Goal: Task Accomplishment & Management: Use online tool/utility

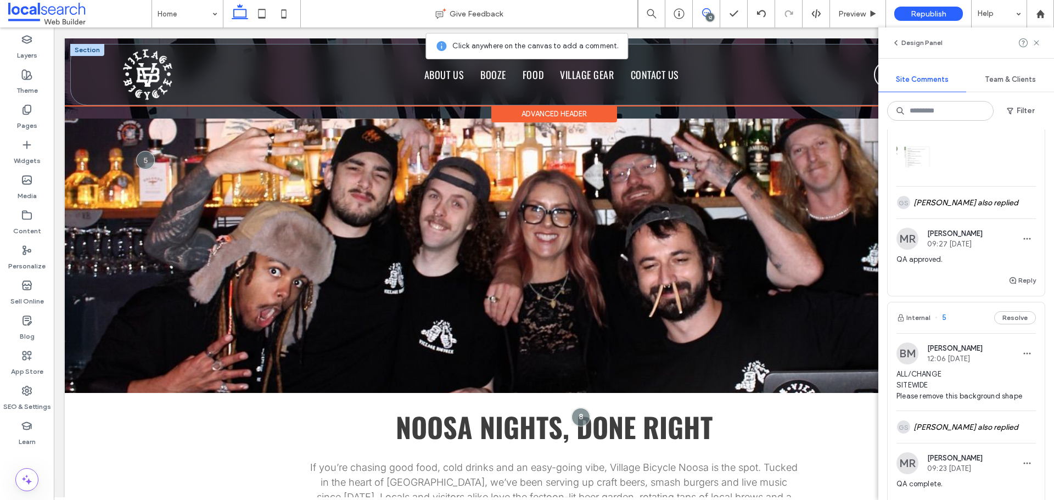
scroll to position [432, 0]
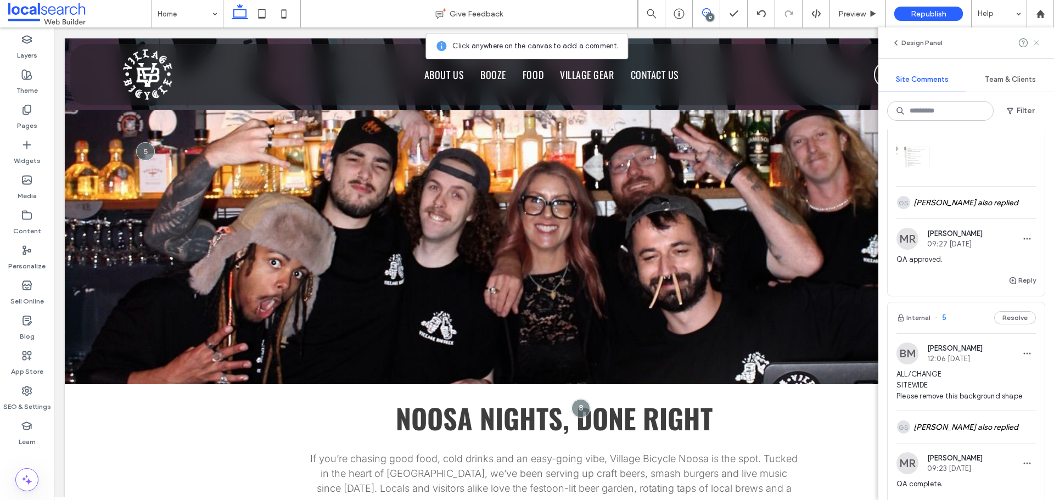
click at [1038, 41] on use at bounding box center [1035, 42] width 5 height 5
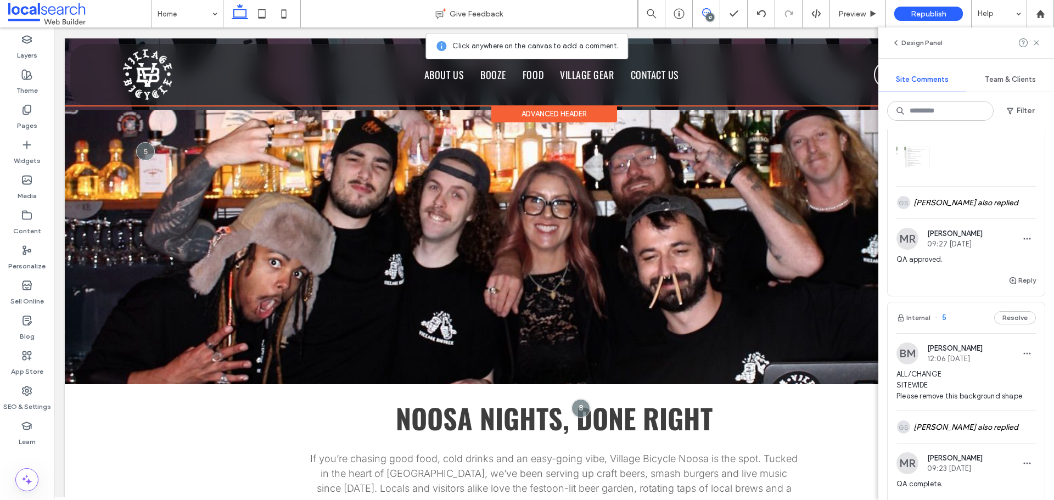
scroll to position [0, 0]
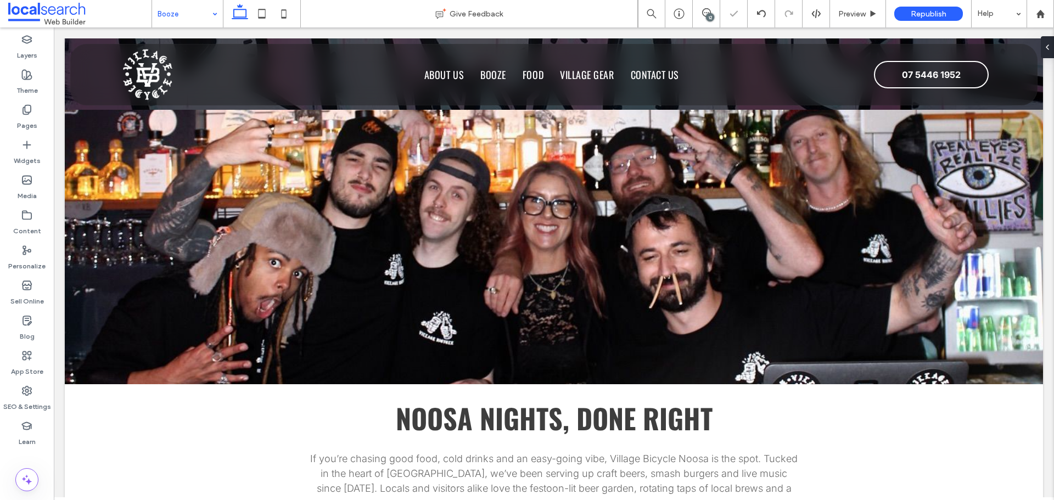
click at [212, 15] on div "Booze" at bounding box center [187, 13] width 71 height 27
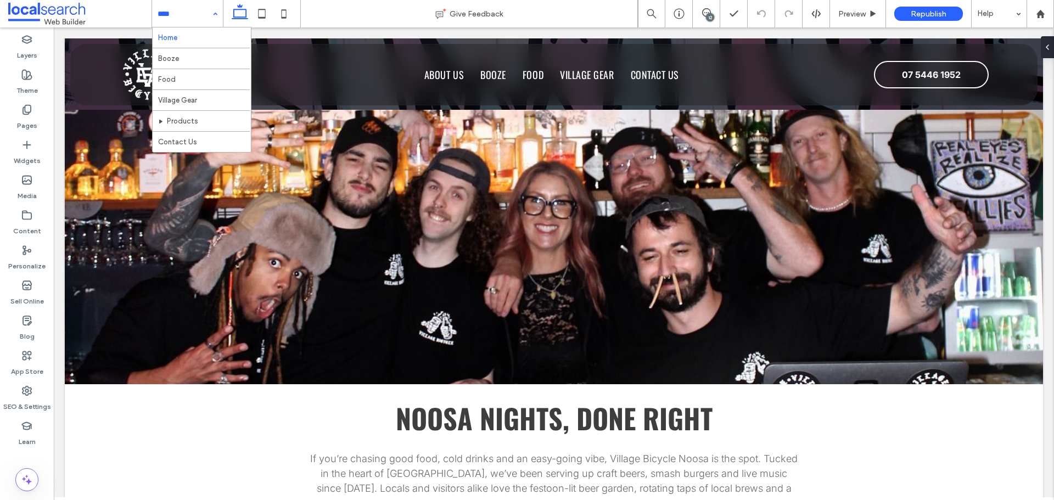
drag, startPoint x: 203, startPoint y: 24, endPoint x: 199, endPoint y: 42, distance: 19.2
click at [203, 24] on input at bounding box center [185, 13] width 54 height 27
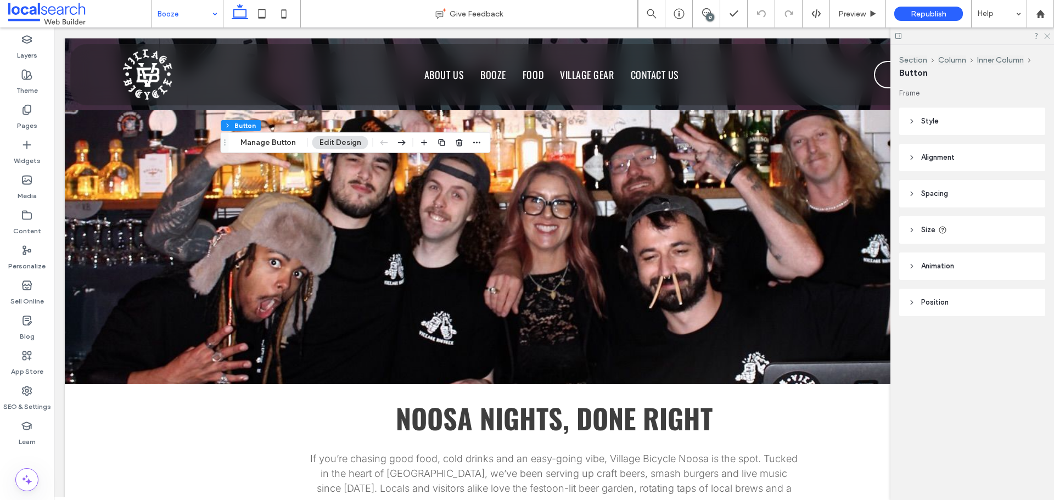
click at [1047, 36] on icon at bounding box center [1046, 35] width 7 height 7
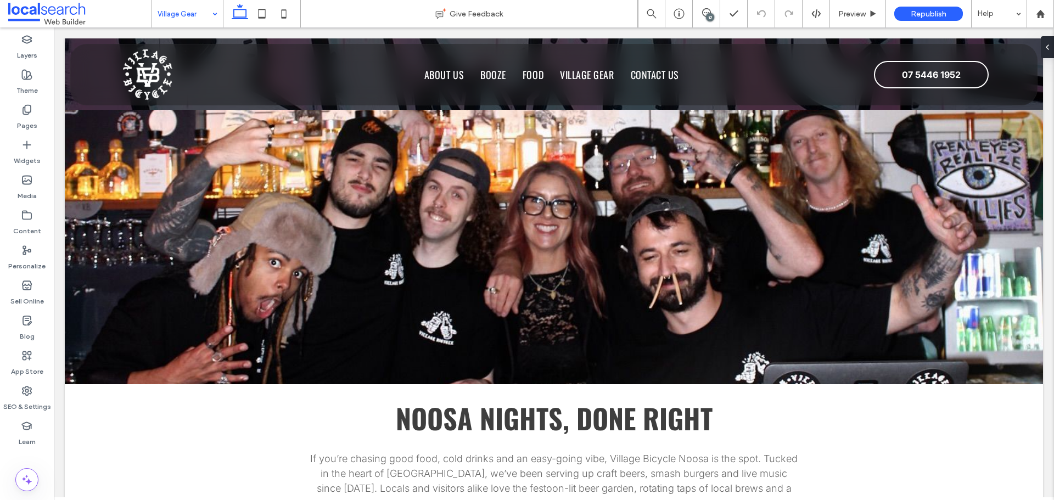
click at [194, 20] on input at bounding box center [185, 13] width 54 height 27
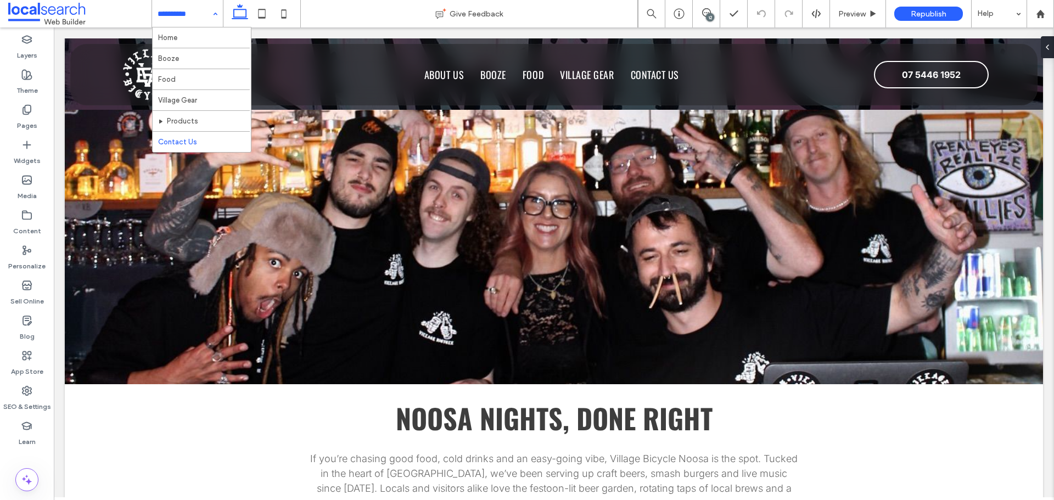
click at [218, 10] on div "Home Booze Food Village Gear Products Contact Us" at bounding box center [187, 13] width 71 height 27
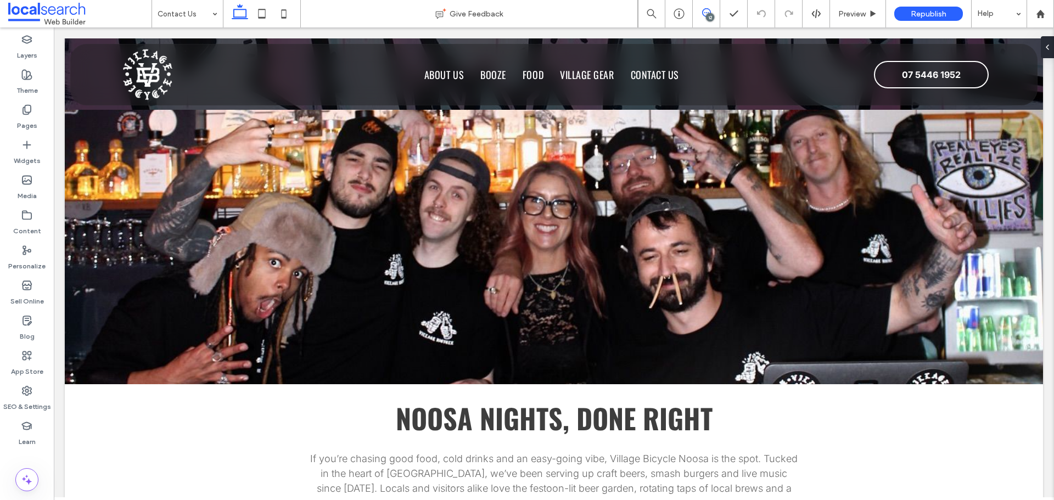
click at [705, 9] on icon at bounding box center [706, 12] width 9 height 9
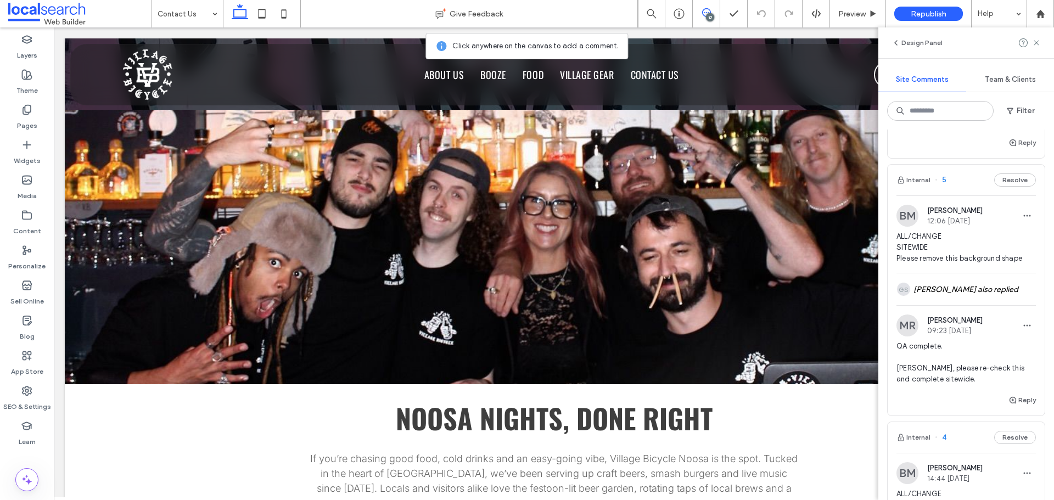
scroll to position [1976, 0]
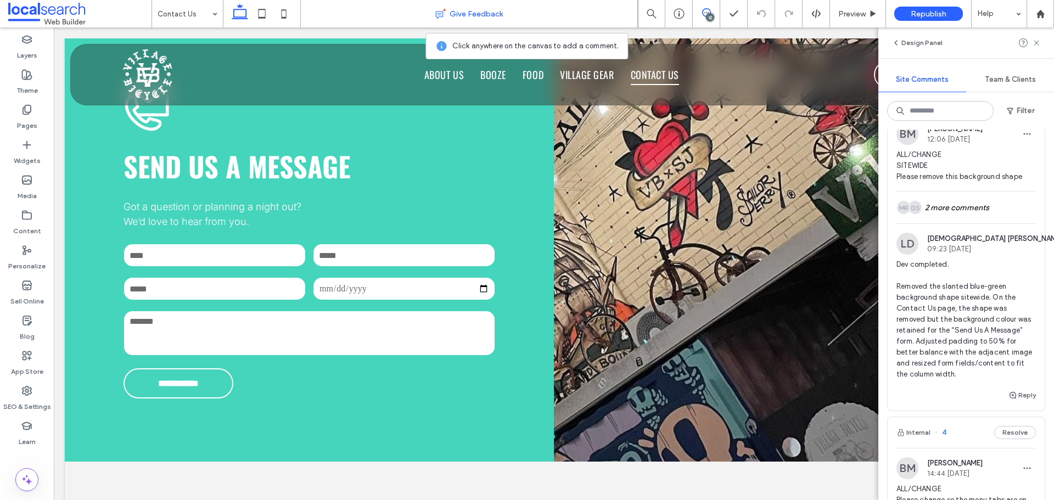
scroll to position [883, 0]
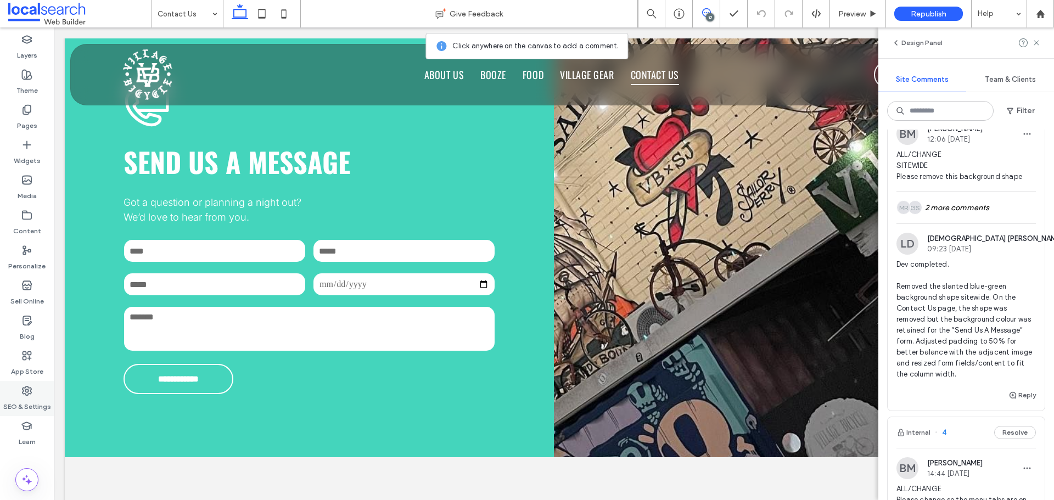
click at [35, 401] on label "SEO & Settings" at bounding box center [27, 403] width 48 height 15
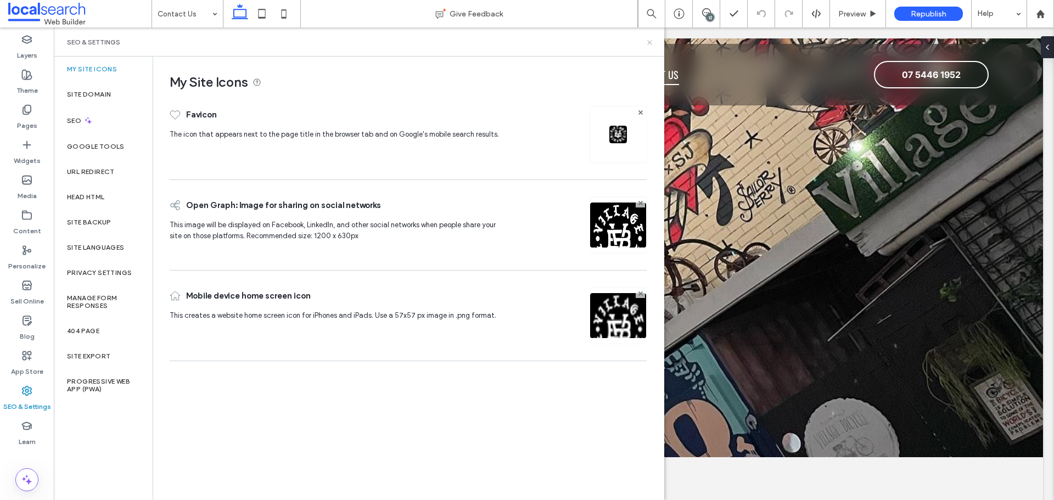
click at [652, 41] on icon at bounding box center [649, 42] width 8 height 8
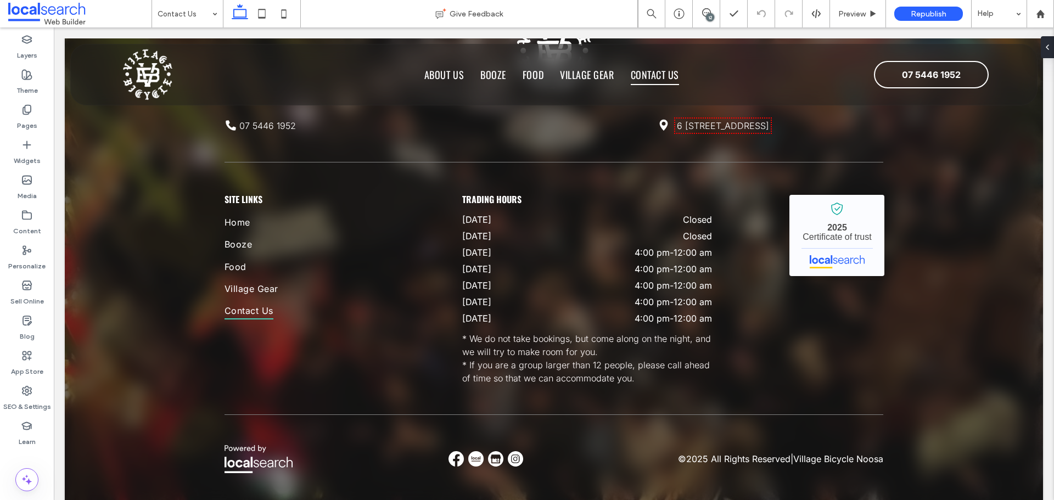
scroll to position [1685, 0]
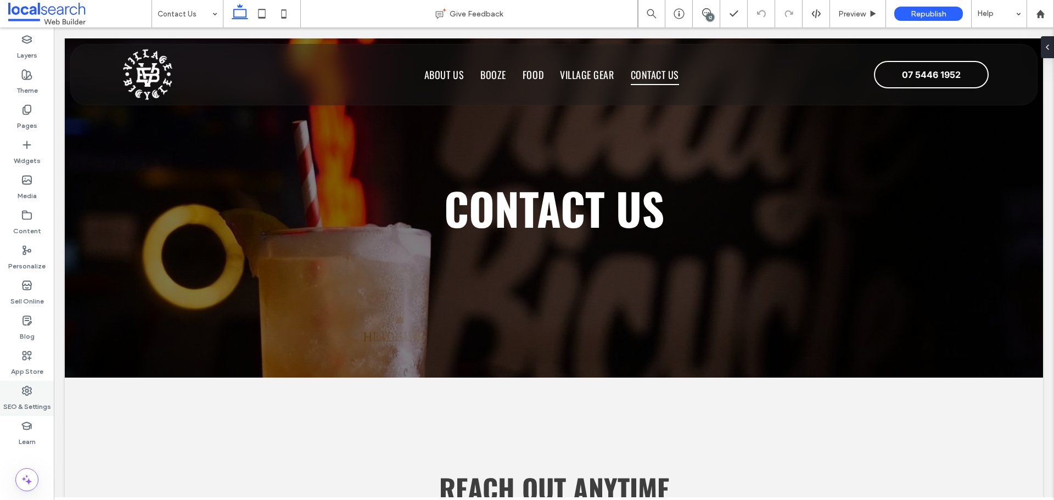
click at [25, 397] on label "SEO & Settings" at bounding box center [27, 403] width 48 height 15
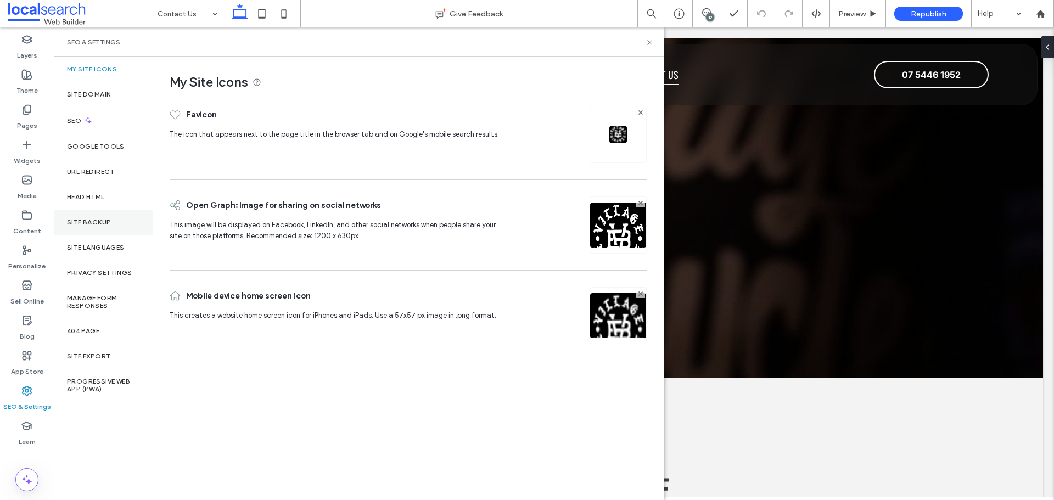
click at [121, 227] on div "Site Backup" at bounding box center [103, 222] width 99 height 25
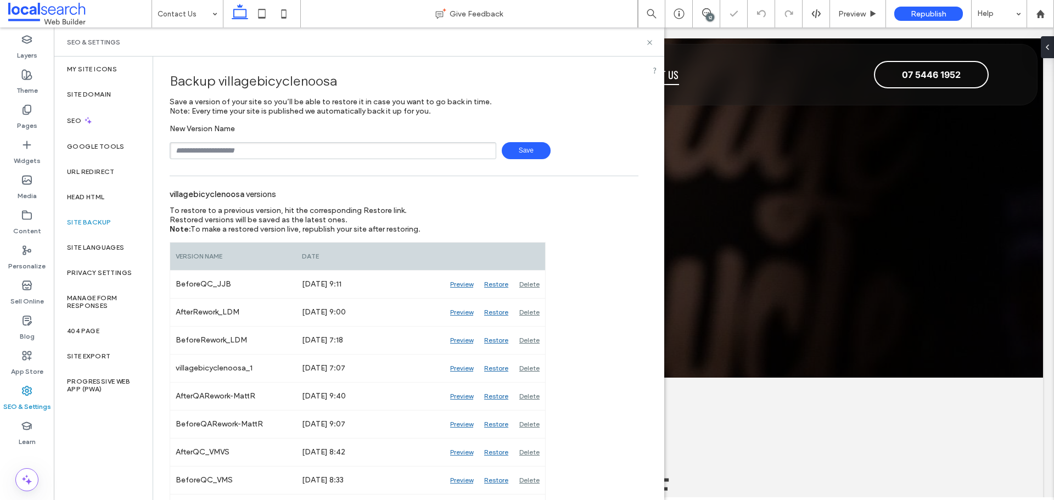
click at [269, 153] on input "text" at bounding box center [333, 150] width 327 height 17
type input "**********"
click at [524, 154] on span "Save" at bounding box center [526, 150] width 49 height 17
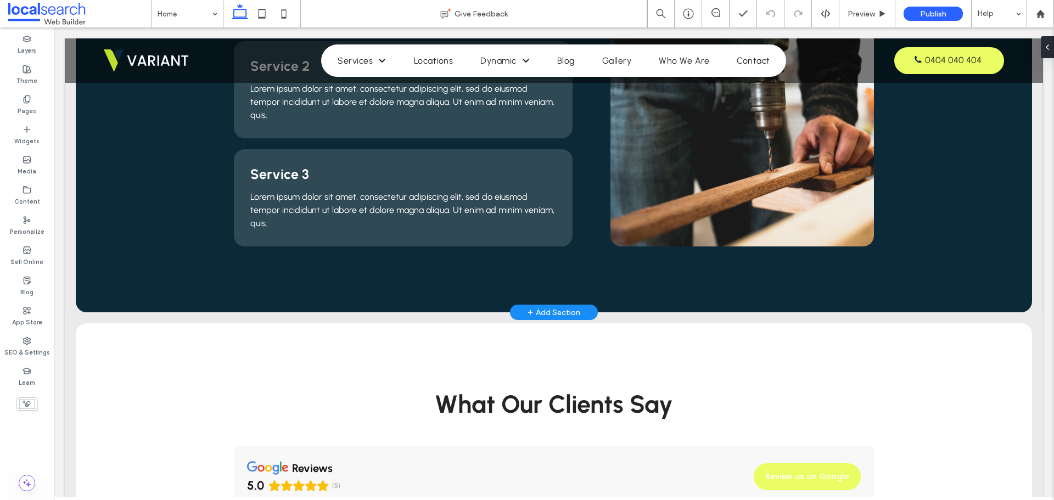
scroll to position [878, 0]
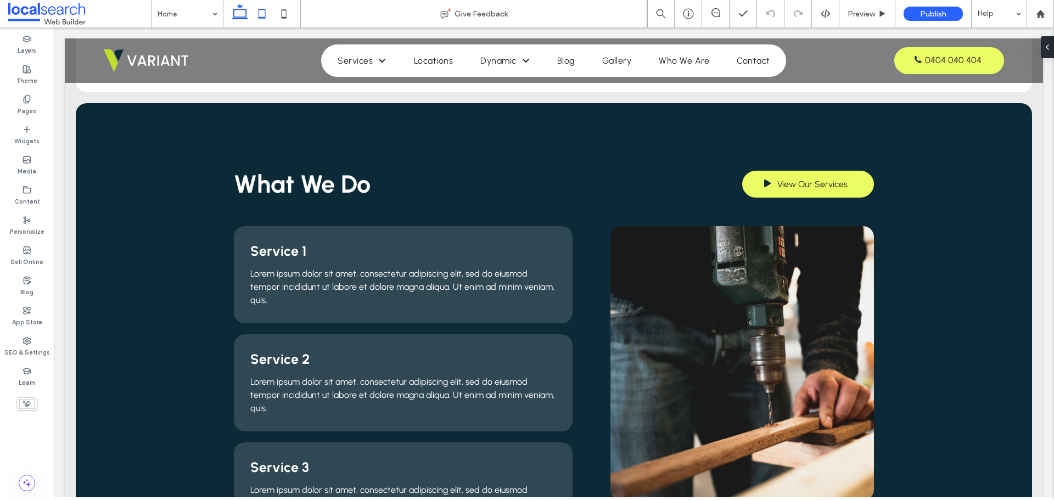
click at [262, 18] on use at bounding box center [262, 13] width 7 height 9
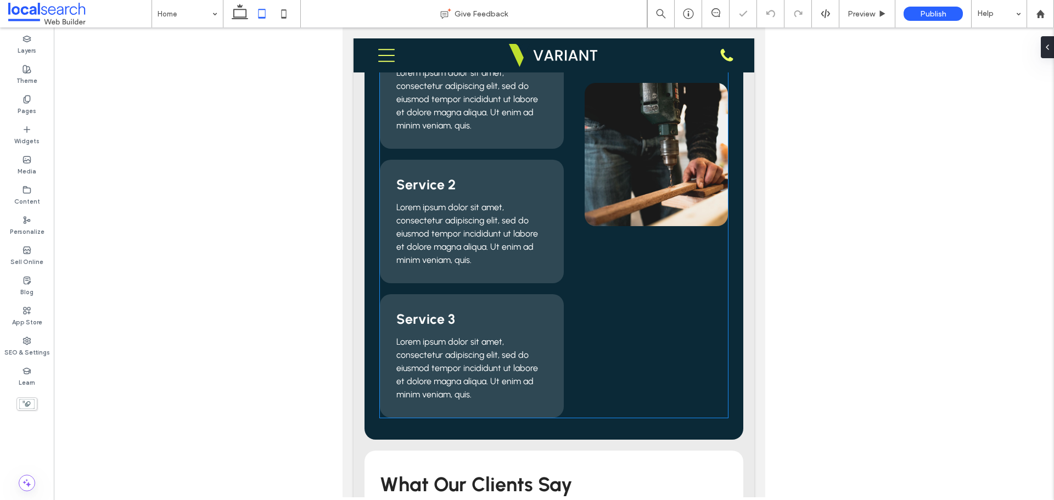
scroll to position [1189, 0]
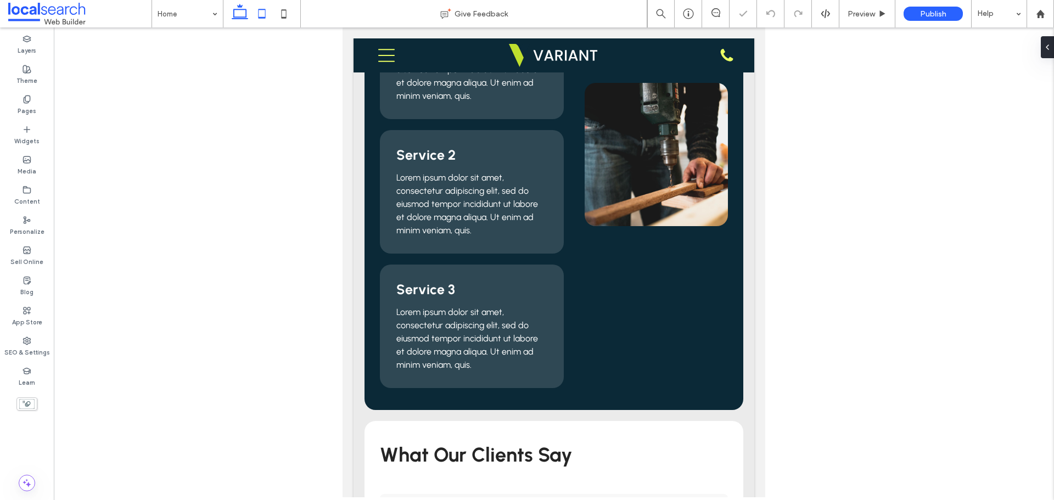
click at [233, 9] on icon at bounding box center [240, 14] width 22 height 22
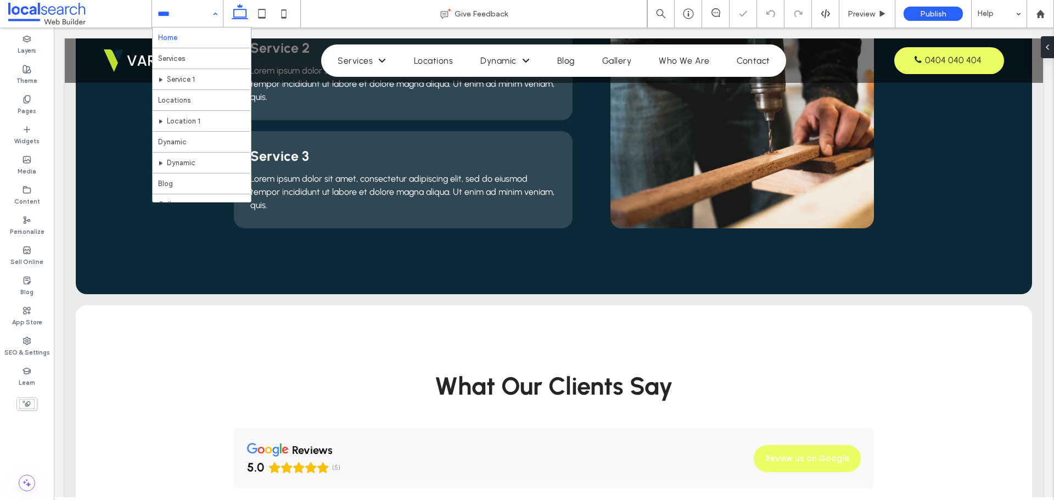
scroll to position [909, 0]
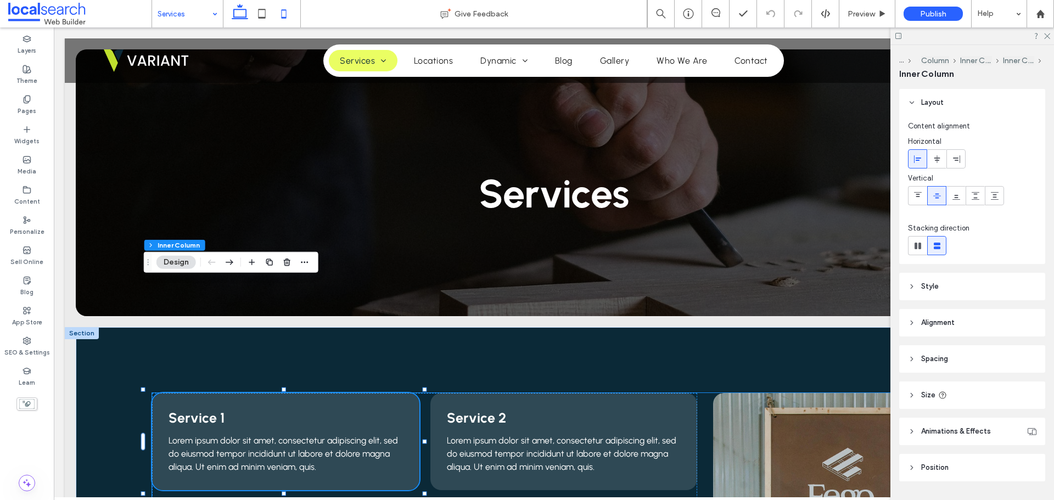
scroll to position [110, 0]
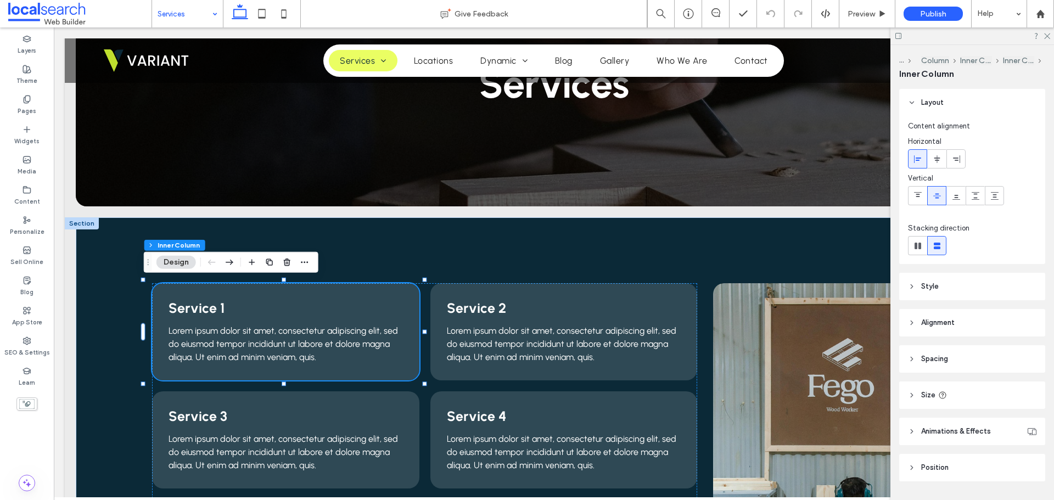
click at [918, 291] on header "Style" at bounding box center [972, 286] width 146 height 27
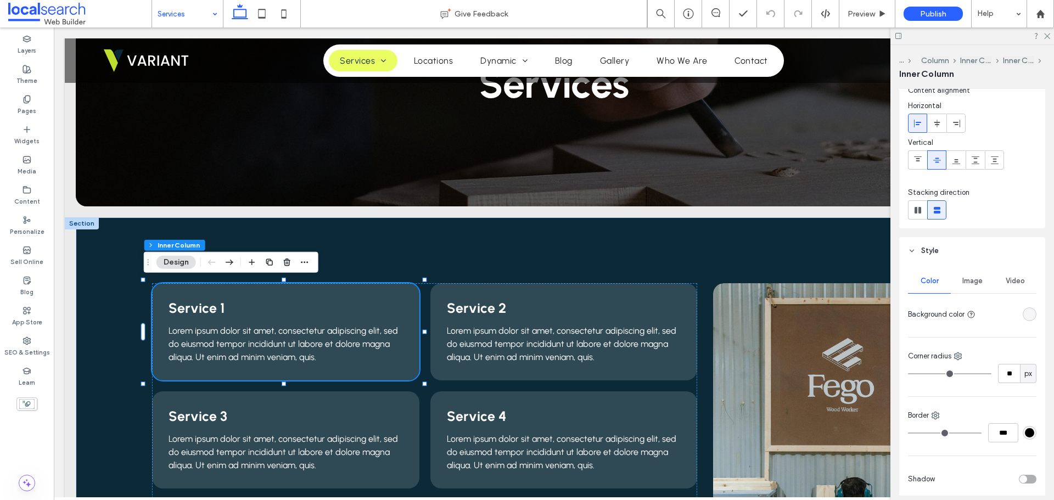
scroll to position [55, 0]
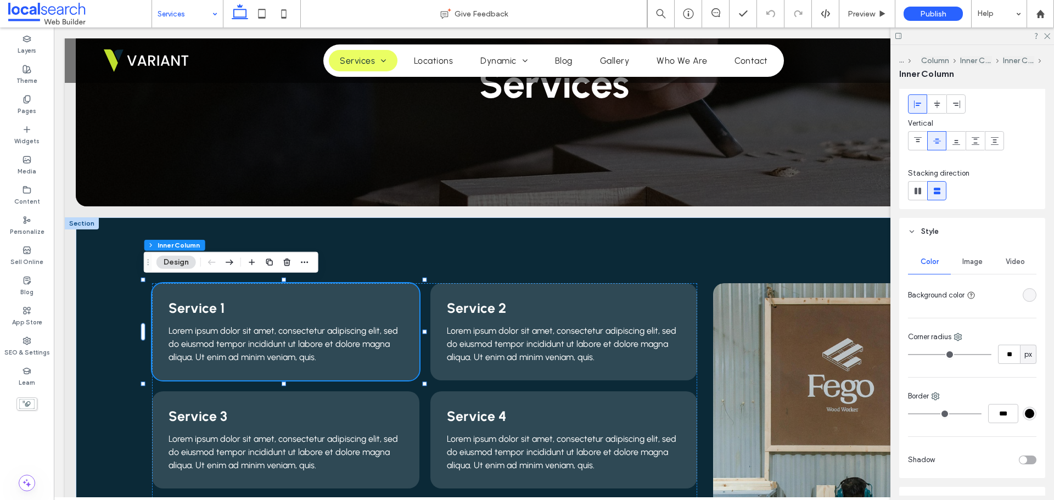
click at [911, 232] on use at bounding box center [912, 232] width 4 height 2
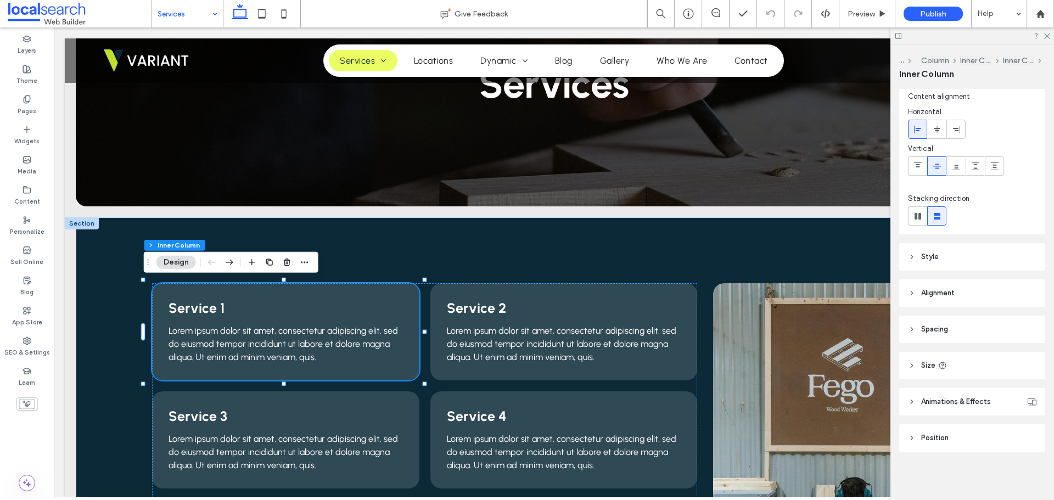
scroll to position [30, 0]
click at [918, 297] on header "Alignment" at bounding box center [972, 292] width 146 height 27
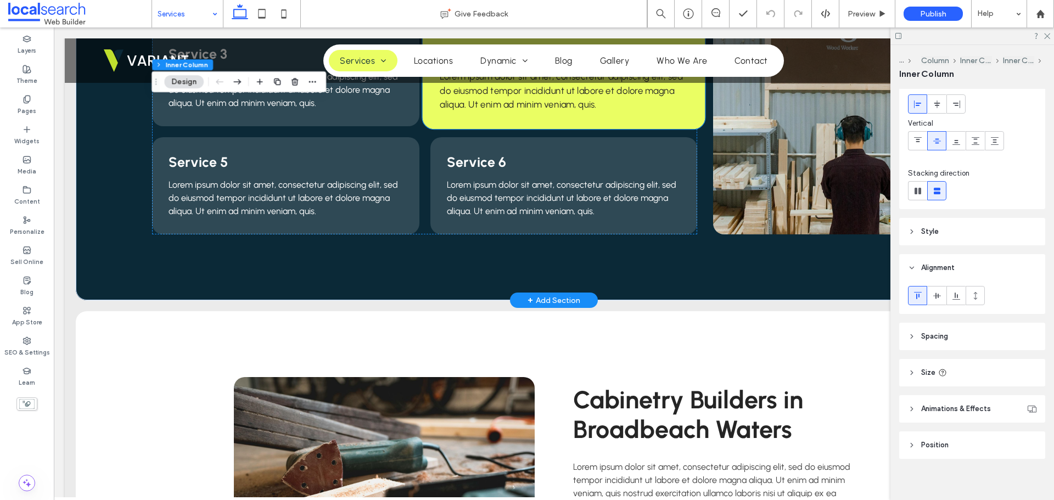
scroll to position [494, 0]
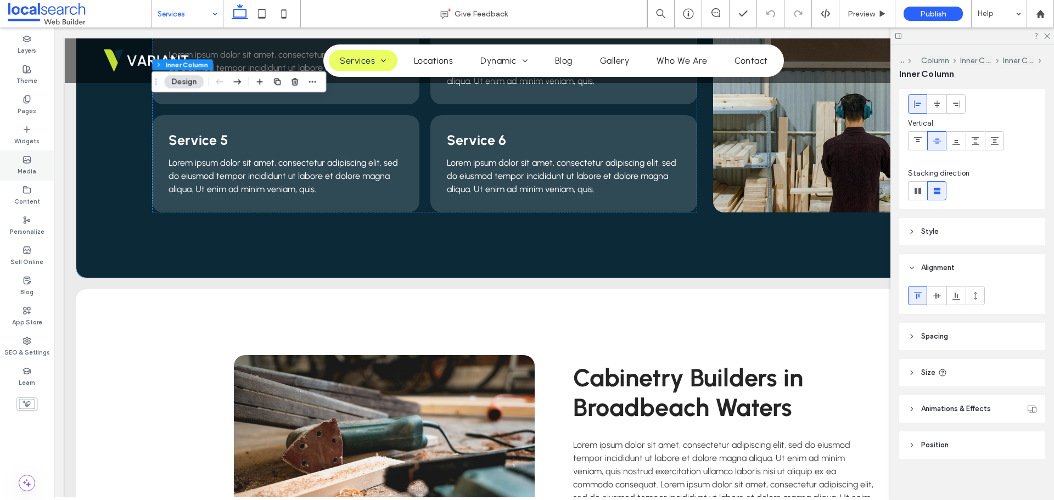
click at [31, 161] on use at bounding box center [27, 159] width 7 height 7
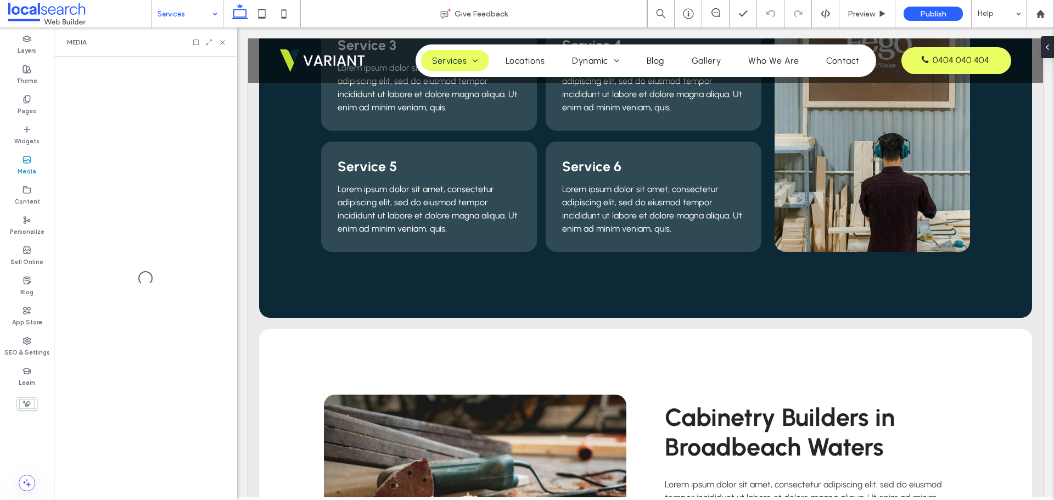
scroll to position [507, 0]
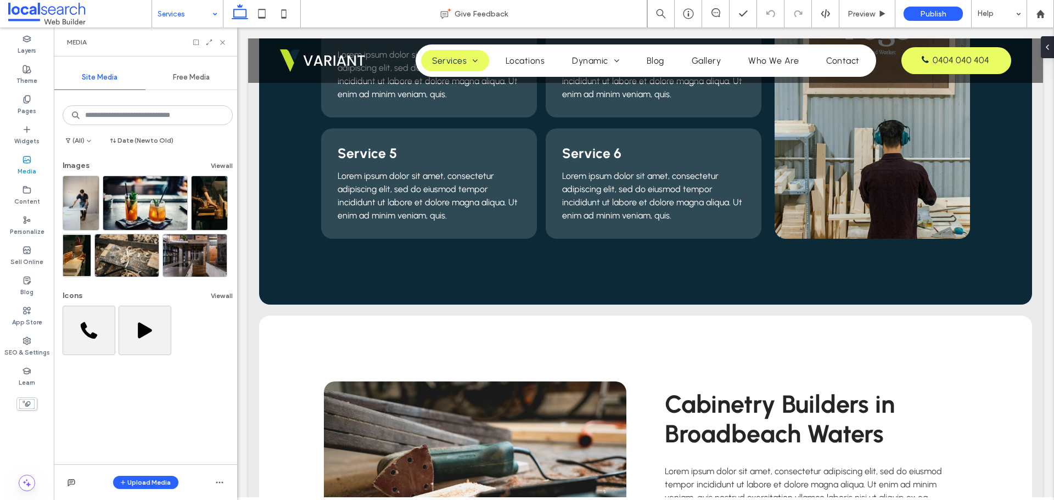
click at [174, 81] on span "Free Media" at bounding box center [191, 77] width 37 height 9
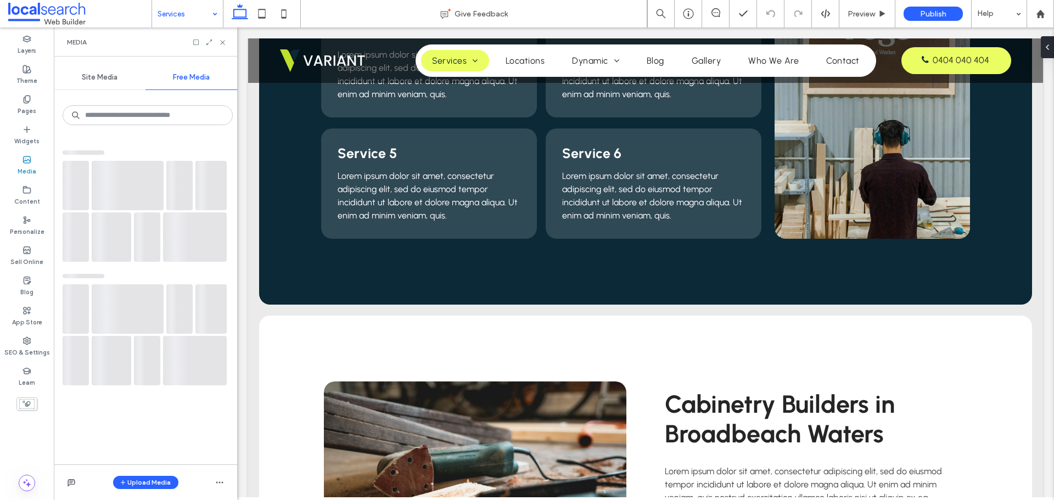
click at [106, 81] on span "Site Media" at bounding box center [100, 77] width 36 height 9
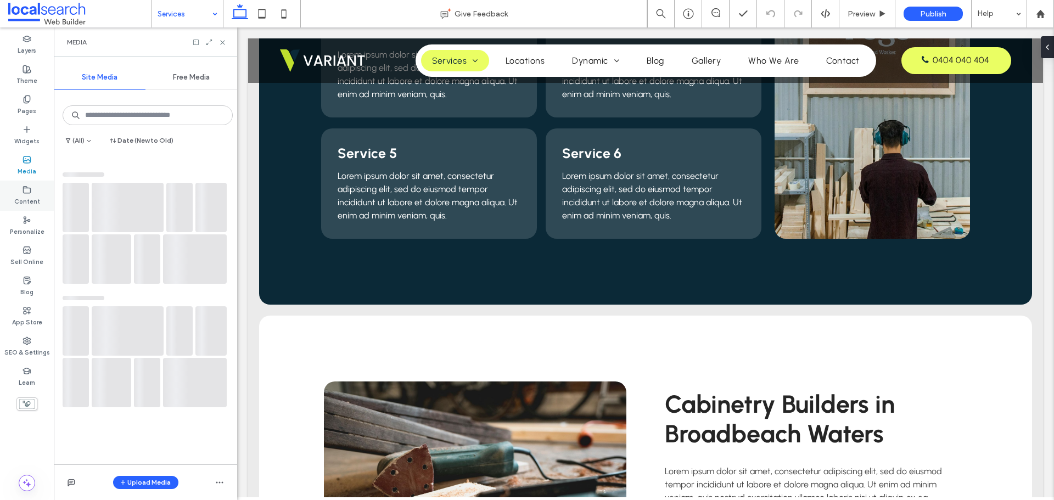
click at [29, 190] on icon at bounding box center [27, 190] width 9 height 9
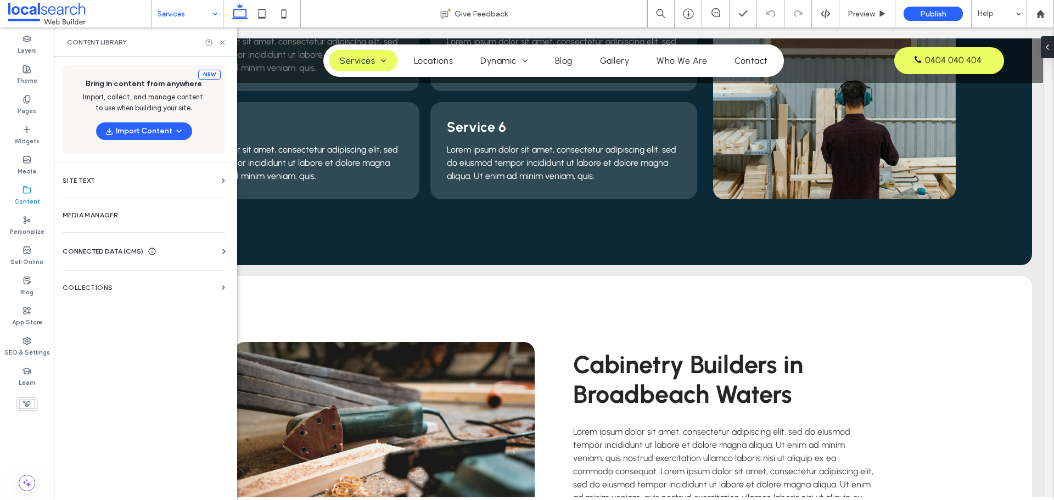
scroll to position [494, 0]
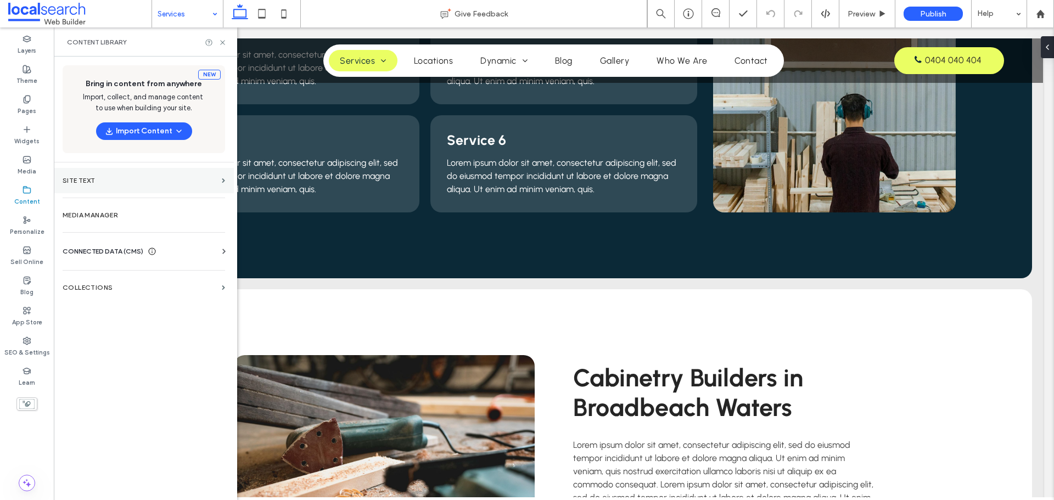
click at [122, 176] on section "Site Text" at bounding box center [144, 180] width 180 height 25
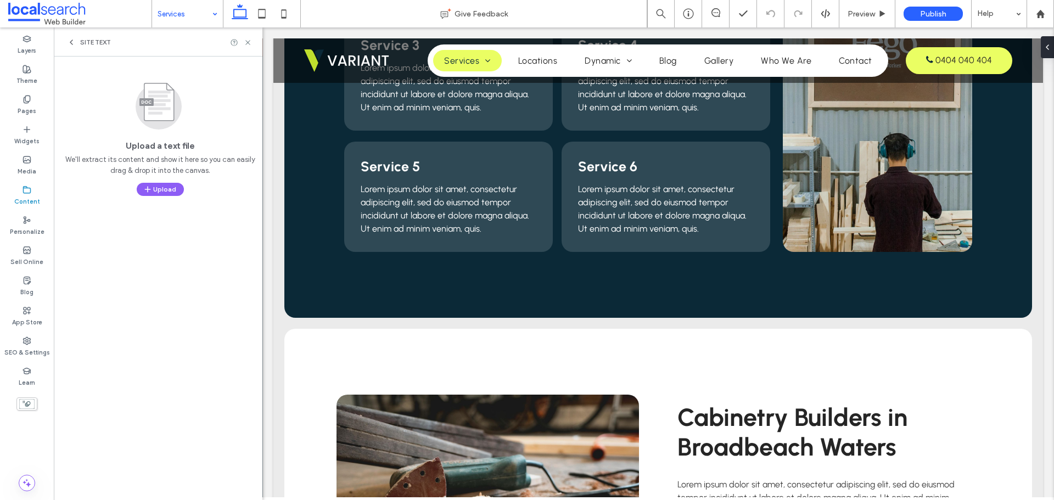
scroll to position [507, 0]
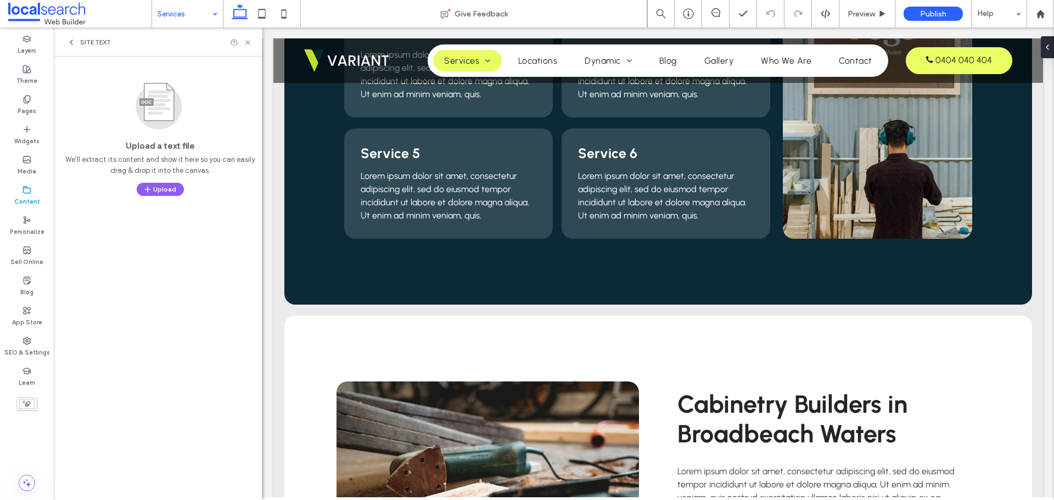
click at [72, 46] on icon at bounding box center [71, 42] width 9 height 9
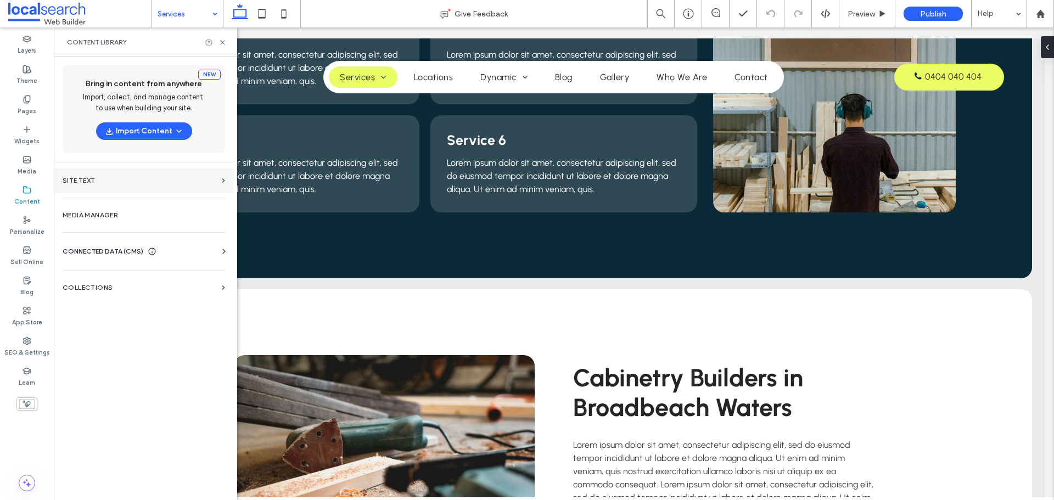
click at [157, 178] on label "Site Text" at bounding box center [140, 181] width 155 height 8
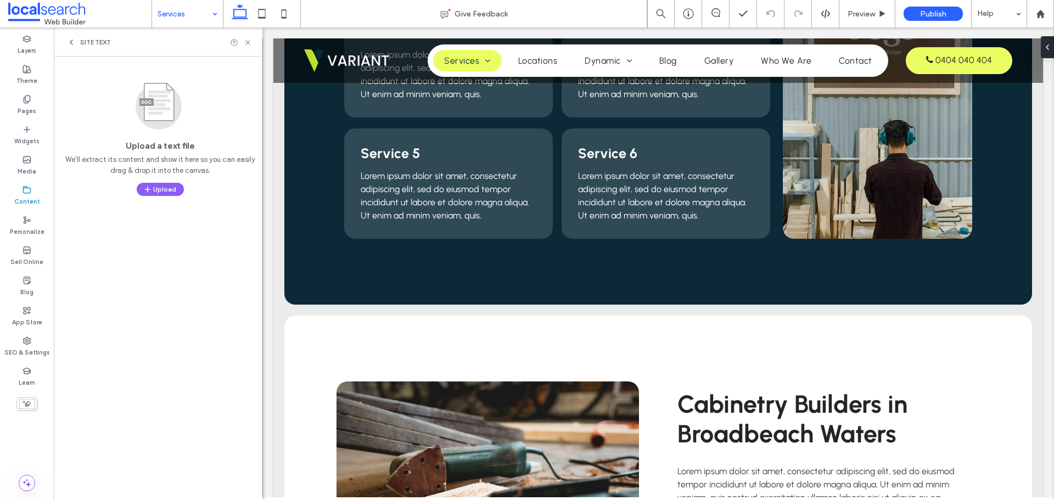
click at [74, 37] on div "Site Text" at bounding box center [158, 41] width 209 height 29
click at [73, 45] on icon at bounding box center [71, 42] width 9 height 9
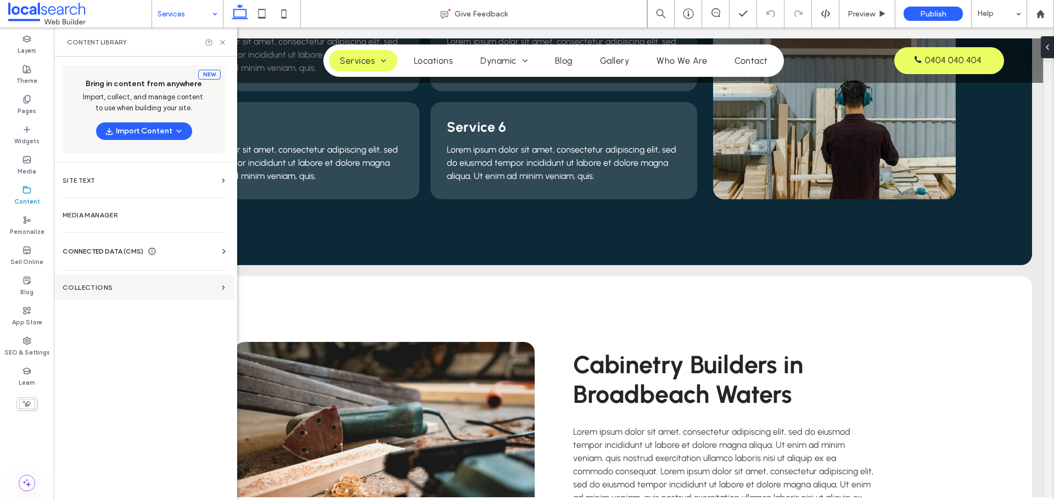
scroll to position [494, 0]
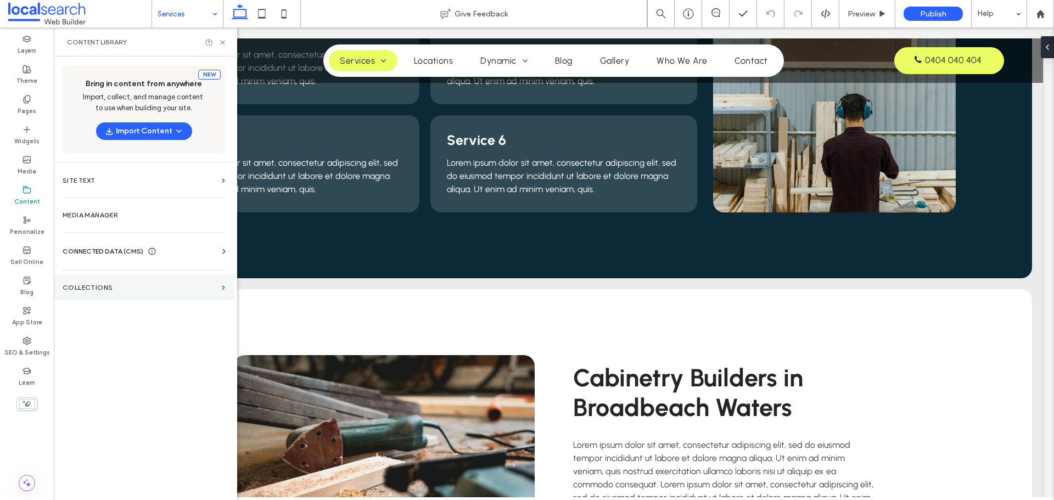
click at [128, 290] on label "Collections" at bounding box center [140, 288] width 155 height 8
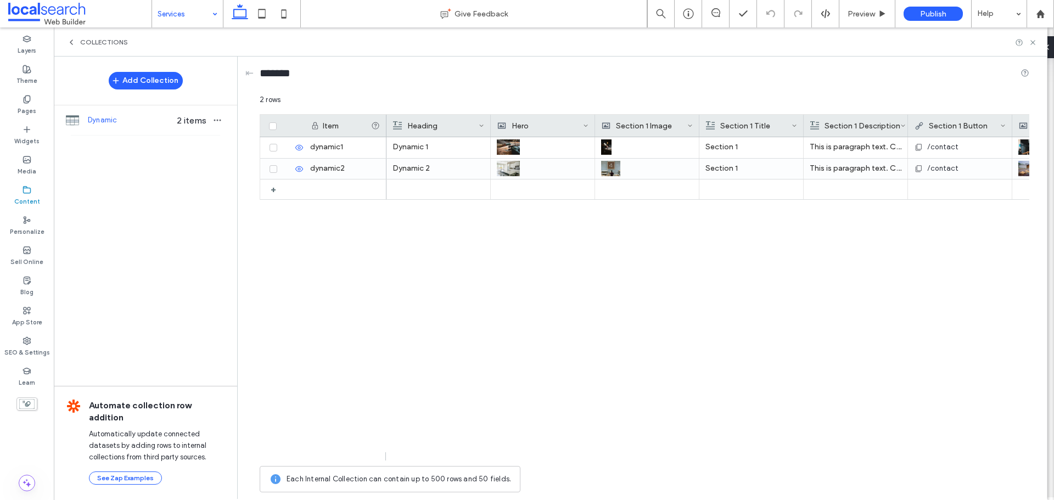
click at [74, 41] on icon at bounding box center [71, 42] width 9 height 9
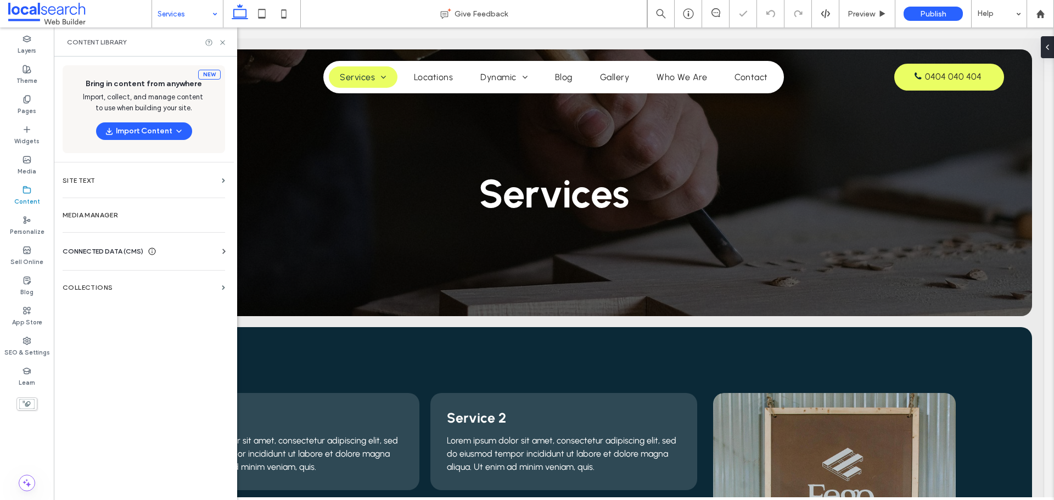
scroll to position [0, 0]
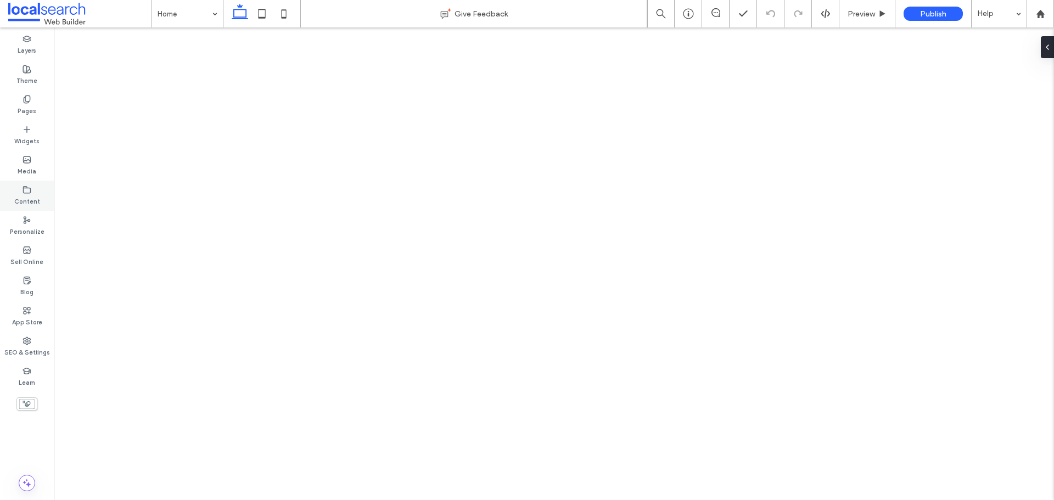
drag, startPoint x: 0, startPoint y: 0, endPoint x: 19, endPoint y: 193, distance: 193.6
click at [29, 188] on icon at bounding box center [27, 190] width 9 height 9
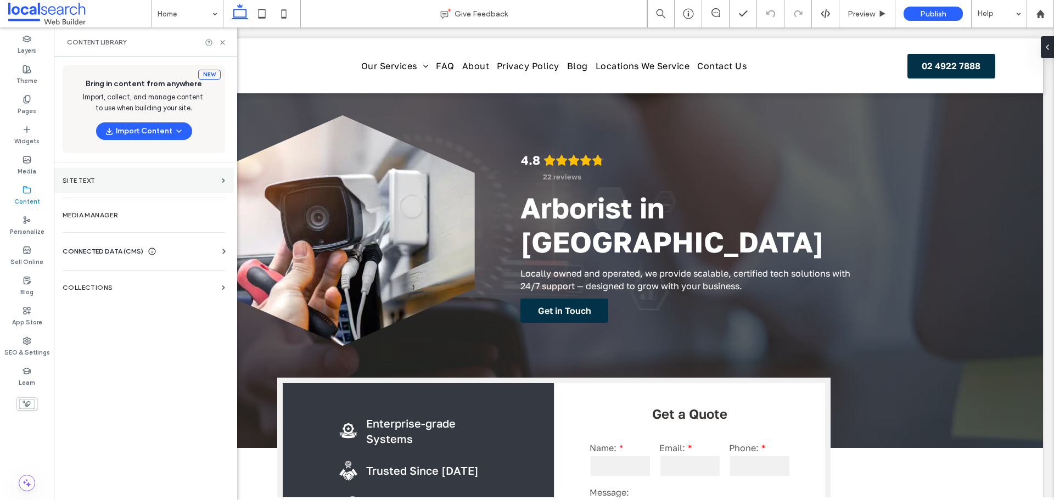
click at [81, 188] on section "Site Text" at bounding box center [144, 180] width 180 height 25
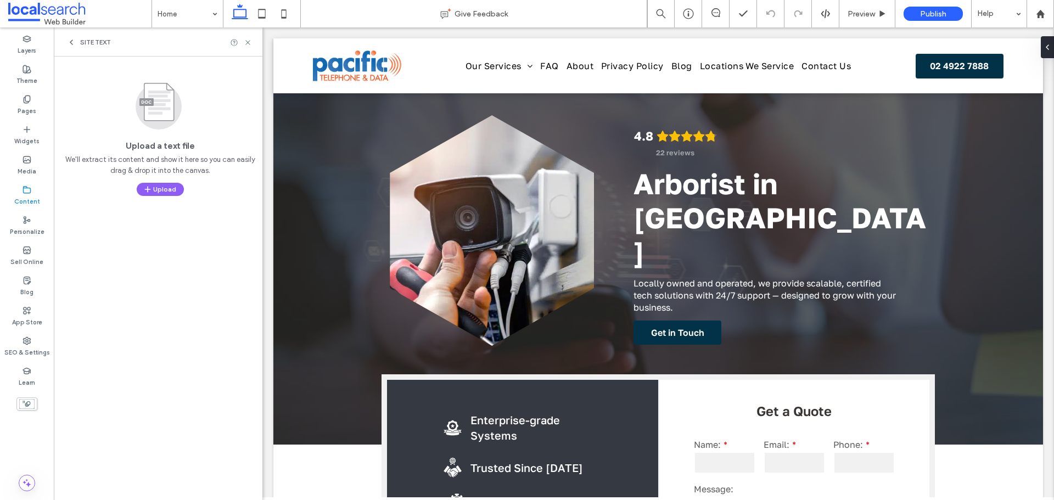
click at [77, 46] on div "Site Text" at bounding box center [89, 42] width 44 height 9
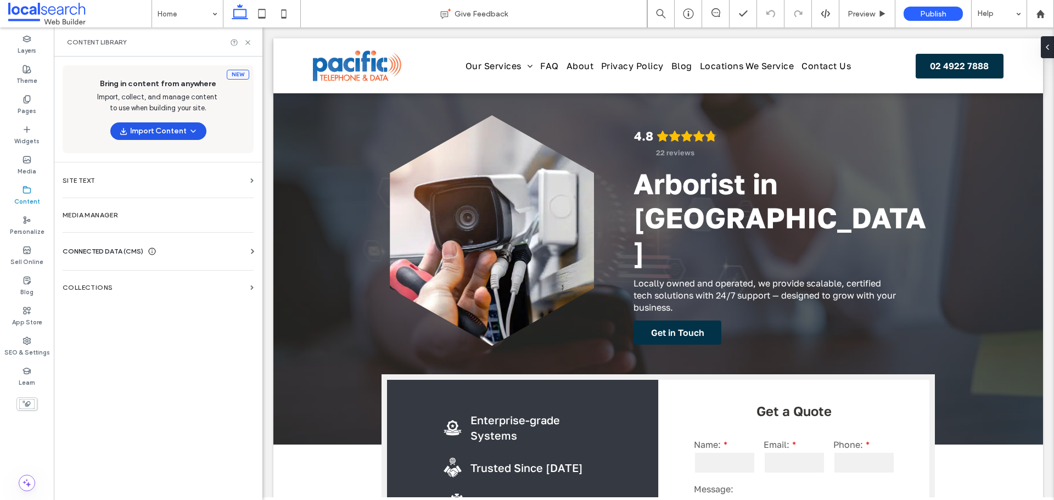
click at [128, 126] on span "button" at bounding box center [124, 131] width 11 height 16
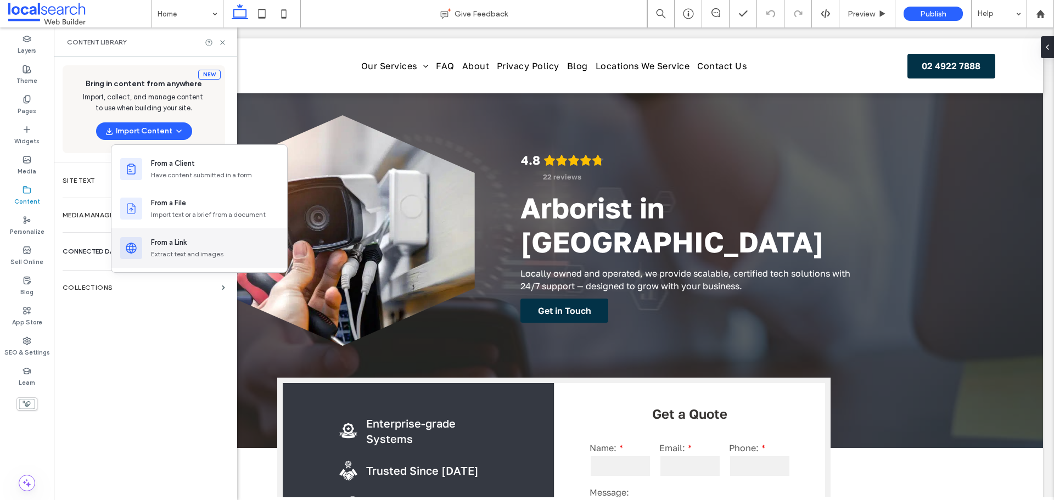
click at [160, 250] on div "Extract text and images" at bounding box center [214, 254] width 127 height 10
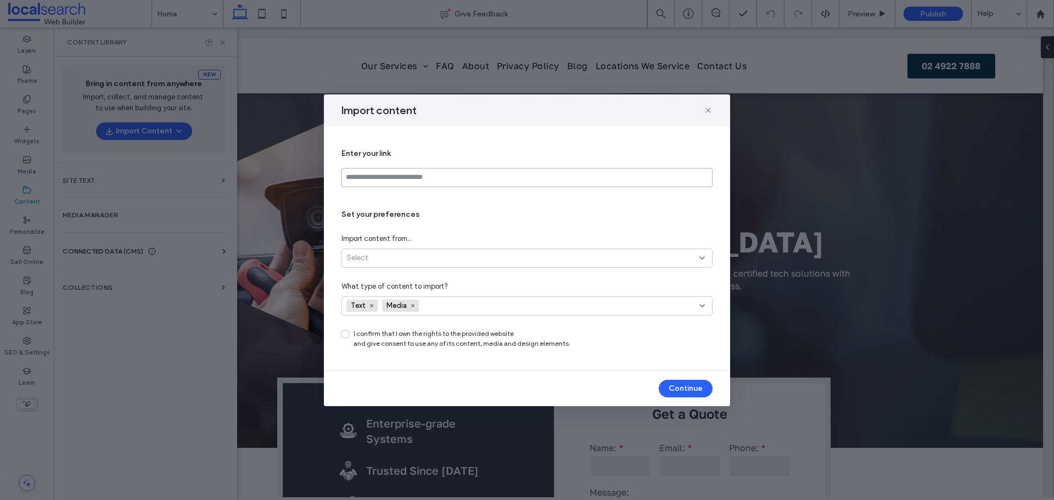
click at [422, 182] on input at bounding box center [526, 177] width 371 height 19
paste input "**********"
type input "**********"
click at [417, 252] on div "Select" at bounding box center [526, 258] width 371 height 19
click at [407, 295] on span "All site pages (up to 30)" at bounding box center [384, 296] width 77 height 11
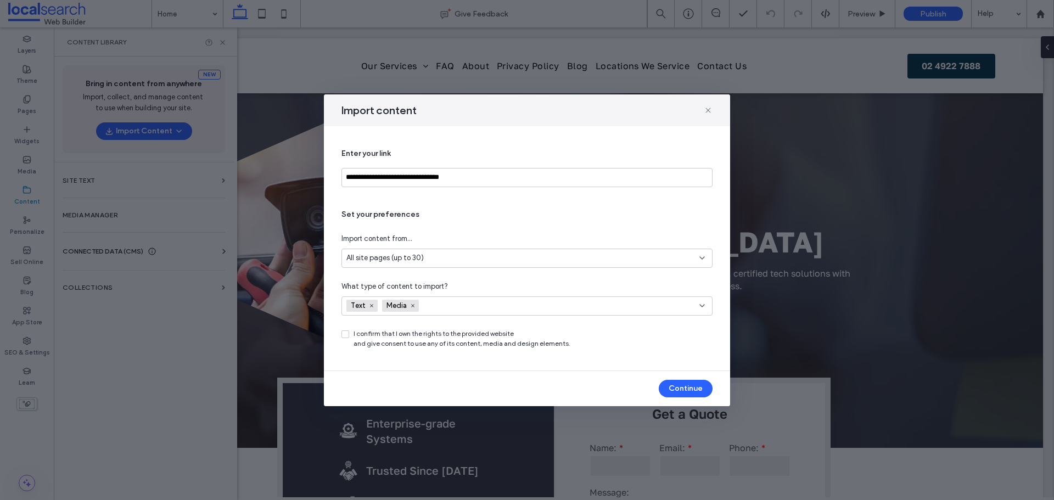
click at [346, 335] on icon at bounding box center [345, 334] width 4 height 3
click at [682, 380] on button "Continue" at bounding box center [686, 389] width 54 height 18
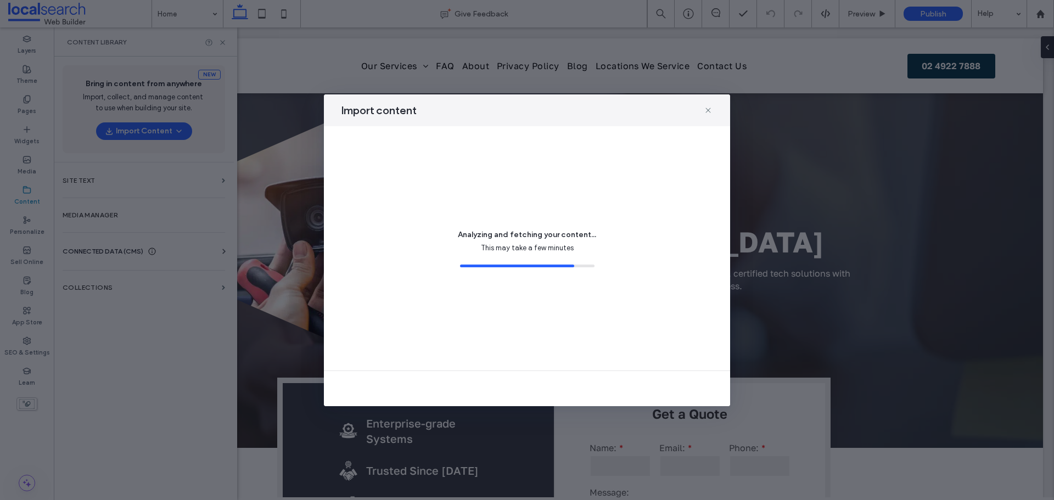
click at [419, 224] on div "Analyzing and fetching your content... This may take a few minutes" at bounding box center [526, 248] width 371 height 218
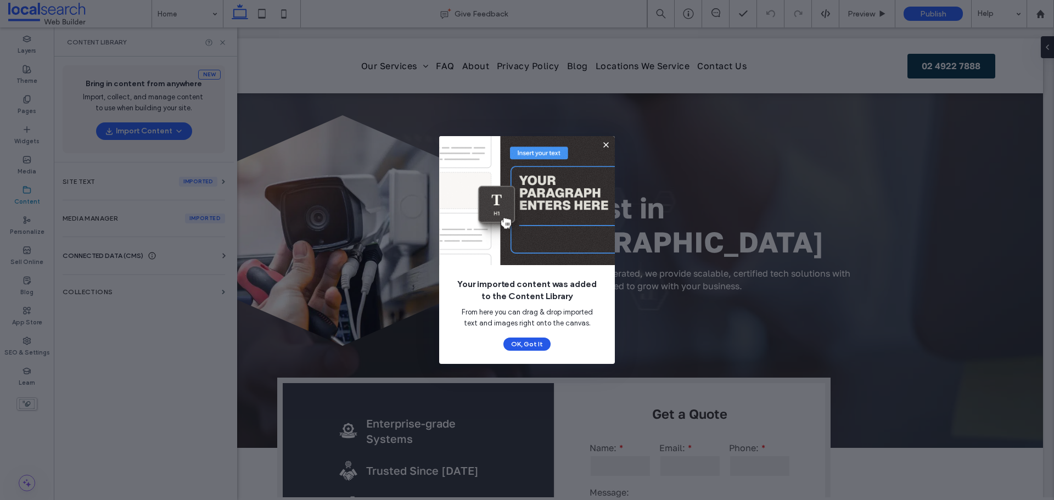
click at [526, 342] on button "OK, Got It" at bounding box center [526, 344] width 47 height 13
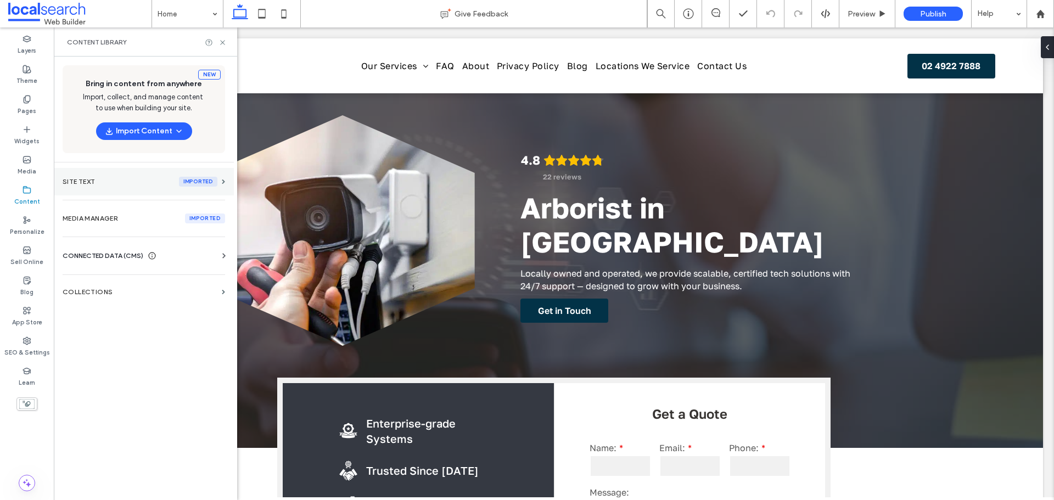
click at [164, 183] on label "Site Text" at bounding box center [117, 182] width 108 height 8
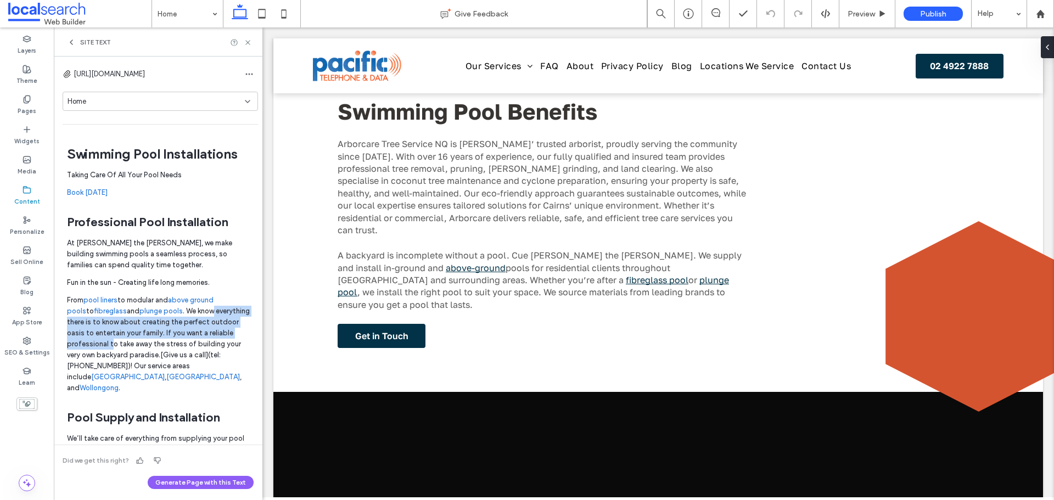
drag, startPoint x: 138, startPoint y: 342, endPoint x: 224, endPoint y: 321, distance: 89.2
click at [243, 319] on p "From pool liners to modular and above ground pools to fibreglass and plunge poo…" at bounding box center [160, 344] width 187 height 99
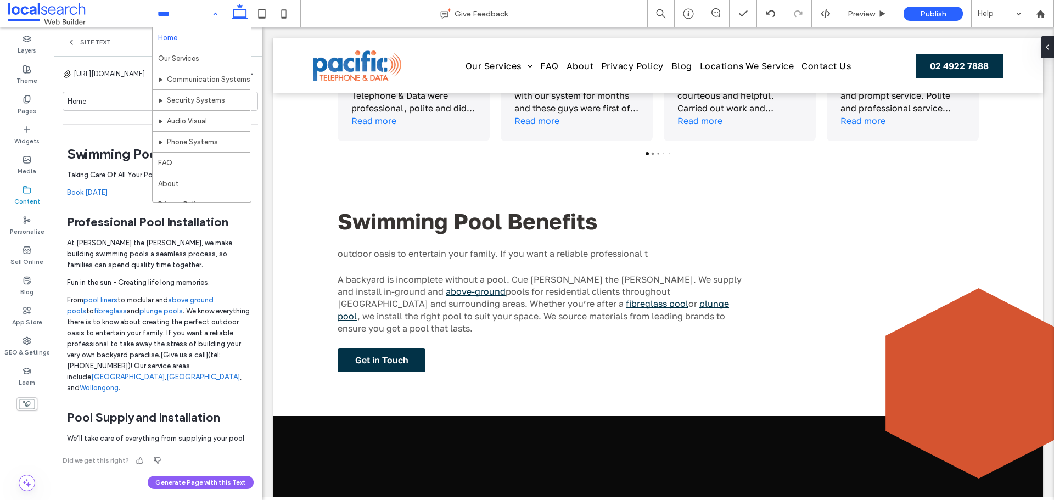
click at [222, 15] on div "Home Our Services Communication Systems Security Systems Audio Visual Phone Sys…" at bounding box center [187, 13] width 71 height 27
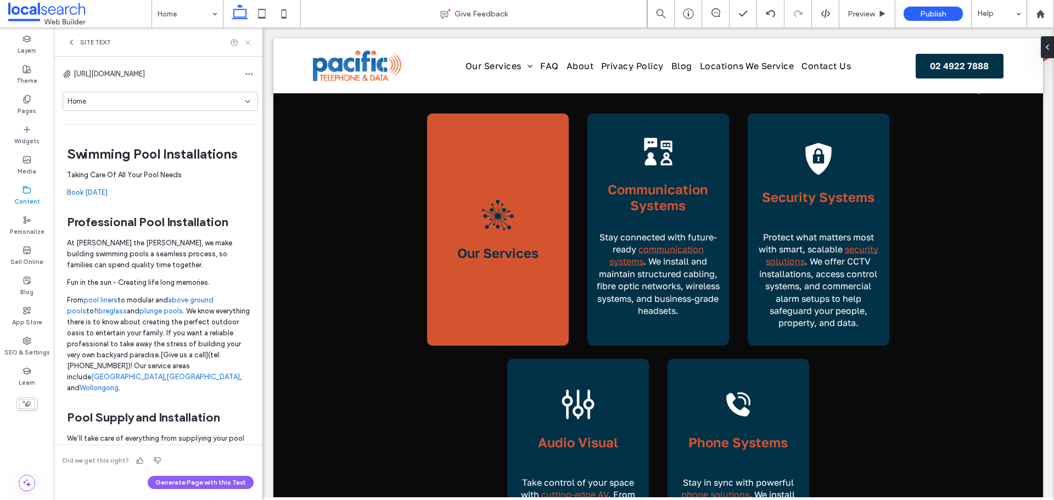
click at [250, 42] on icon at bounding box center [248, 42] width 8 height 8
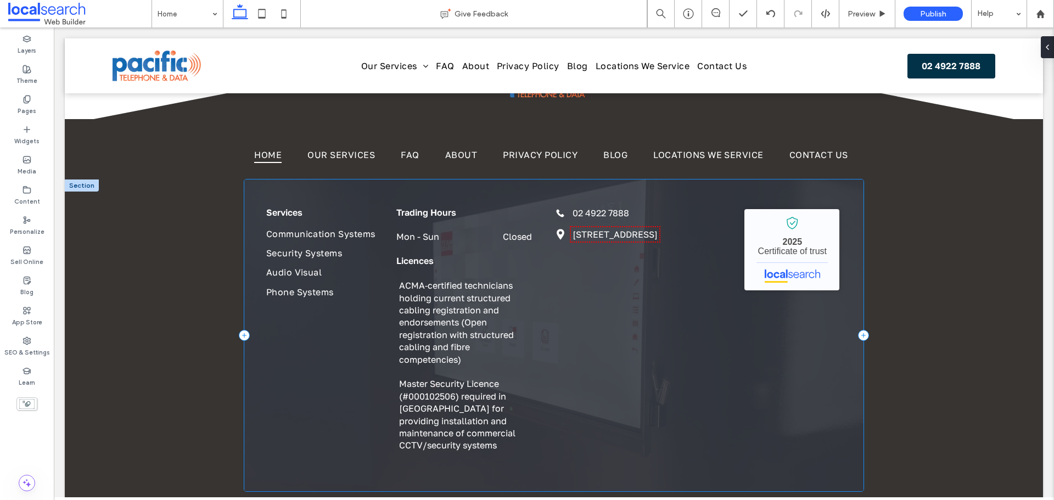
scroll to position [2378, 0]
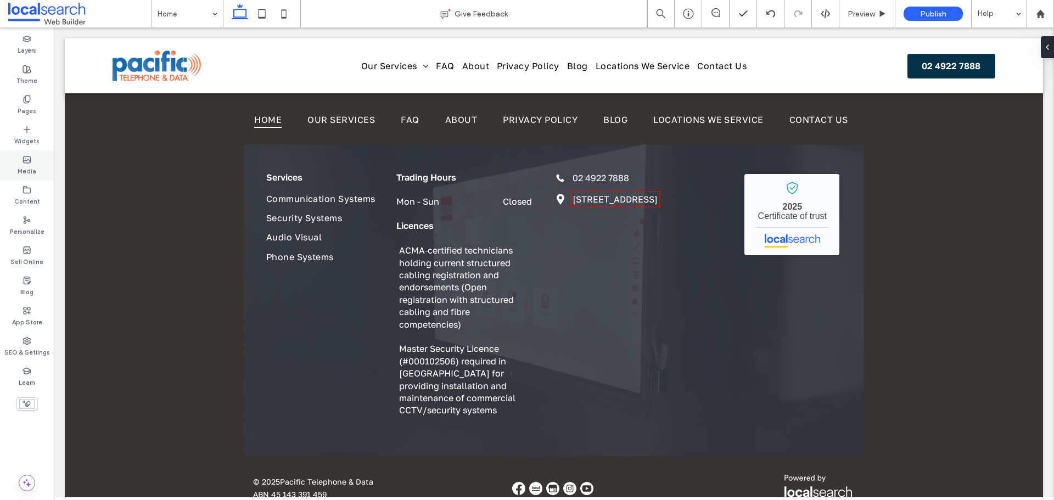
click at [26, 162] on icon at bounding box center [27, 159] width 9 height 9
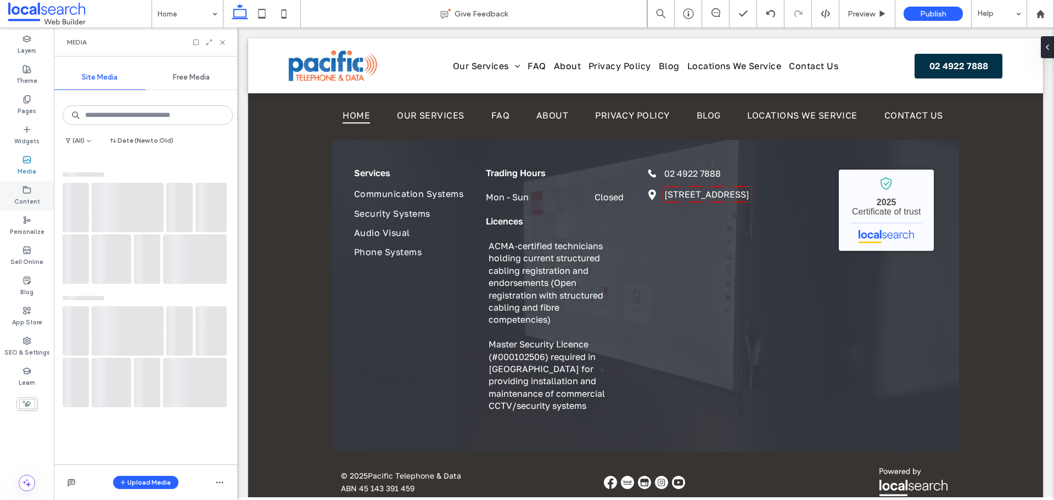
click at [28, 193] on use at bounding box center [27, 189] width 7 height 7
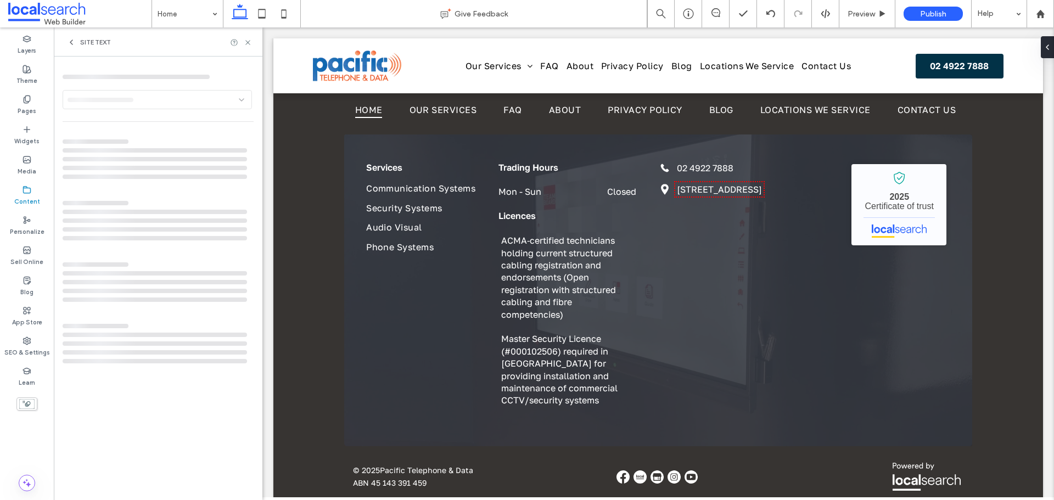
scroll to position [2387, 0]
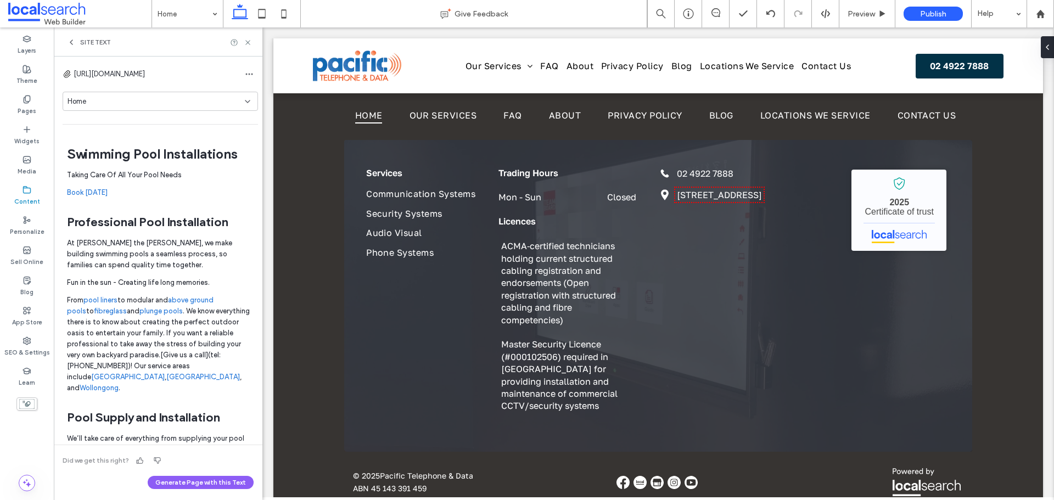
click at [243, 103] on icon at bounding box center [247, 101] width 9 height 9
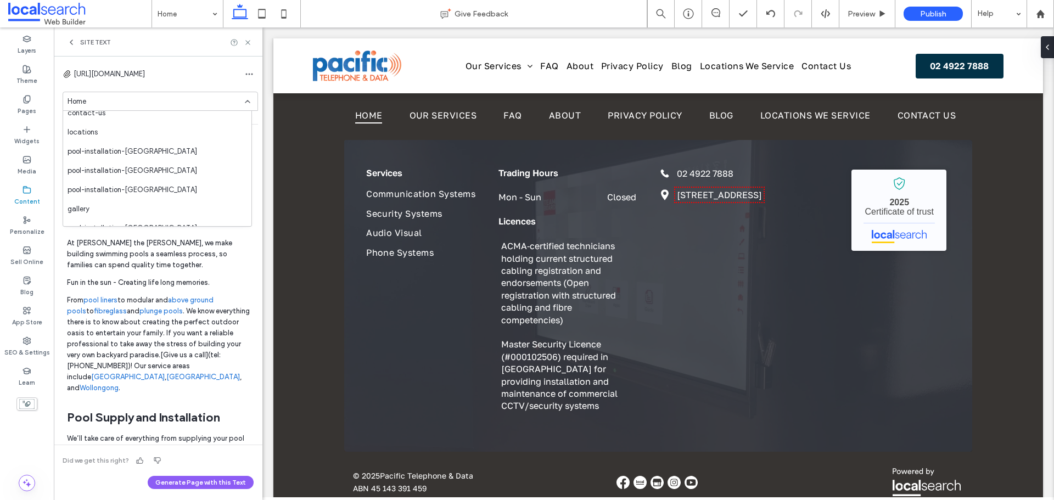
scroll to position [0, 0]
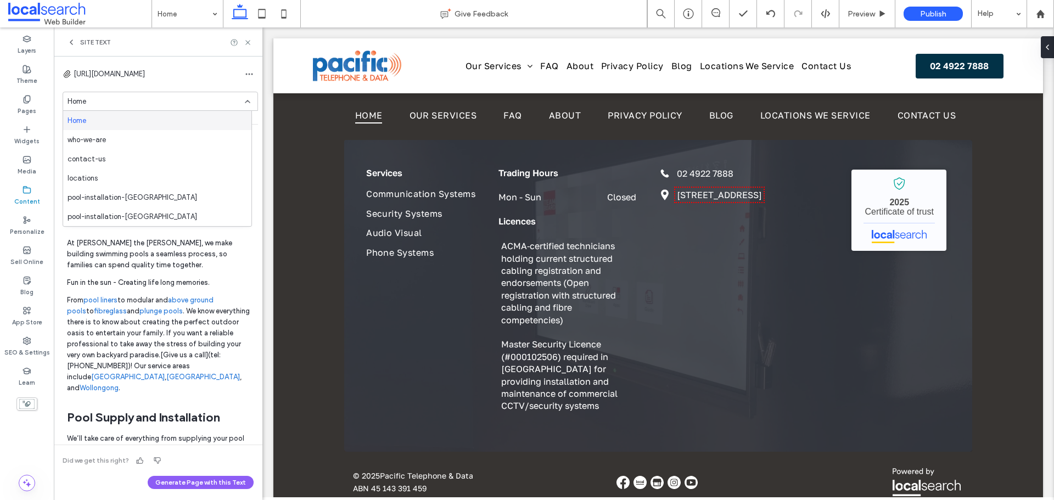
click at [243, 99] on icon at bounding box center [247, 101] width 9 height 9
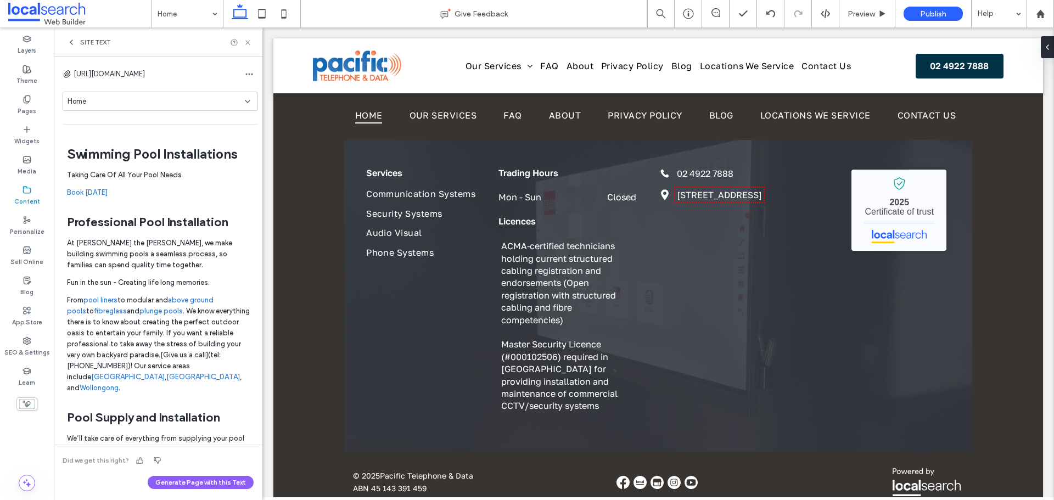
click at [252, 37] on div "Site Text" at bounding box center [158, 41] width 209 height 29
click at [245, 43] on icon at bounding box center [248, 42] width 8 height 8
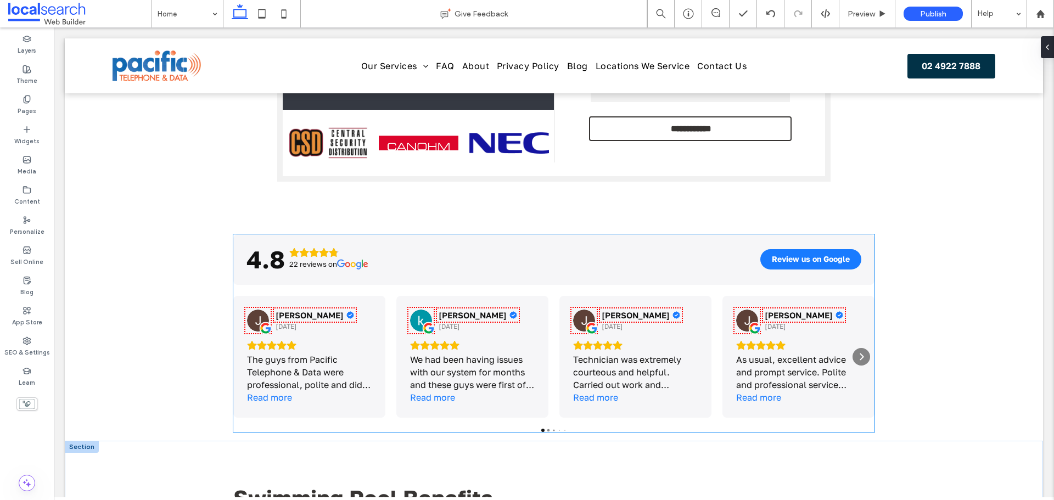
scroll to position [768, 0]
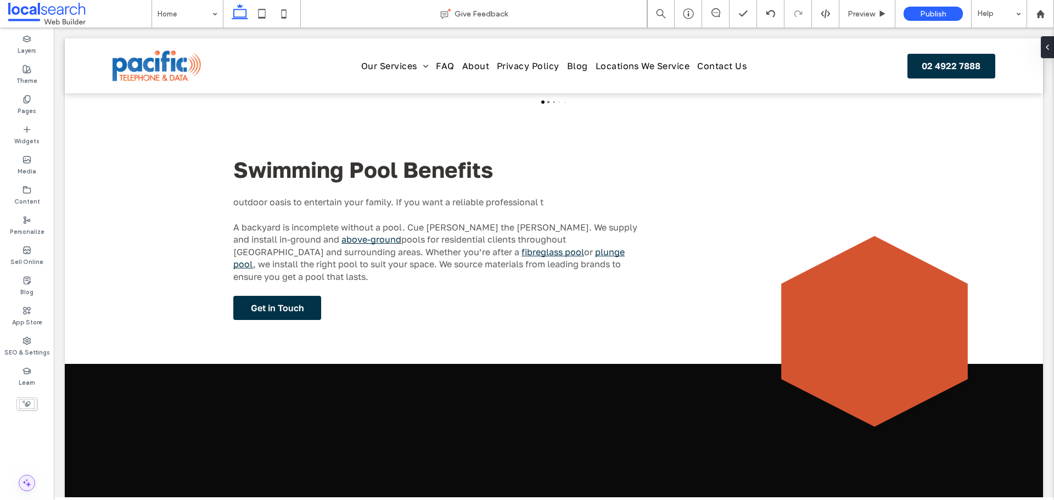
click at [29, 484] on use at bounding box center [27, 483] width 8 height 8
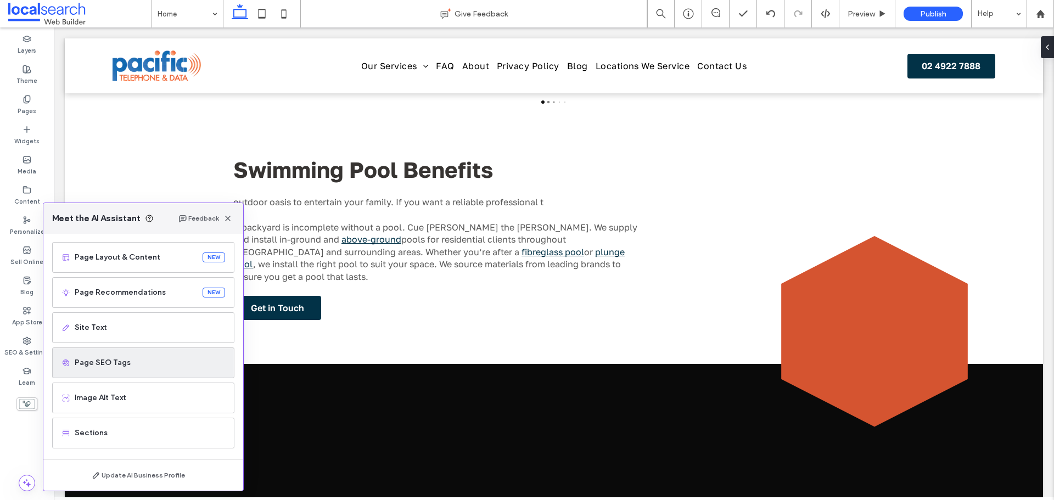
scroll to position [70, 0]
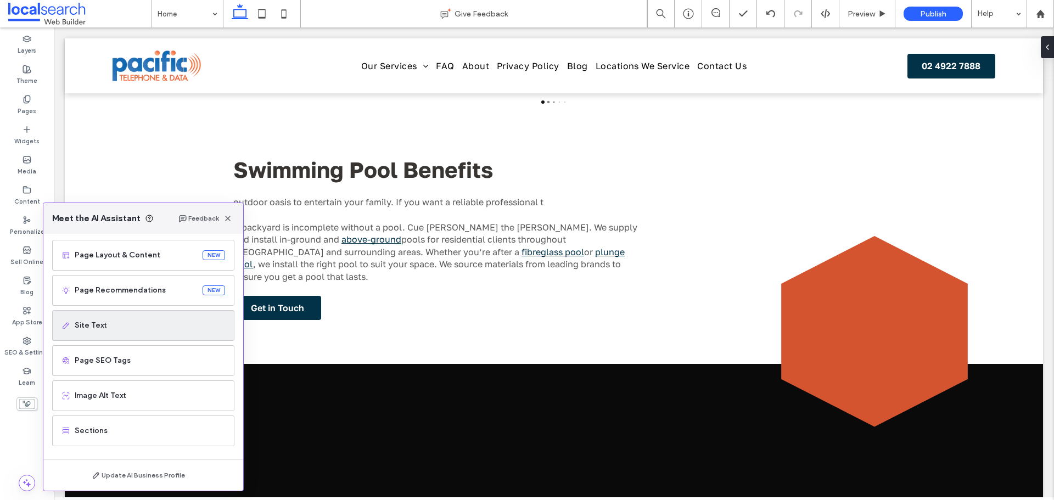
click at [125, 333] on div "Site Text" at bounding box center [143, 325] width 182 height 31
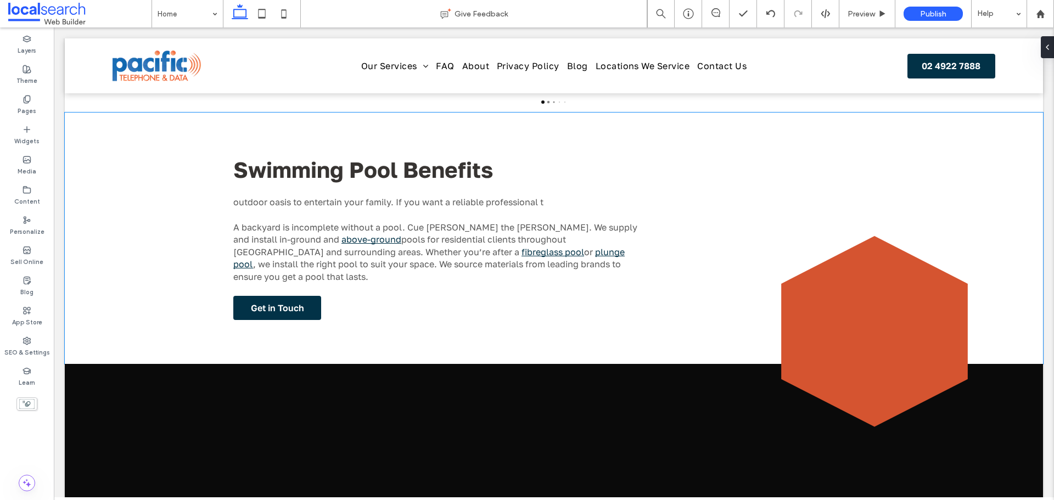
scroll to position [0, 0]
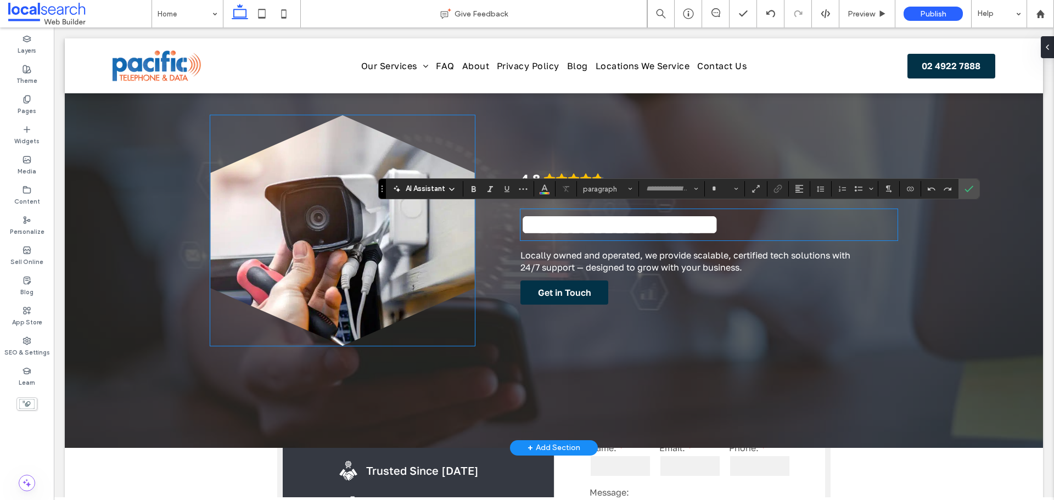
type input "**********"
type input "**"
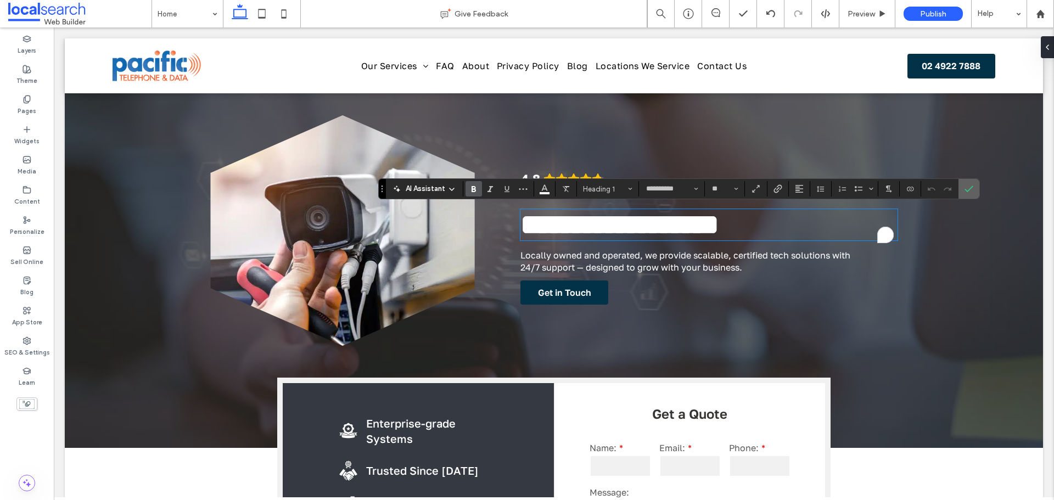
click at [972, 192] on icon "Confirm" at bounding box center [968, 188] width 9 height 9
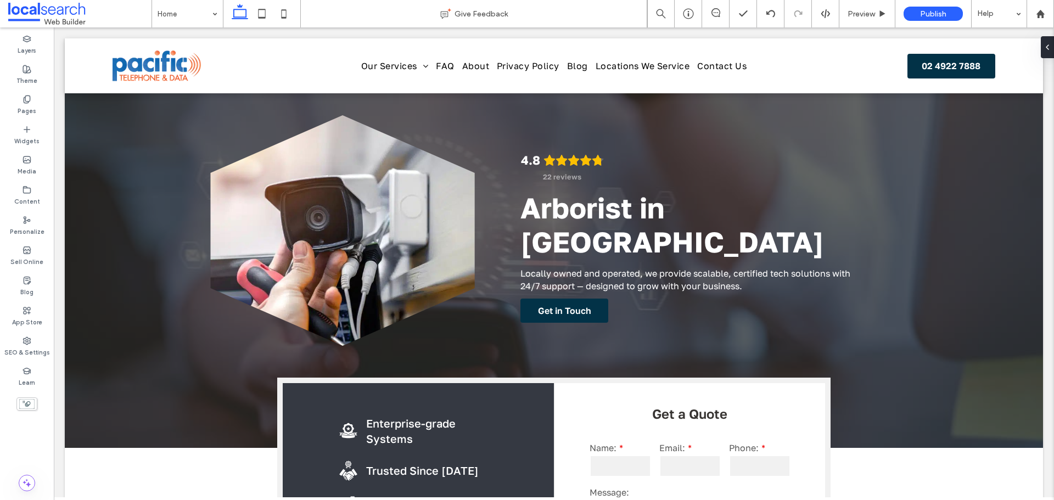
click at [31, 480] on div "Layers Theme Pages Widgets Media Content Personalize Sell Online Blog App Store…" at bounding box center [27, 263] width 54 height 473
click at [21, 492] on div "Layers Theme Pages Widgets Media Content Personalize Sell Online Blog App Store…" at bounding box center [27, 263] width 54 height 473
click at [25, 484] on icon at bounding box center [26, 482] width 11 height 11
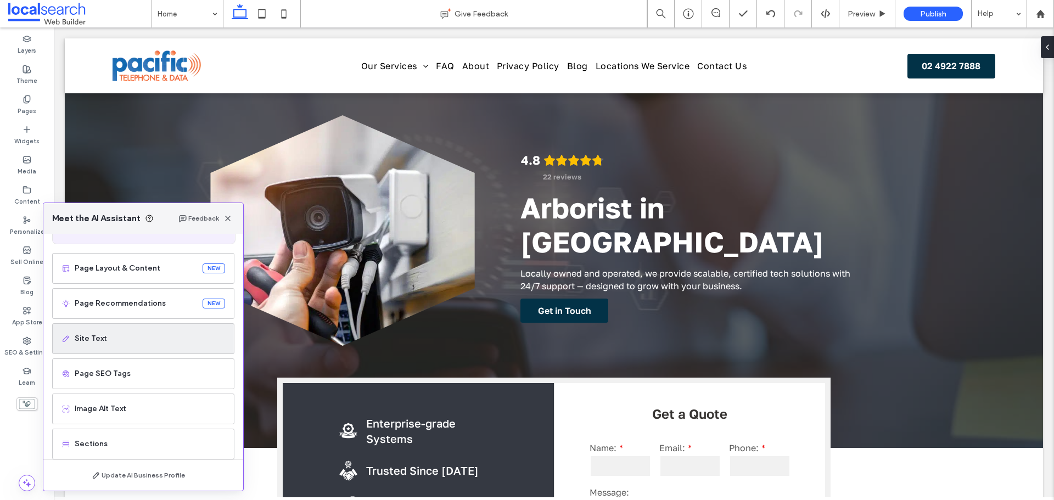
scroll to position [70, 0]
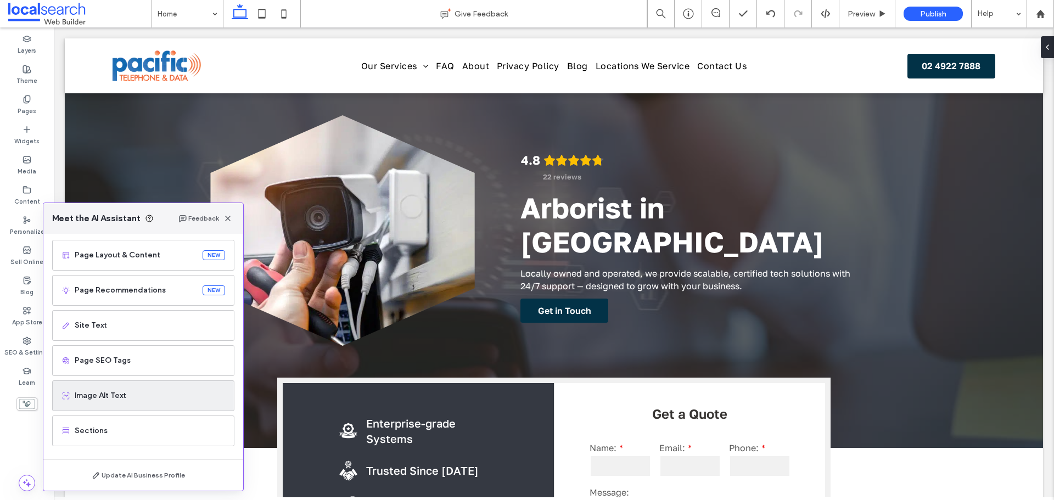
click at [139, 384] on div "Image Alt Text" at bounding box center [143, 395] width 182 height 31
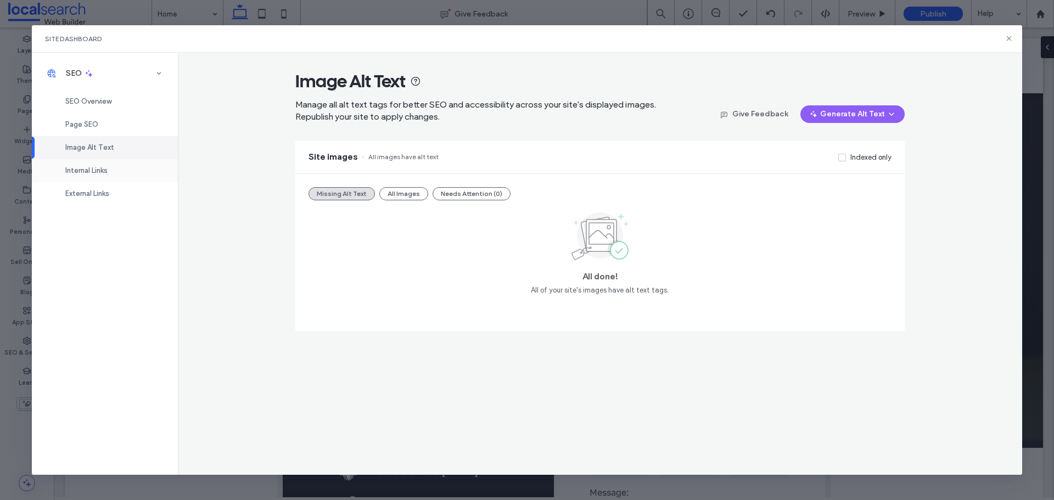
click at [119, 177] on div "Internal Links" at bounding box center [105, 170] width 146 height 23
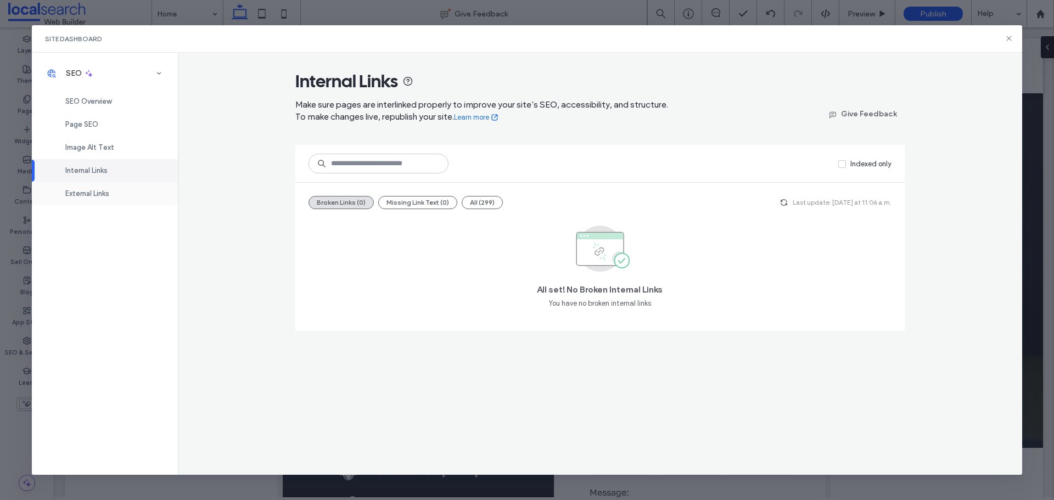
click at [106, 192] on span "External Links" at bounding box center [87, 193] width 44 height 8
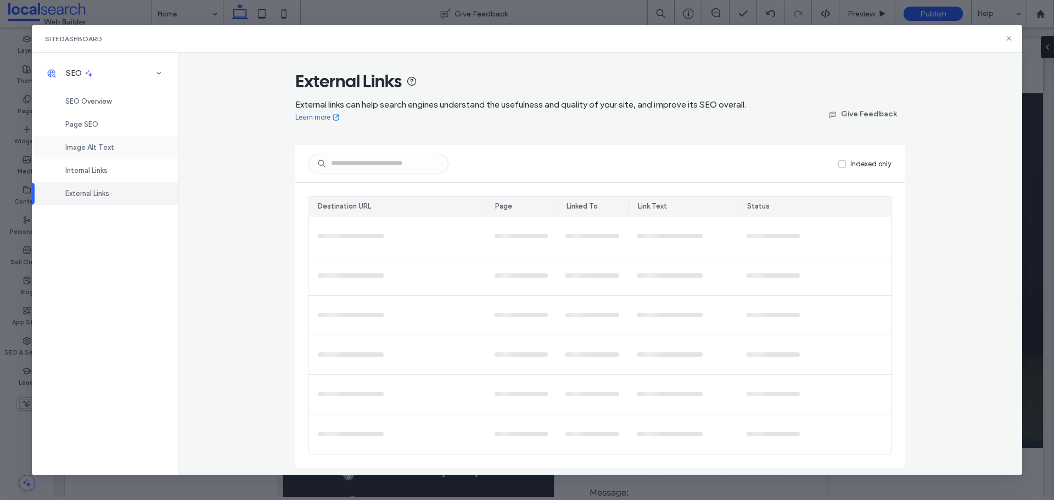
click at [108, 151] on span "Image Alt Text" at bounding box center [89, 147] width 49 height 8
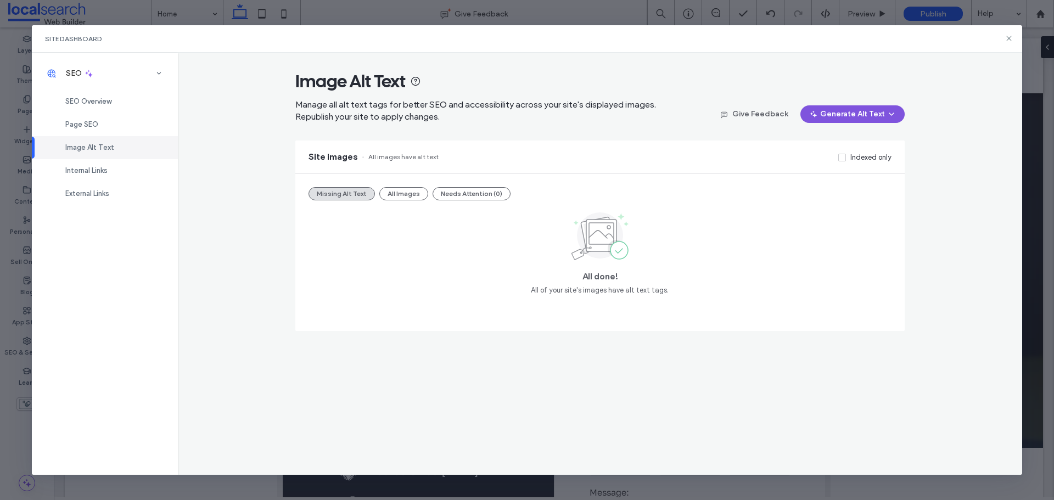
click at [889, 115] on icon "button" at bounding box center [891, 114] width 9 height 9
click at [1005, 39] on icon at bounding box center [1008, 38] width 9 height 9
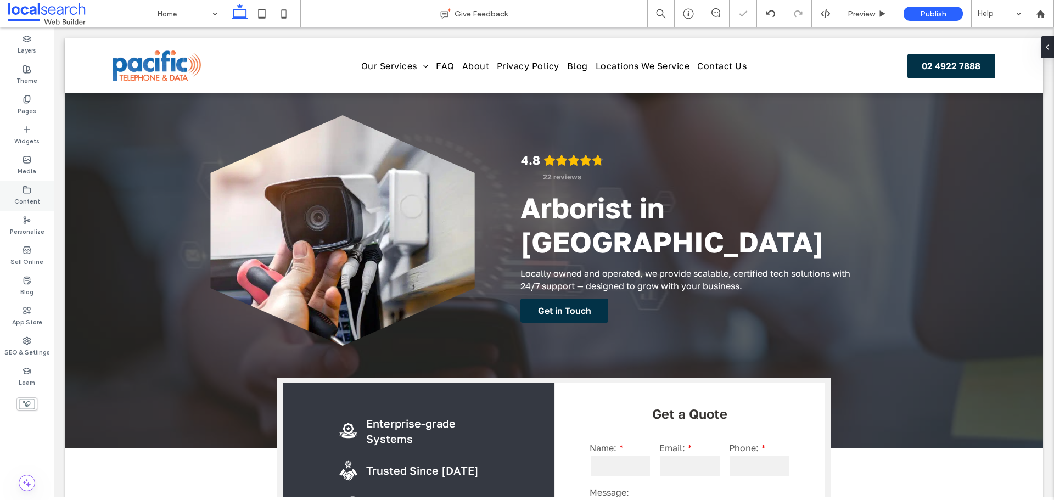
click at [27, 194] on label "Content" at bounding box center [27, 200] width 26 height 12
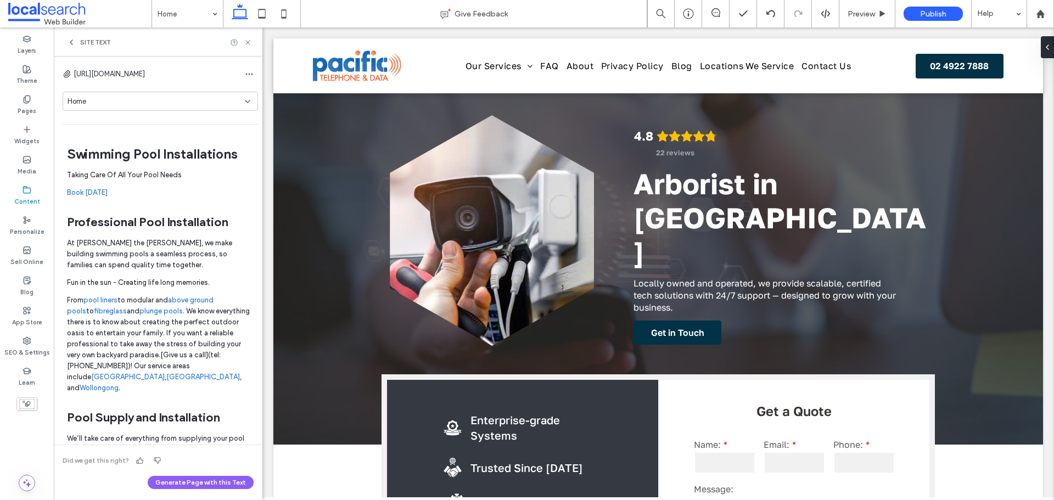
scroll to position [0, 0]
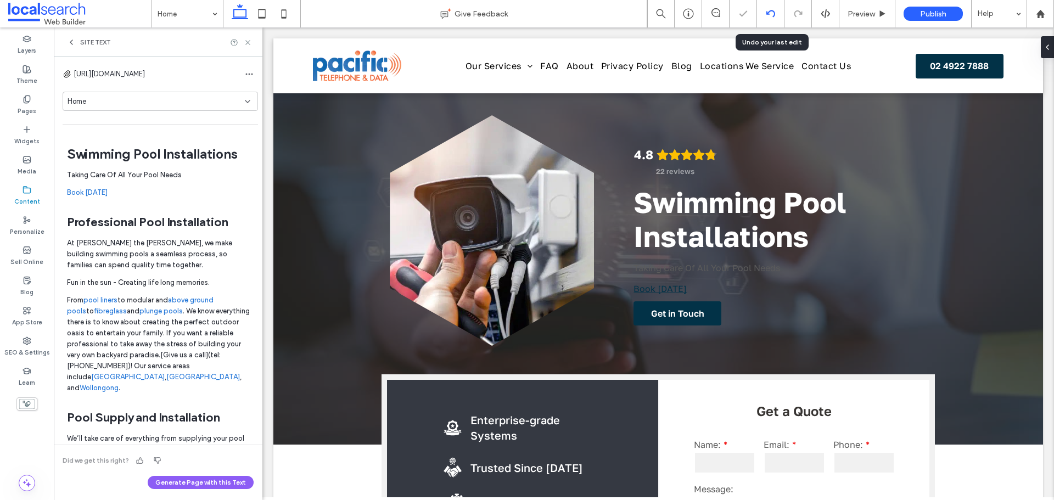
click at [781, 13] on div at bounding box center [770, 13] width 27 height 9
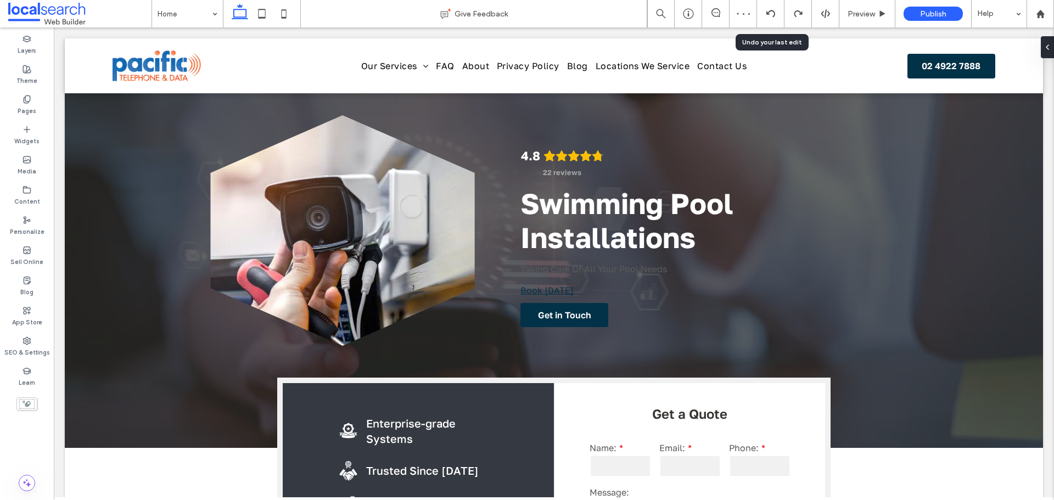
click at [779, 17] on div at bounding box center [770, 13] width 27 height 9
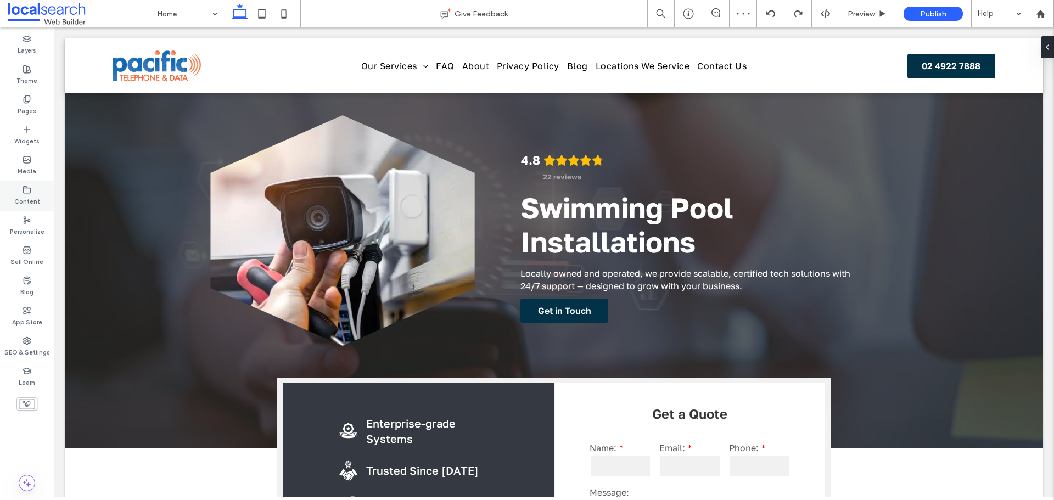
click at [29, 196] on label "Content" at bounding box center [27, 200] width 26 height 12
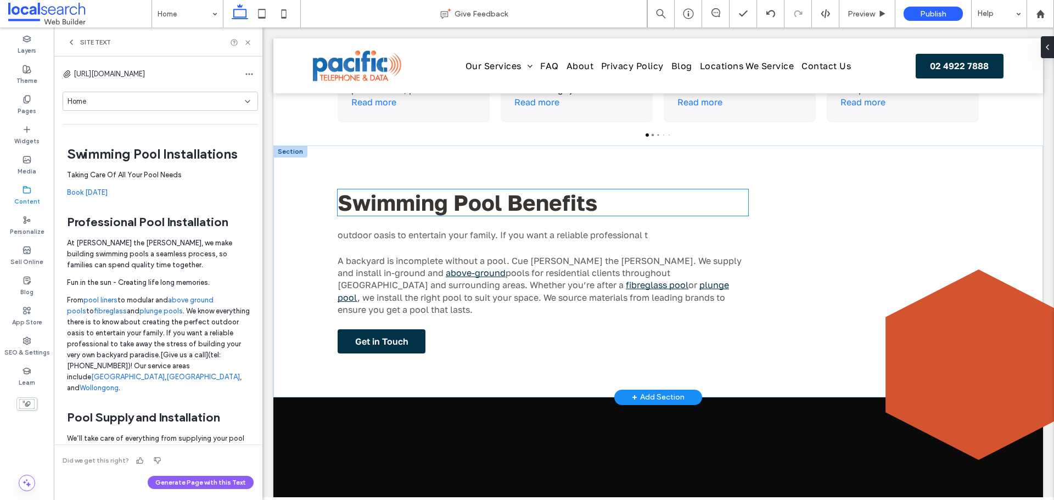
scroll to position [714, 0]
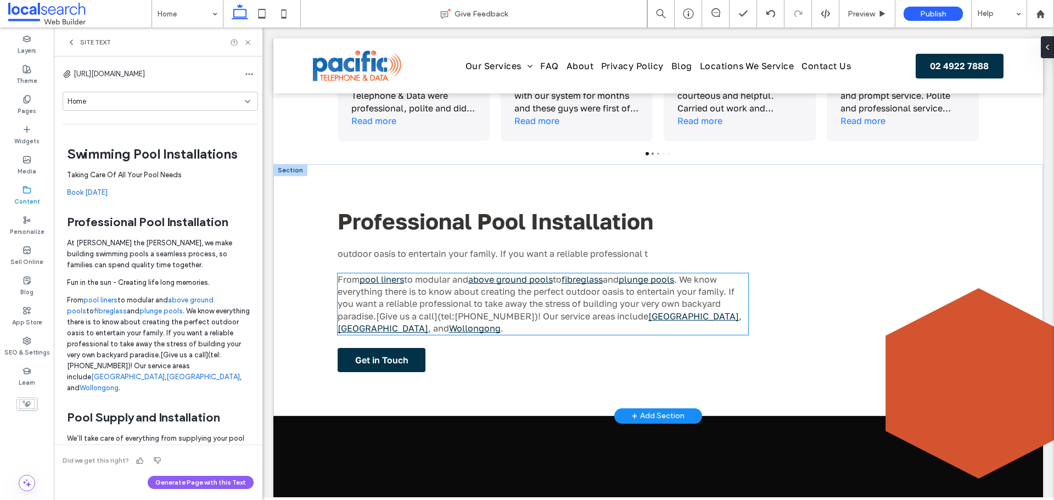
click at [383, 307] on span ". We know everything there is to know about creating the perfect outdoor oasis …" at bounding box center [536, 298] width 397 height 48
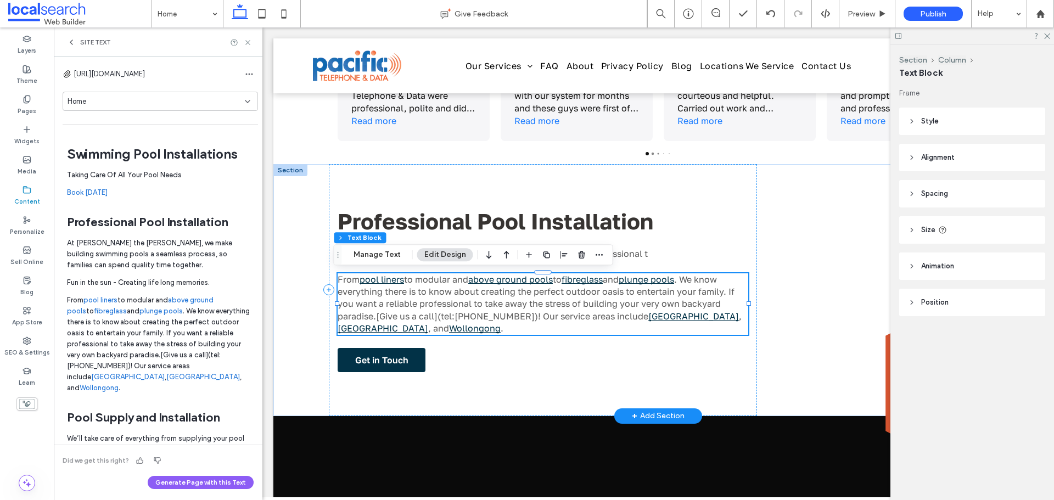
click at [383, 307] on span ". We know everything there is to know about creating the perfect outdoor oasis …" at bounding box center [536, 298] width 397 height 48
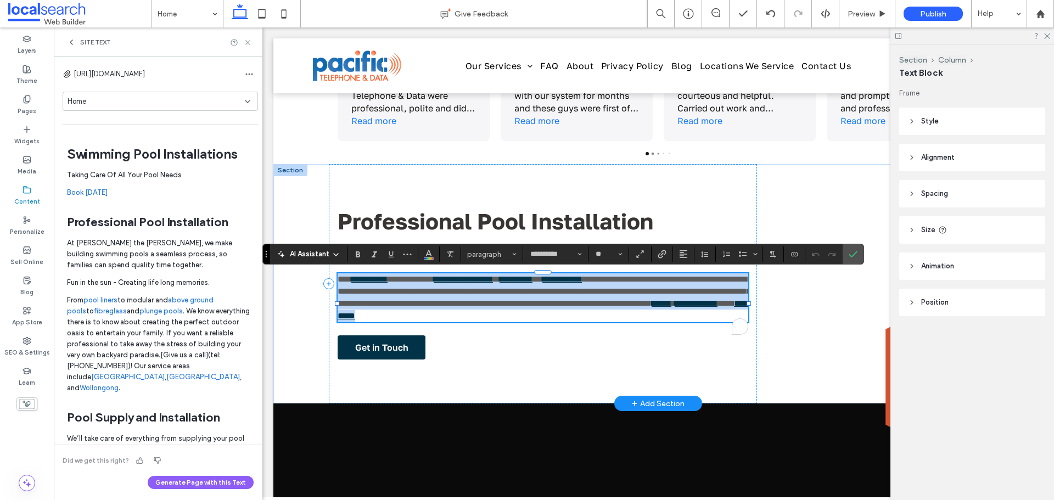
click at [373, 308] on span "**********" at bounding box center [544, 291] width 413 height 33
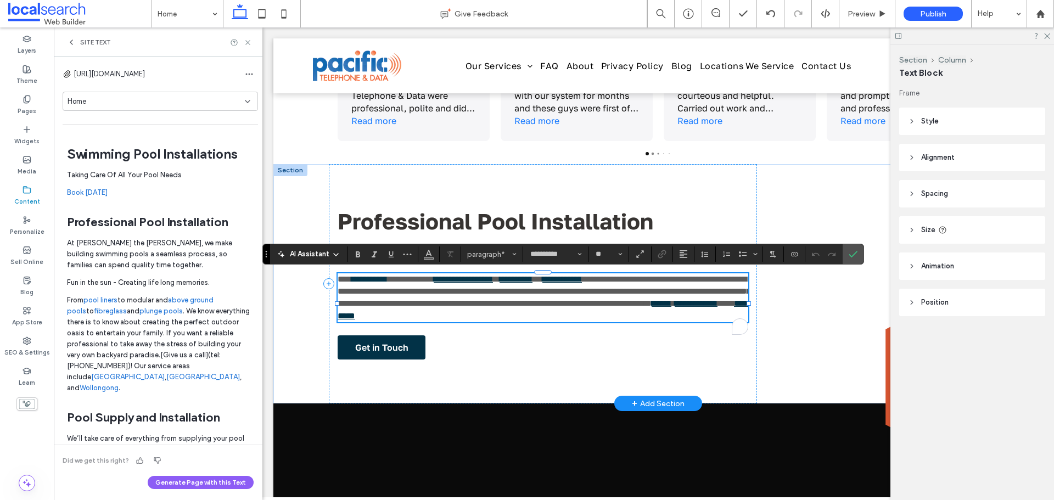
click at [356, 279] on link "**********" at bounding box center [369, 279] width 36 height 8
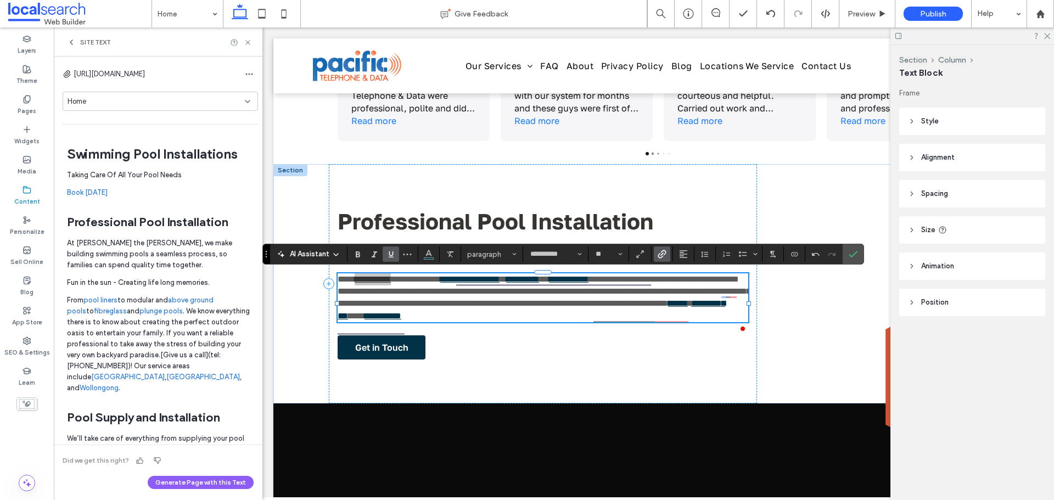
click at [661, 259] on icon "Link" at bounding box center [662, 254] width 9 height 9
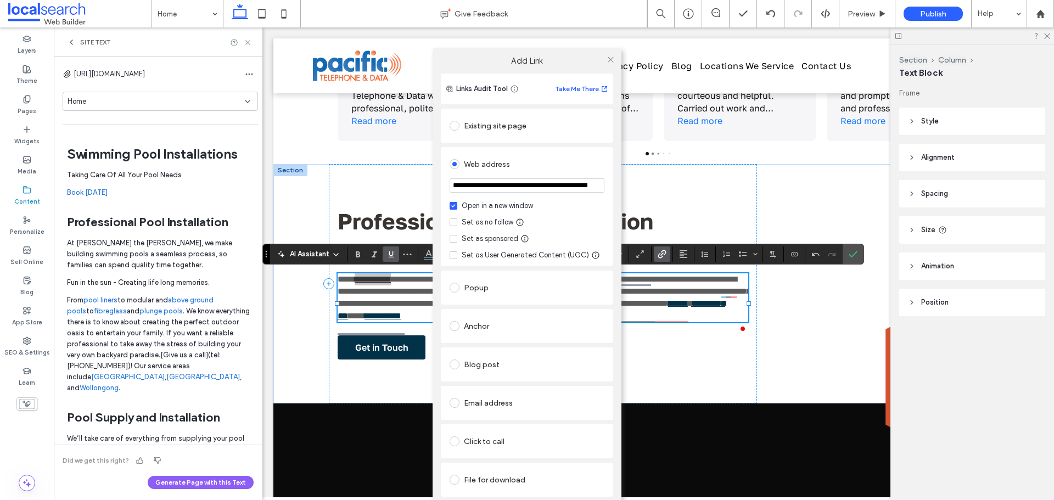
click at [499, 131] on div "Existing site page" at bounding box center [527, 126] width 155 height 18
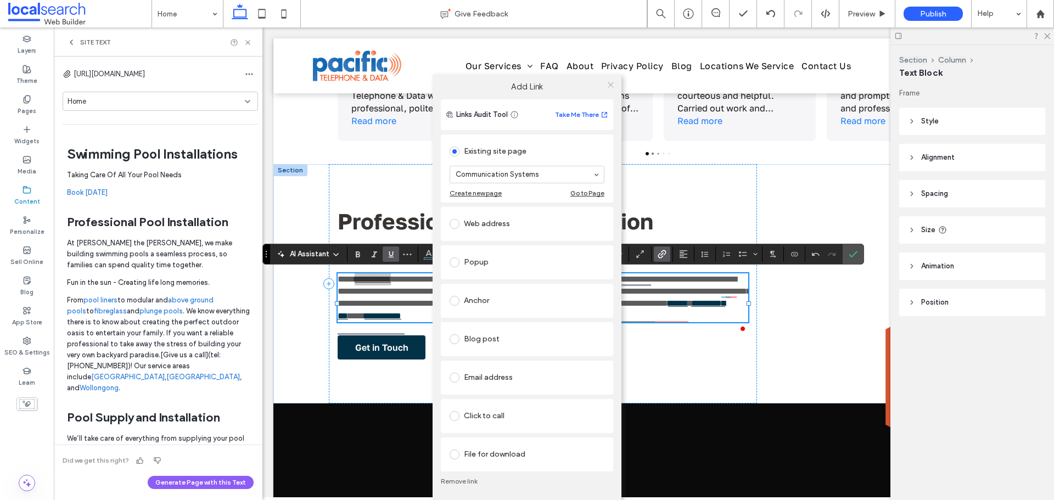
click at [609, 80] on span at bounding box center [610, 85] width 8 height 16
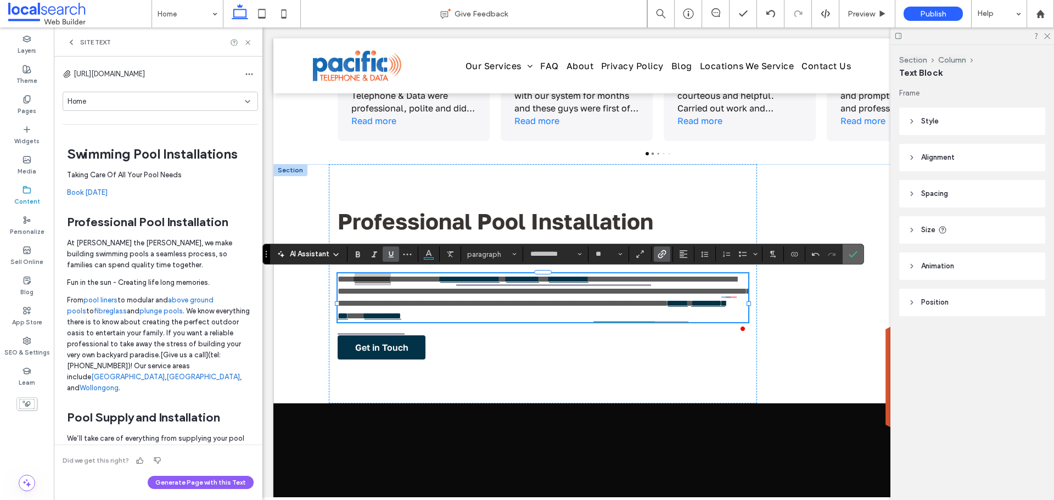
click at [859, 247] on label "Confirm" at bounding box center [853, 254] width 16 height 20
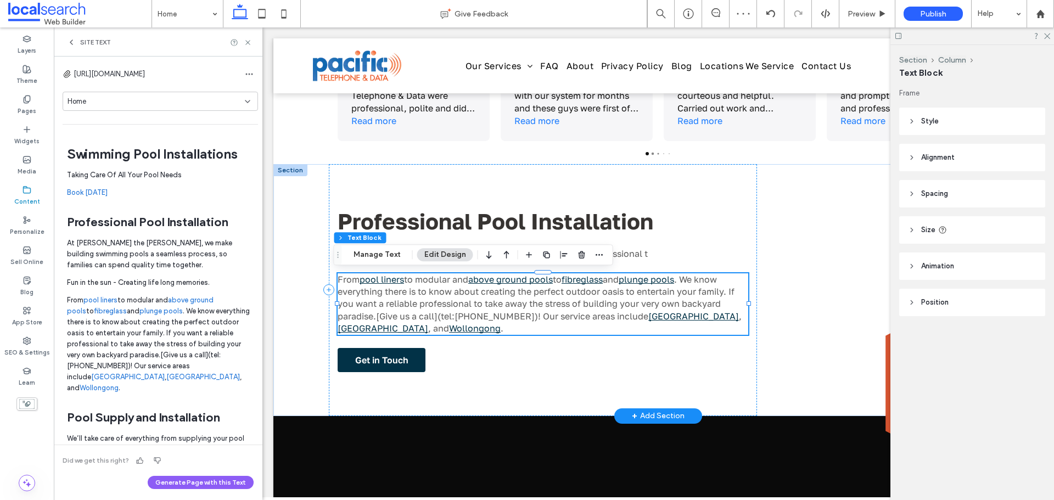
click at [469, 317] on span ". We know everything there is to know about creating the perfect outdoor oasis …" at bounding box center [536, 298] width 397 height 48
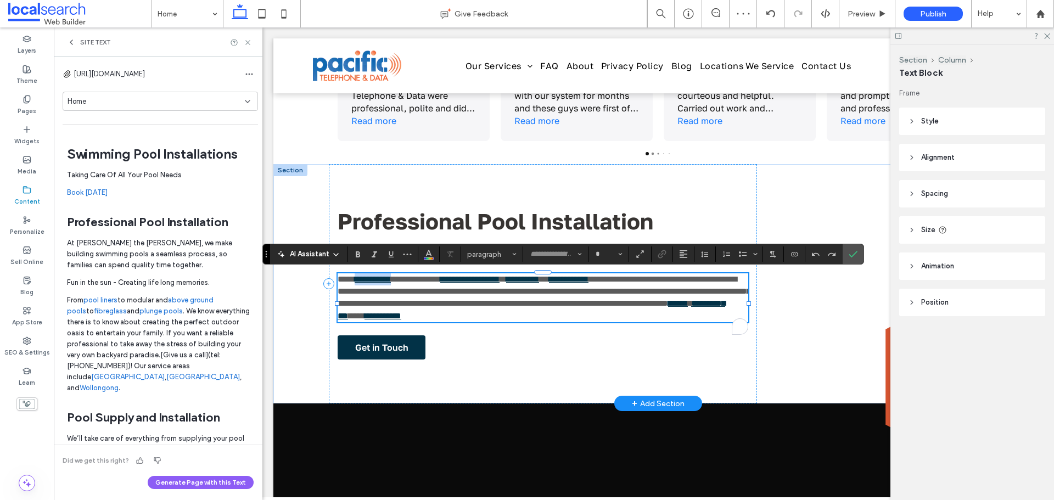
type input "**********"
type input "**"
click at [469, 308] on span "**********" at bounding box center [544, 291] width 413 height 33
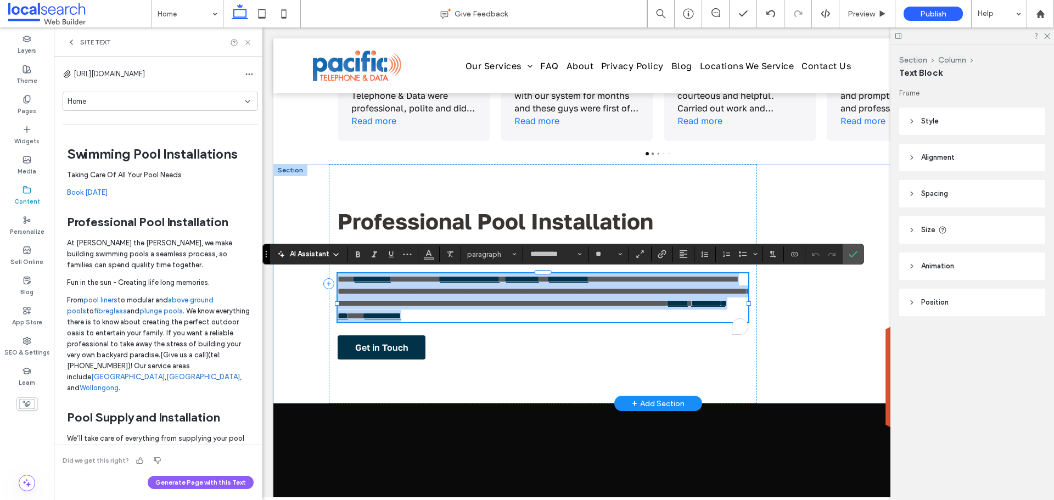
click at [469, 308] on span "**********" at bounding box center [544, 291] width 413 height 33
click at [473, 289] on span "**********" at bounding box center [544, 291] width 413 height 33
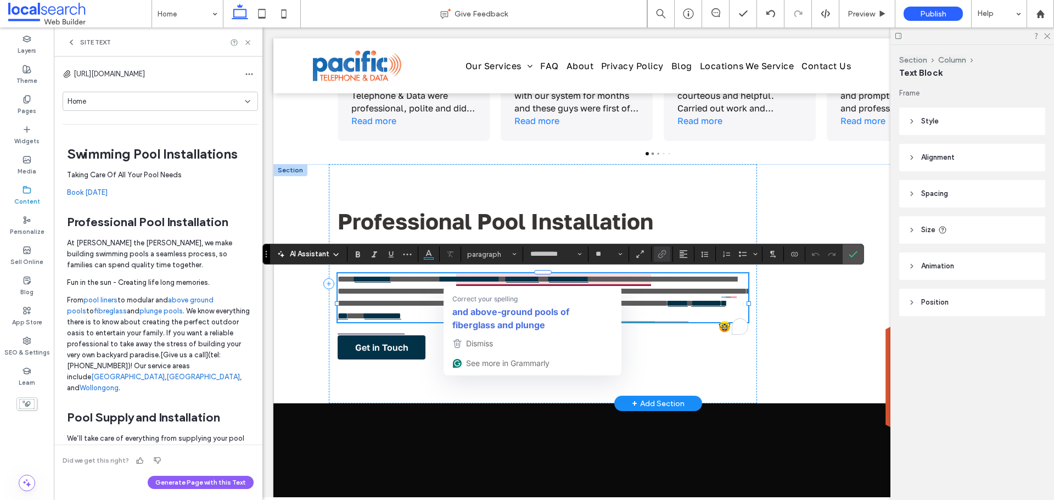
click at [473, 280] on link "**********" at bounding box center [469, 279] width 59 height 8
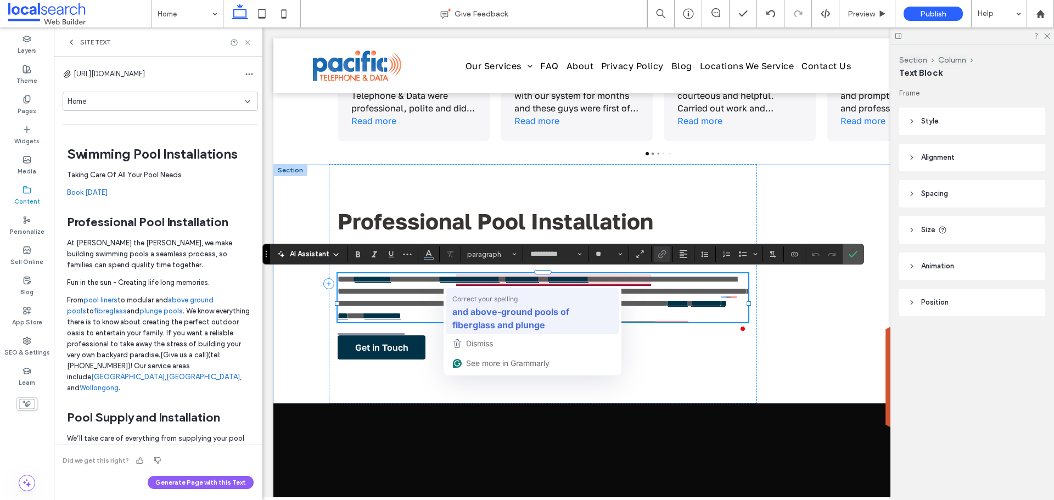
click at [479, 298] on span "Correct your spelling" at bounding box center [484, 298] width 65 height 11
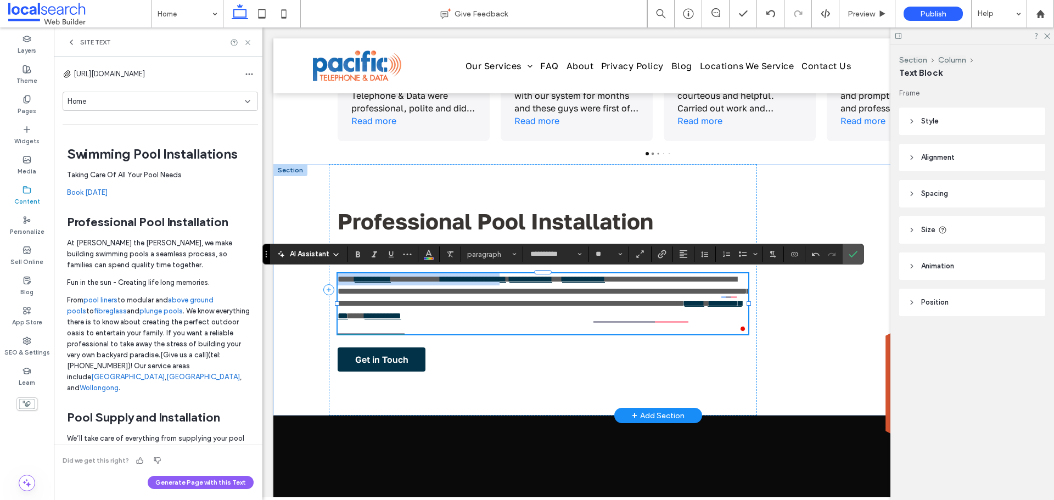
drag, startPoint x: 471, startPoint y: 279, endPoint x: 541, endPoint y: 281, distance: 69.2
click at [550, 282] on p "**********" at bounding box center [543, 303] width 411 height 61
click at [535, 304] on span "**********" at bounding box center [544, 291] width 413 height 33
drag, startPoint x: 471, startPoint y: 280, endPoint x: 636, endPoint y: 268, distance: 165.1
click at [506, 281] on link "**********" at bounding box center [473, 279] width 66 height 8
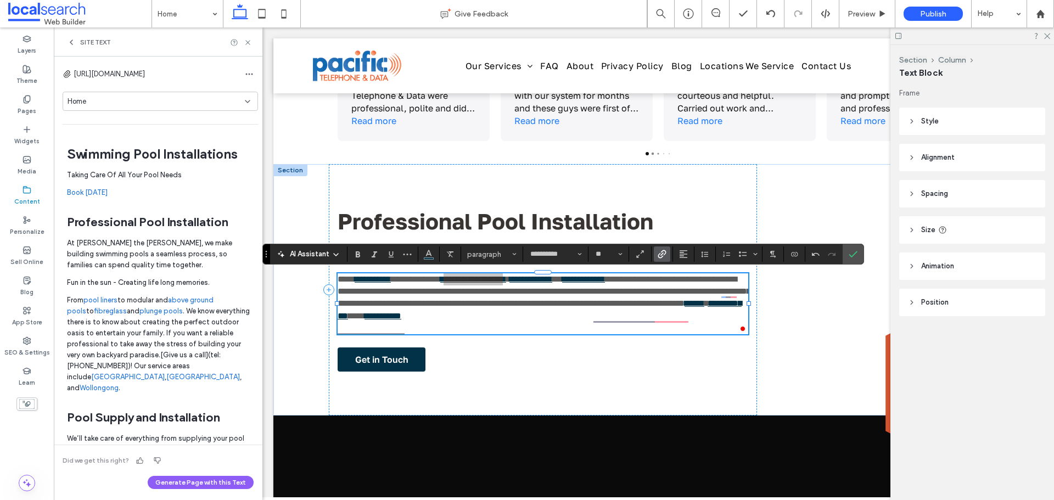
click at [656, 255] on label "Link" at bounding box center [662, 253] width 16 height 15
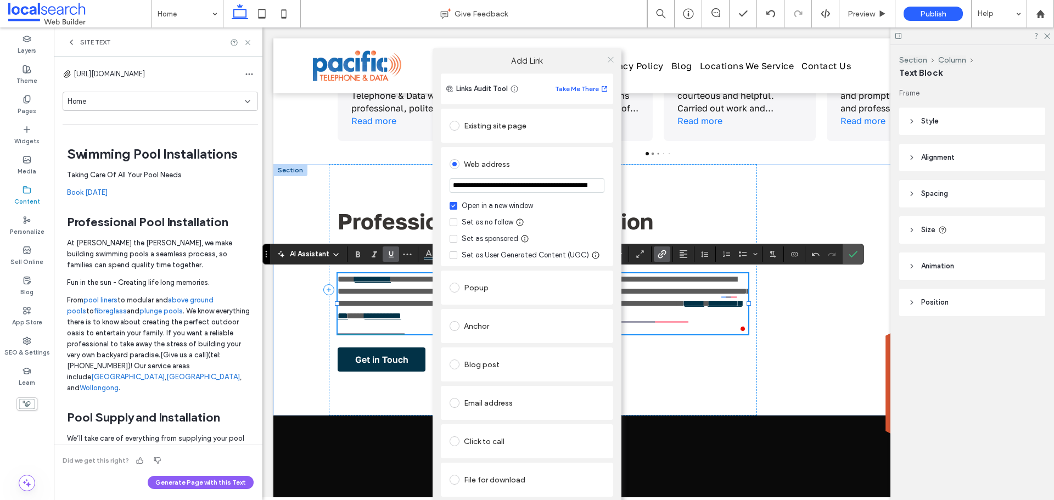
click at [614, 55] on icon at bounding box center [610, 59] width 8 height 8
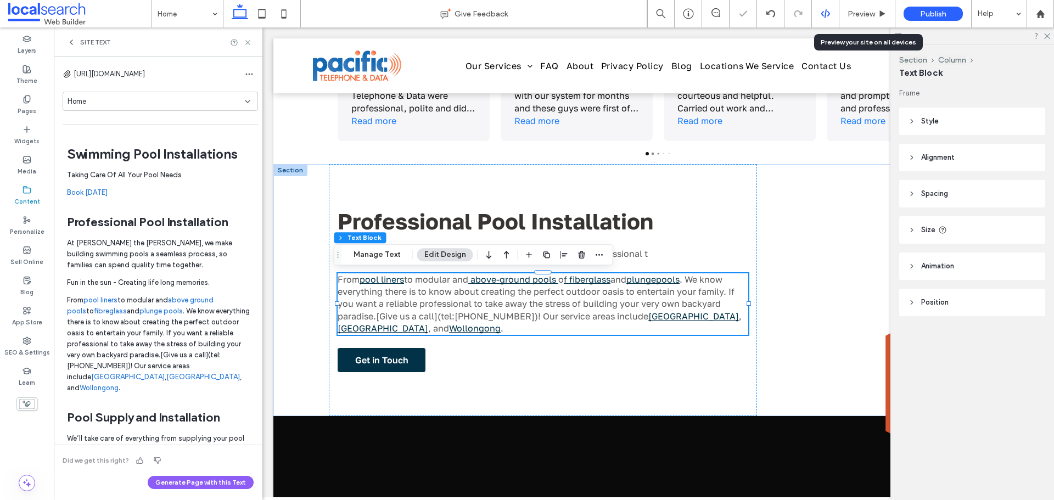
drag, startPoint x: 858, startPoint y: 21, endPoint x: 828, endPoint y: 22, distance: 30.2
click at [859, 21] on div "Preview" at bounding box center [867, 13] width 56 height 27
drag, startPoint x: 859, startPoint y: 10, endPoint x: 651, endPoint y: 3, distance: 207.6
click at [859, 10] on span "Preview" at bounding box center [860, 13] width 27 height 9
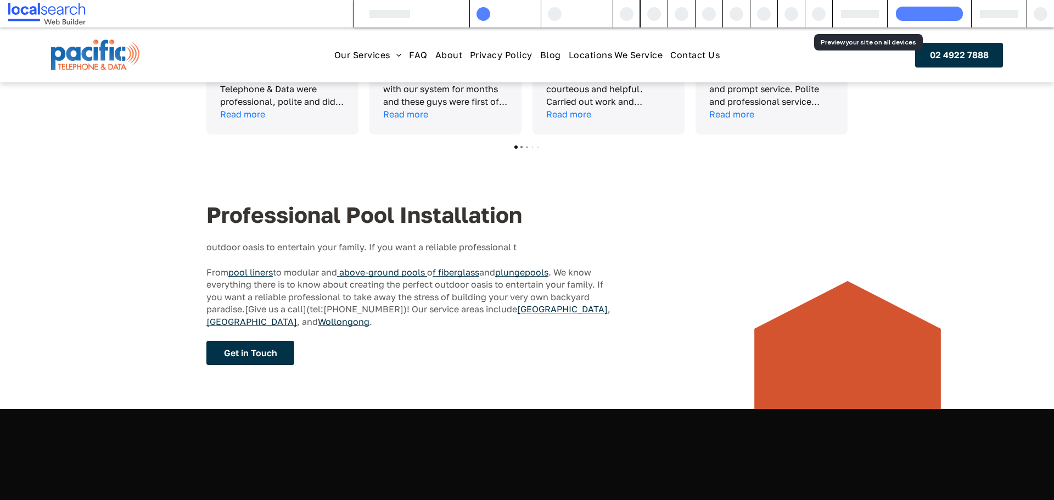
scroll to position [706, 0]
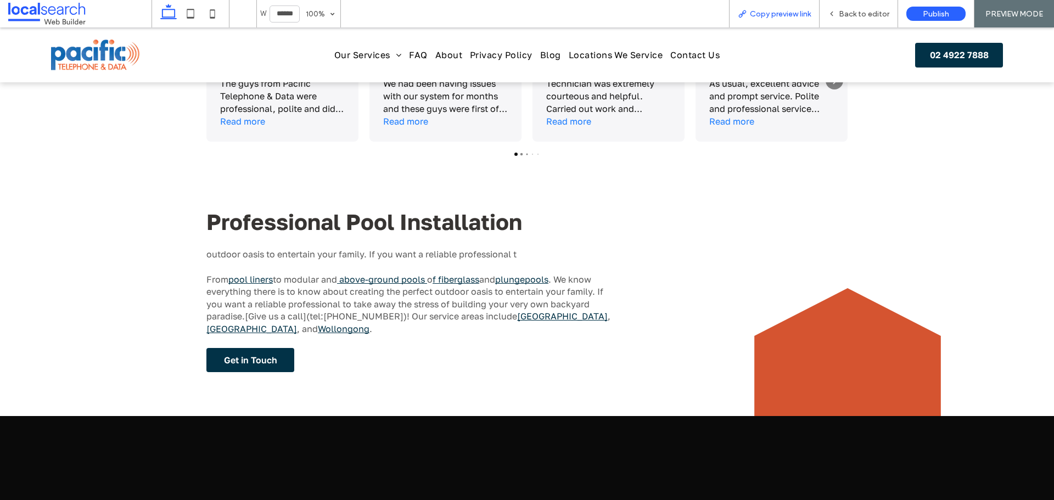
click at [772, 10] on span "Copy preview link" at bounding box center [780, 13] width 61 height 9
click at [748, 12] on div "Copy preview link" at bounding box center [773, 13] width 89 height 9
click at [858, 15] on span "Back to editor" at bounding box center [864, 13] width 50 height 9
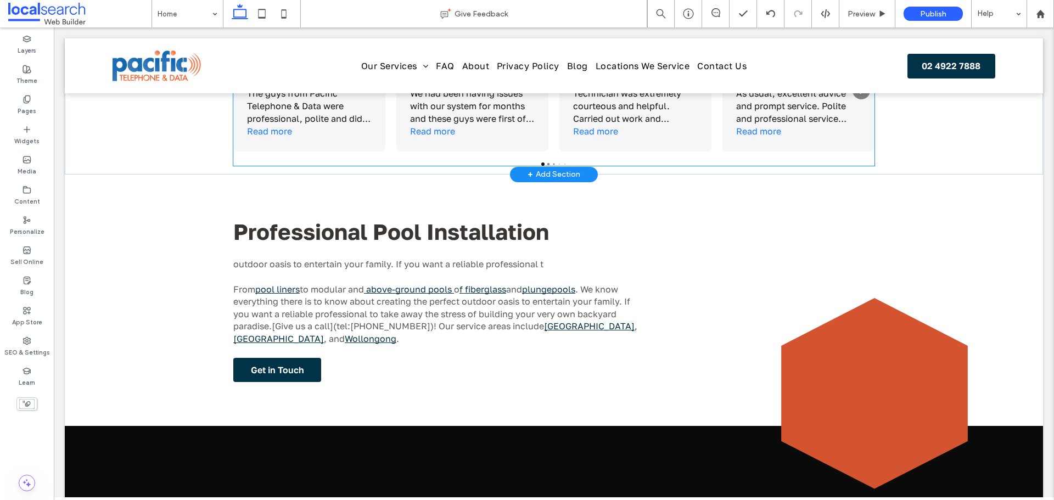
scroll to position [716, 0]
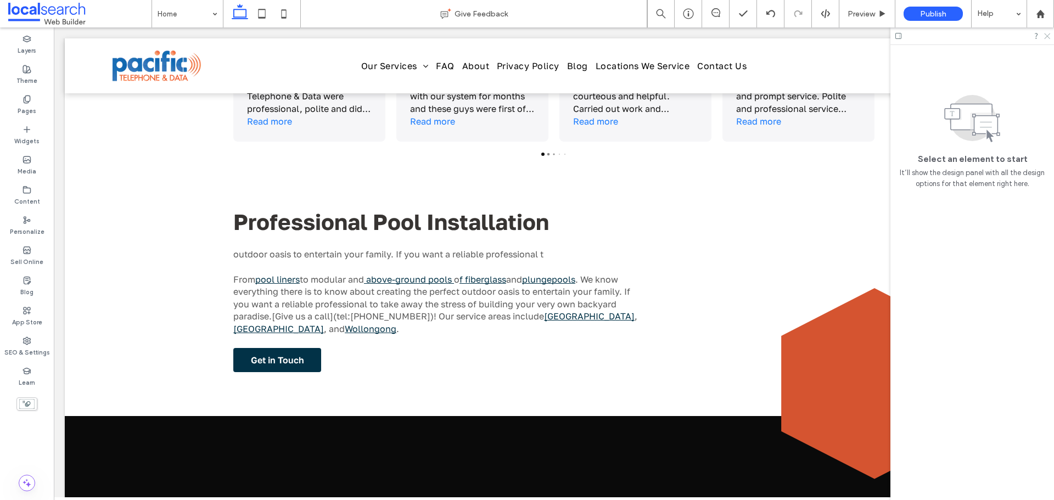
click at [1044, 35] on icon at bounding box center [1046, 35] width 7 height 7
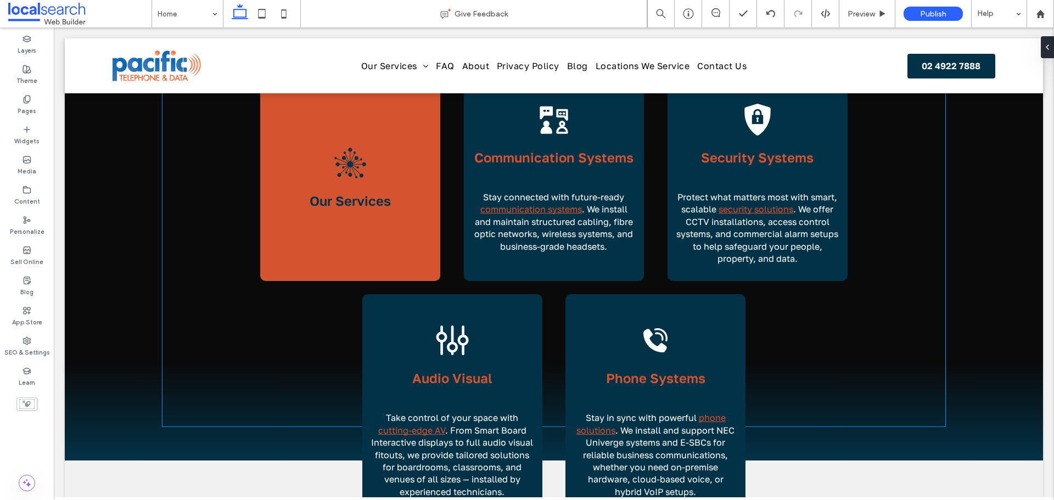
scroll to position [771, 0]
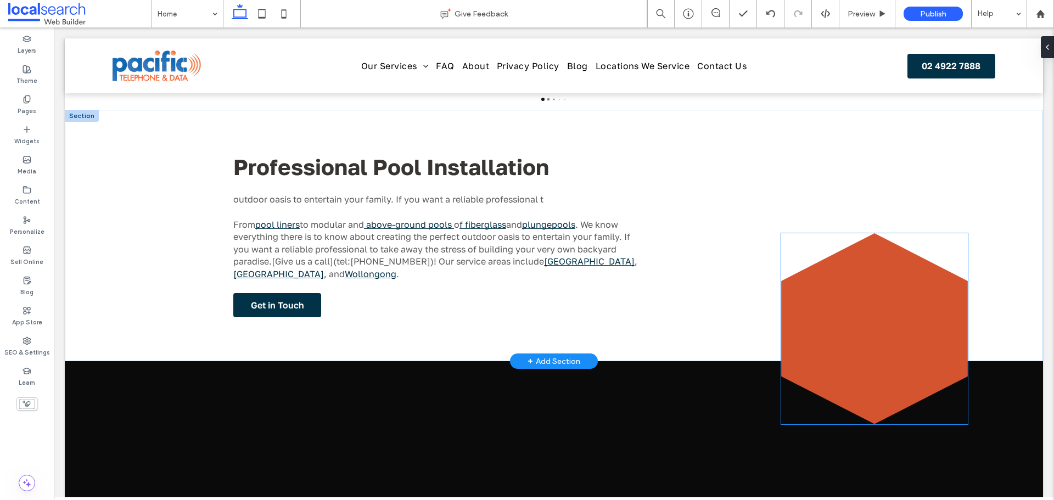
click at [851, 279] on icon at bounding box center [874, 328] width 187 height 191
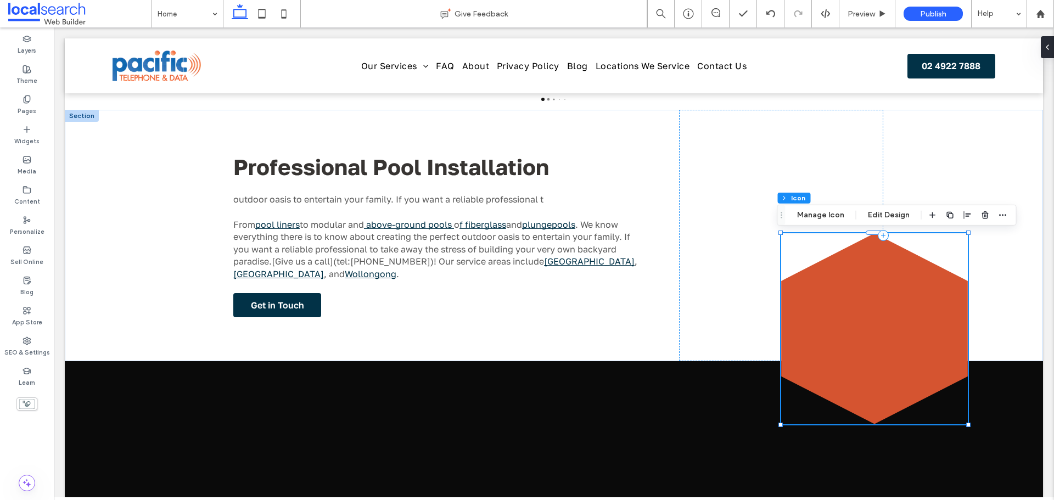
click at [828, 207] on div "Section Column Icon Manage Icon Edit Design" at bounding box center [896, 215] width 239 height 21
click at [828, 211] on button "Manage Icon" at bounding box center [820, 215] width 61 height 13
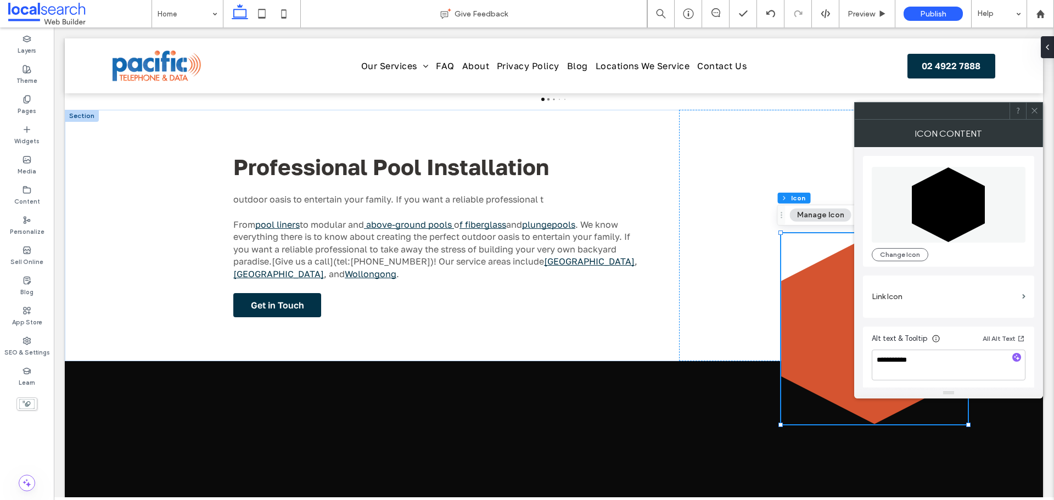
click at [1035, 112] on icon at bounding box center [1034, 110] width 8 height 8
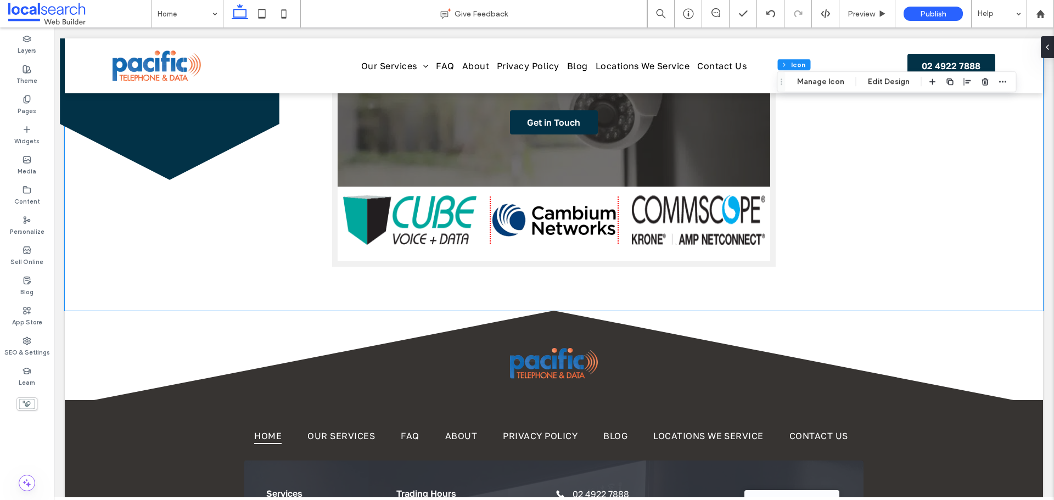
scroll to position [2033, 0]
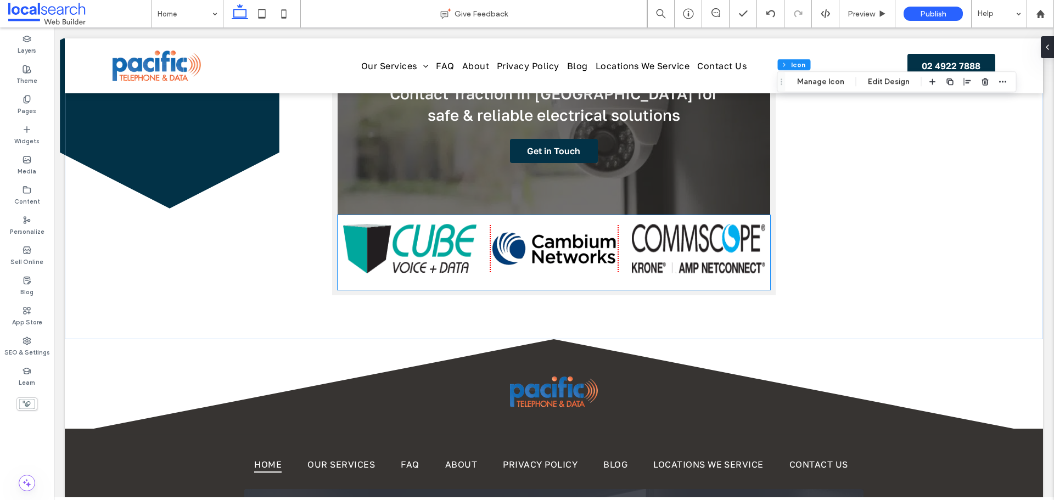
click at [417, 254] on img at bounding box center [409, 248] width 133 height 49
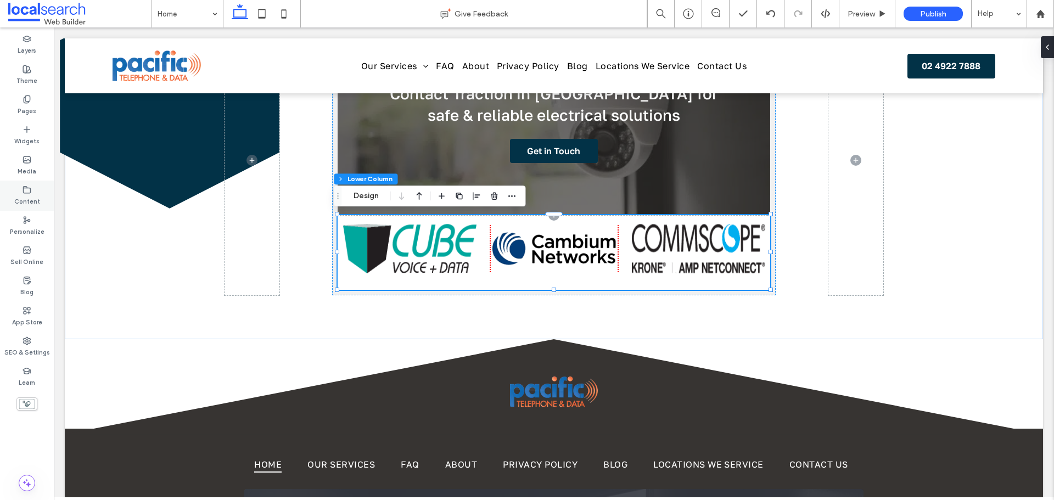
click at [35, 194] on div "Content" at bounding box center [27, 196] width 54 height 30
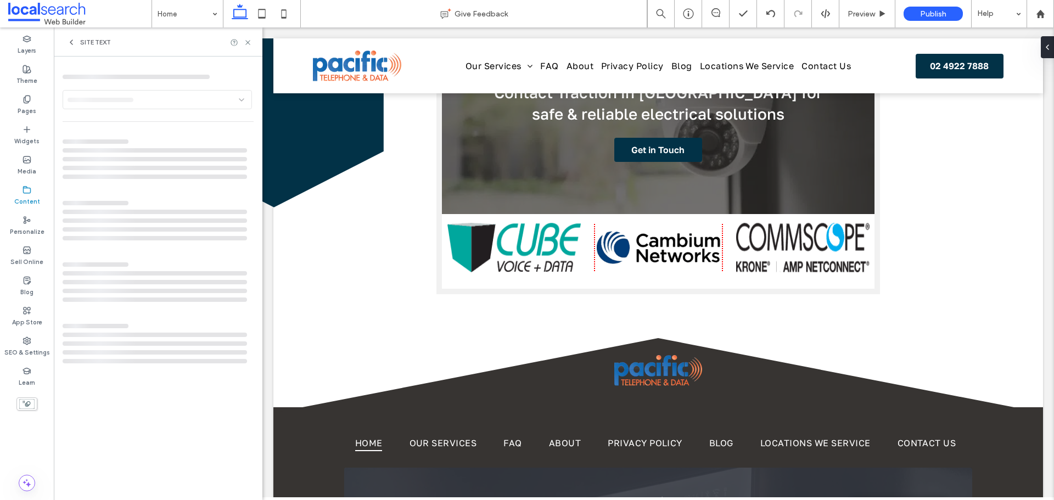
scroll to position [2059, 0]
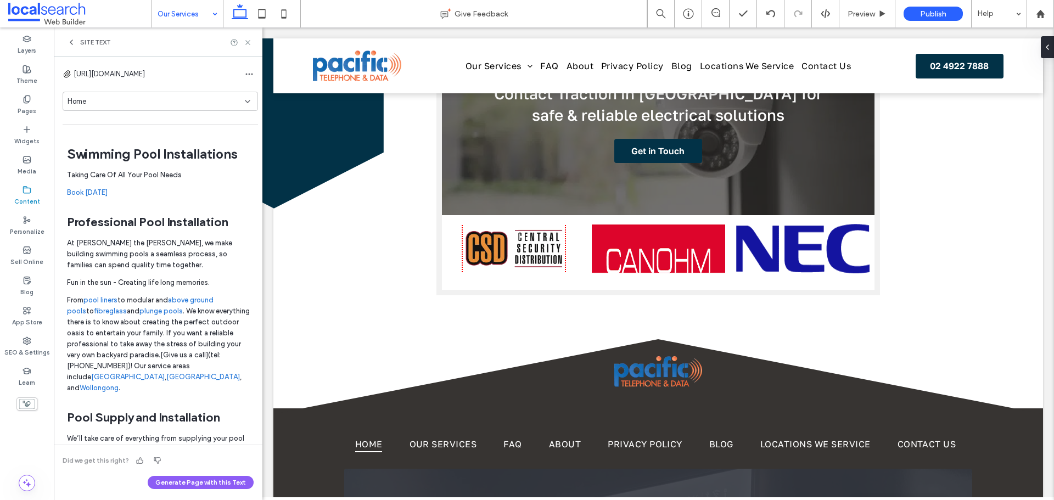
click at [179, 104] on div "Home" at bounding box center [156, 101] width 177 height 11
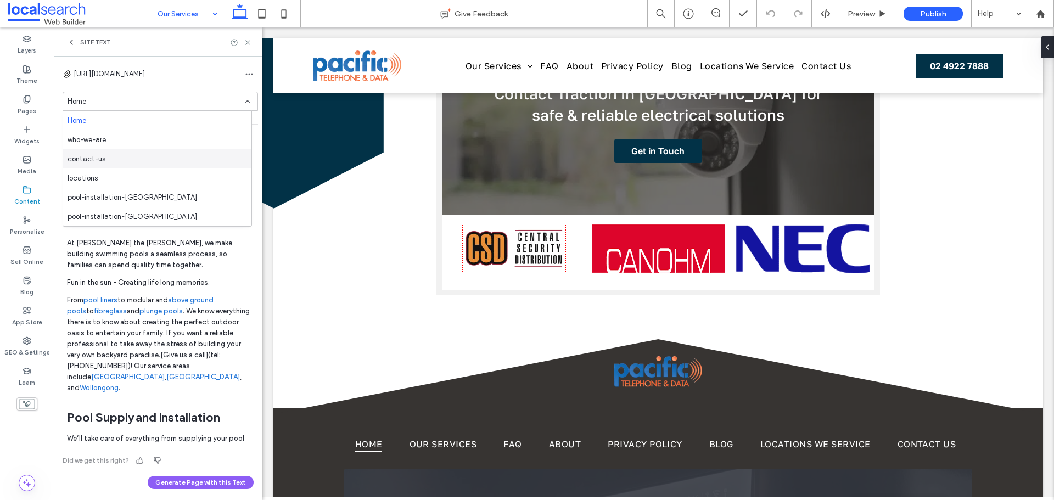
click at [207, 20] on div "Our Services" at bounding box center [187, 13] width 71 height 27
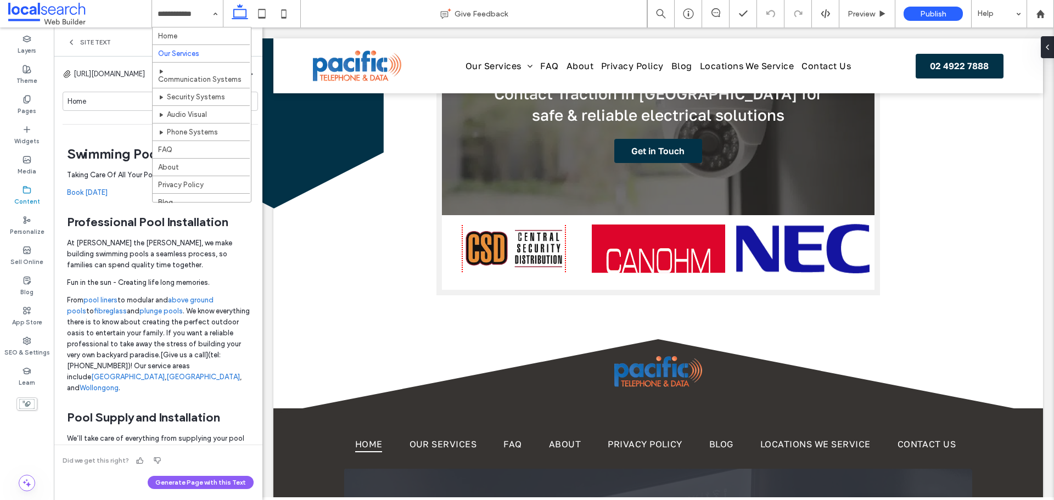
click at [95, 98] on div "Home" at bounding box center [156, 101] width 177 height 11
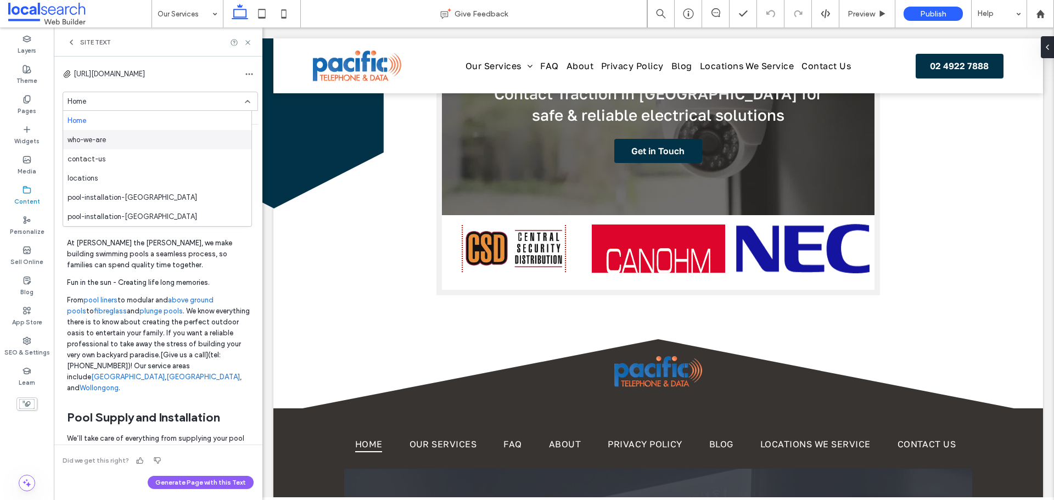
click at [136, 138] on div "who-we-are" at bounding box center [157, 139] width 188 height 19
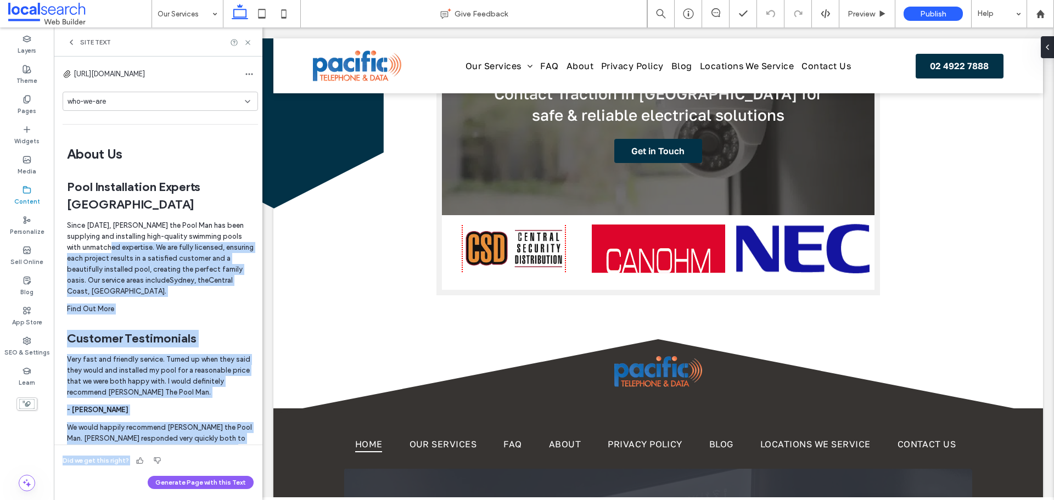
click at [145, 248] on p "Since [DATE], [PERSON_NAME] the Pool Man has been supplying and installing high…" at bounding box center [160, 258] width 187 height 77
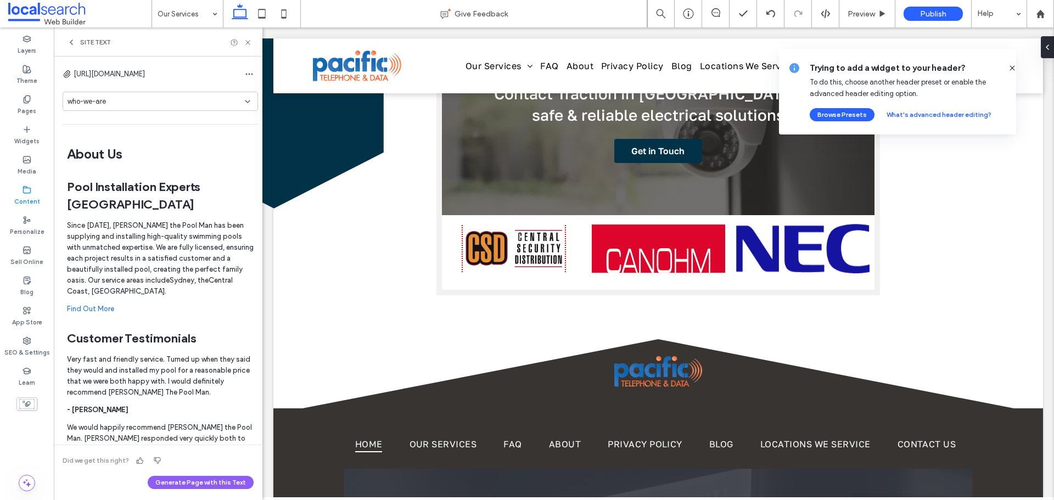
click at [113, 105] on div "who-we-are" at bounding box center [156, 101] width 177 height 11
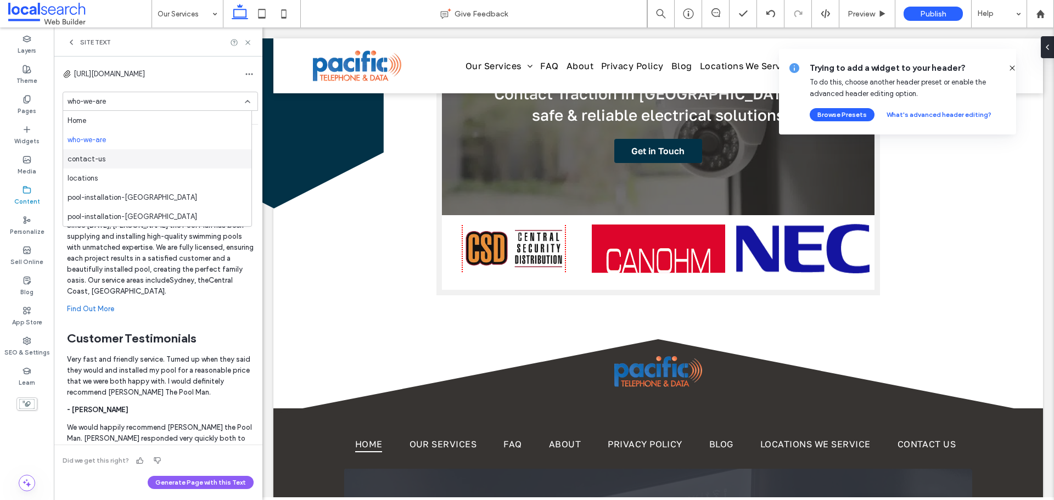
click at [120, 156] on div "contact-us" at bounding box center [157, 158] width 188 height 19
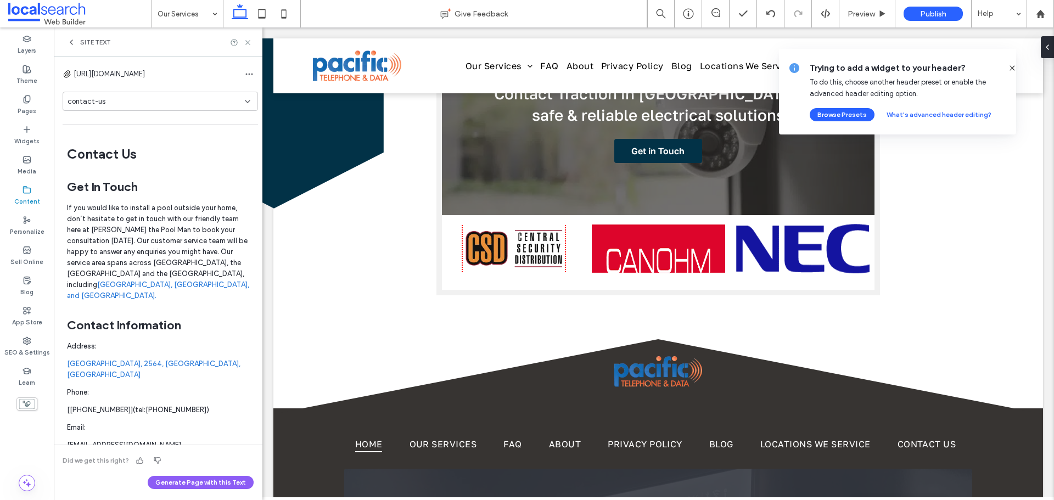
click at [113, 100] on div "contact-us" at bounding box center [156, 101] width 177 height 11
click at [127, 199] on span "pool-installation-[GEOGRAPHIC_DATA]" at bounding box center [133, 197] width 130 height 11
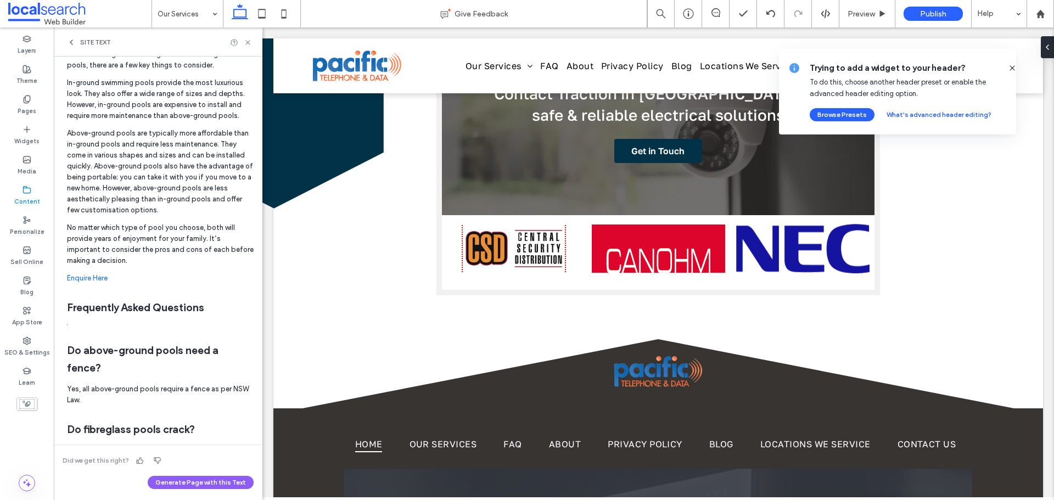
scroll to position [878, 0]
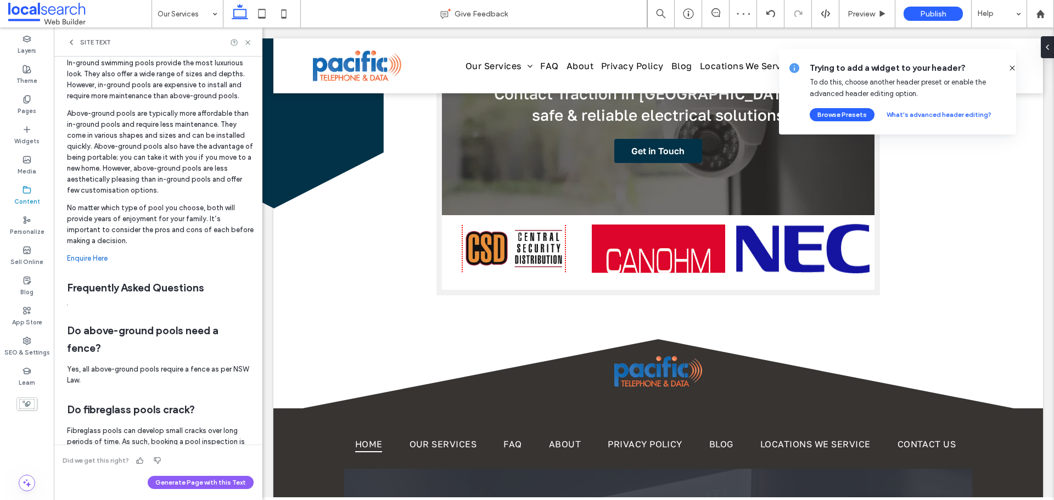
type input "**********"
type input "**"
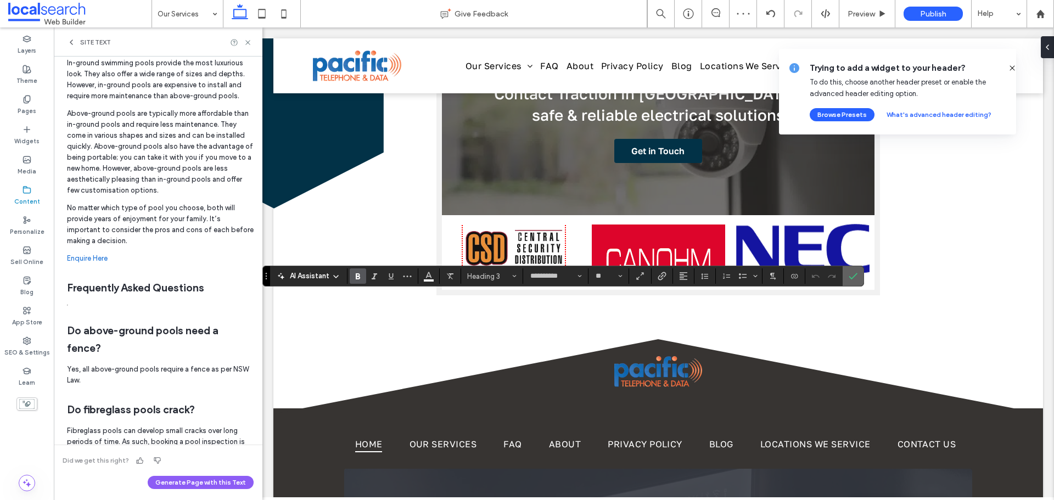
click at [858, 279] on label "Confirm" at bounding box center [853, 276] width 16 height 20
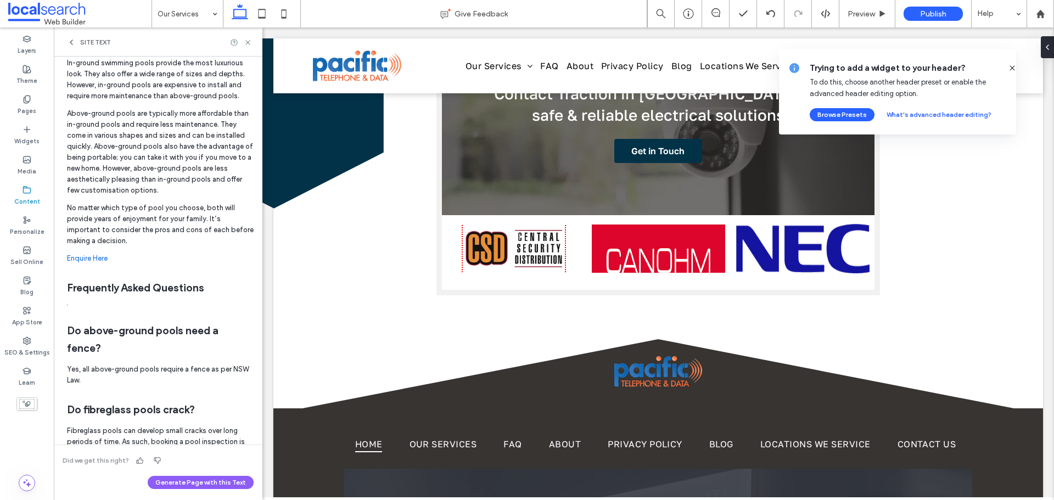
click at [1008, 68] on icon at bounding box center [1012, 68] width 9 height 9
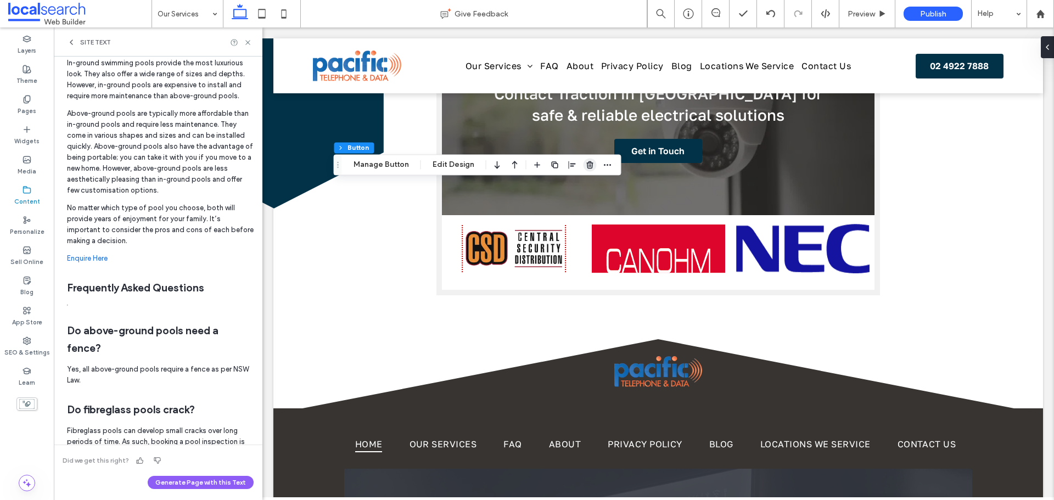
click at [586, 165] on use "button" at bounding box center [589, 164] width 7 height 7
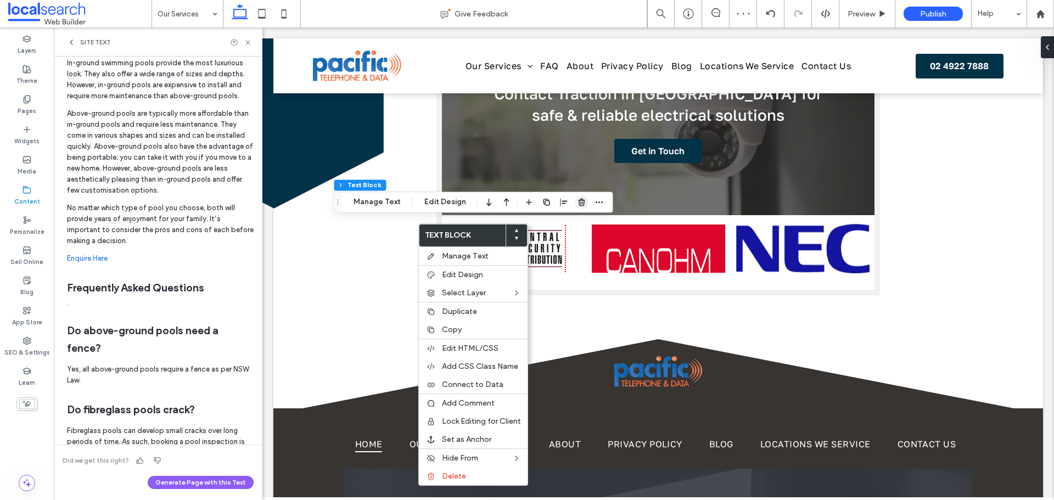
click at [580, 201] on use "button" at bounding box center [581, 202] width 7 height 7
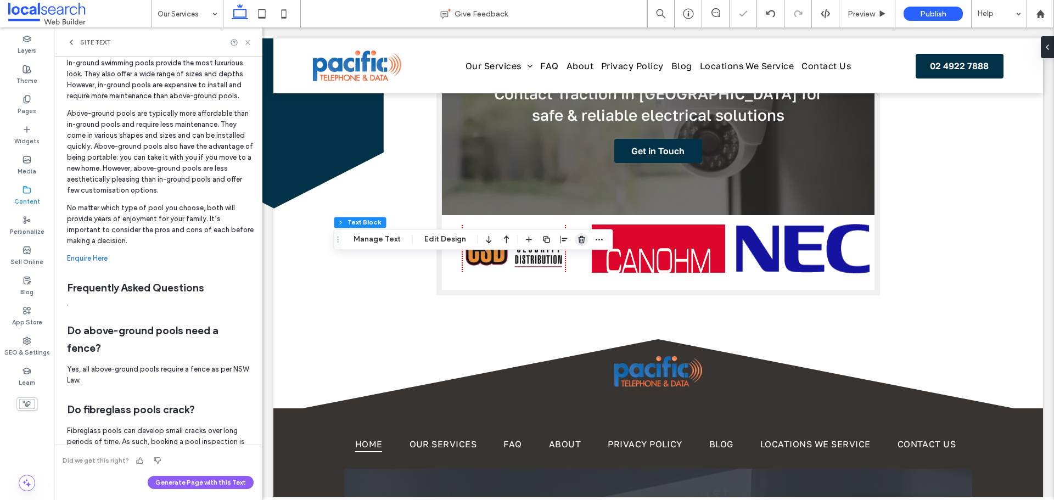
click at [577, 244] on icon "button" at bounding box center [581, 239] width 9 height 9
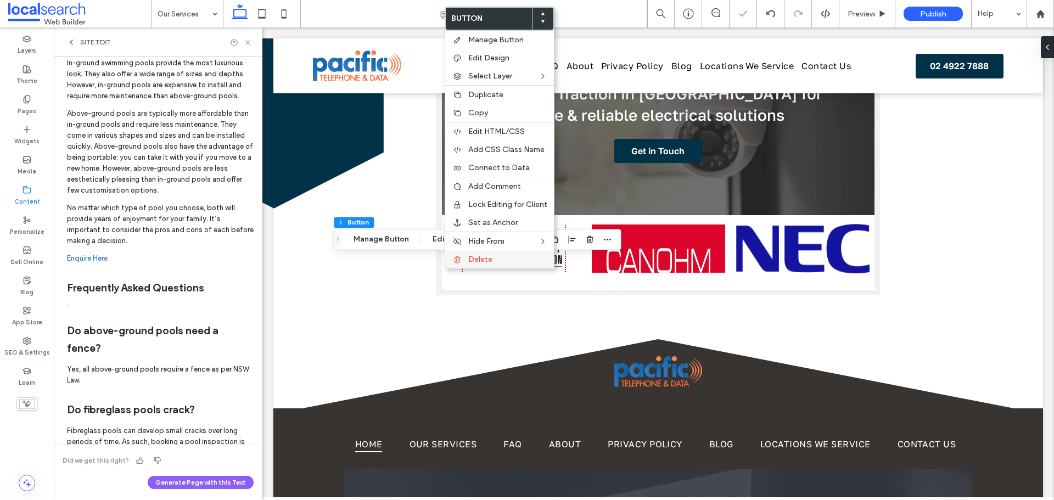
drag, startPoint x: 479, startPoint y: 260, endPoint x: 462, endPoint y: 251, distance: 19.6
click at [479, 260] on span "Delete" at bounding box center [480, 259] width 24 height 9
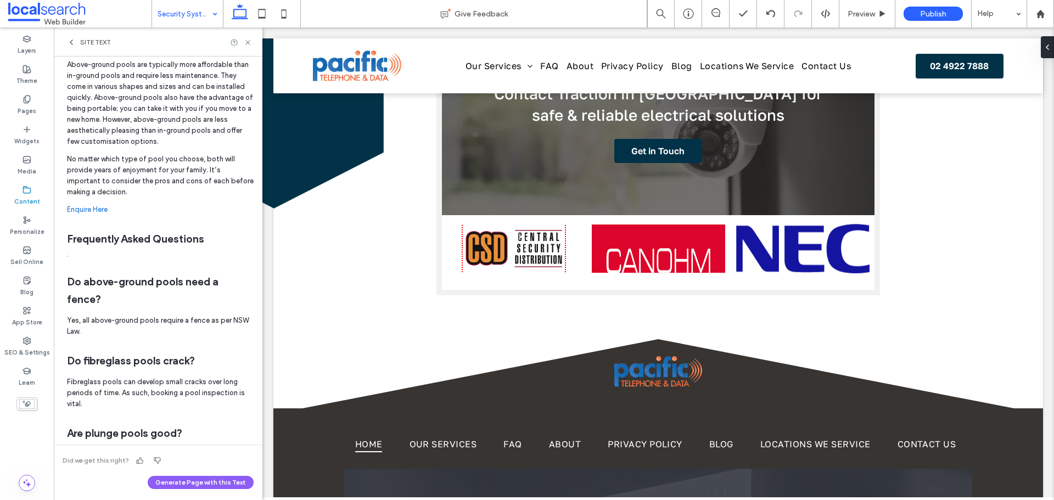
scroll to position [878, 0]
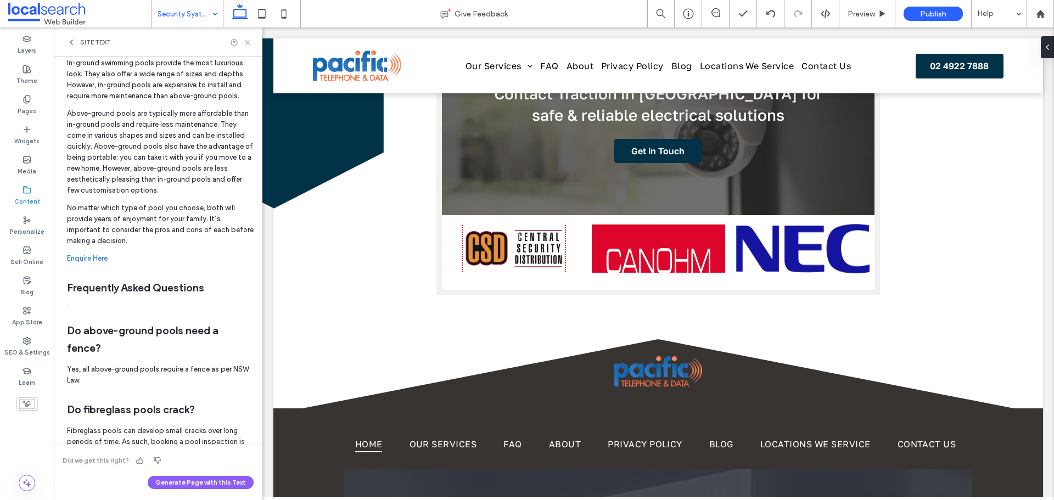
click at [82, 257] on link "Enquire Here" at bounding box center [87, 258] width 41 height 8
